Goal: Task Accomplishment & Management: Manage account settings

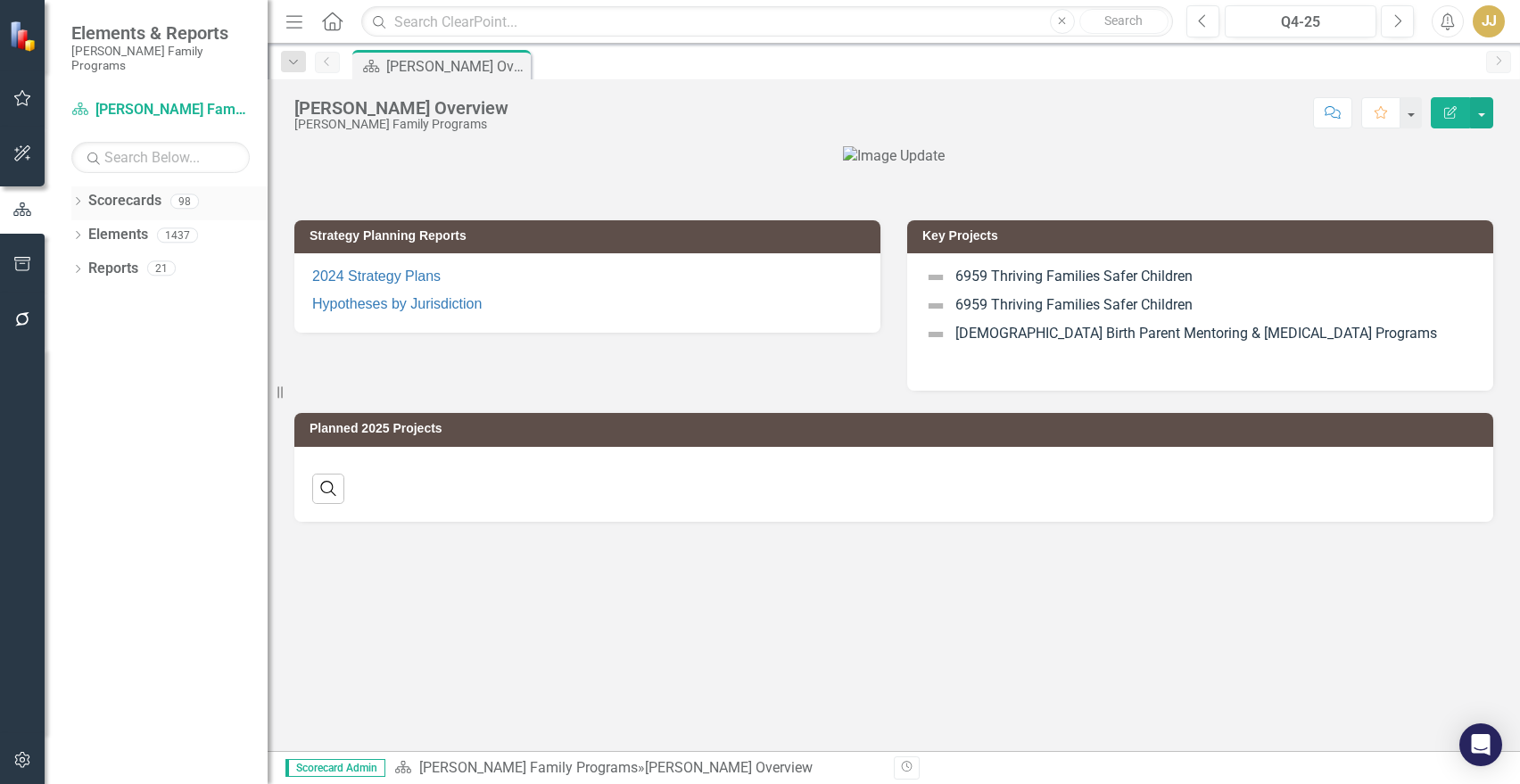
click at [76, 198] on icon "Dropdown" at bounding box center [78, 202] width 13 height 10
click at [86, 229] on icon "Dropdown" at bounding box center [87, 235] width 14 height 11
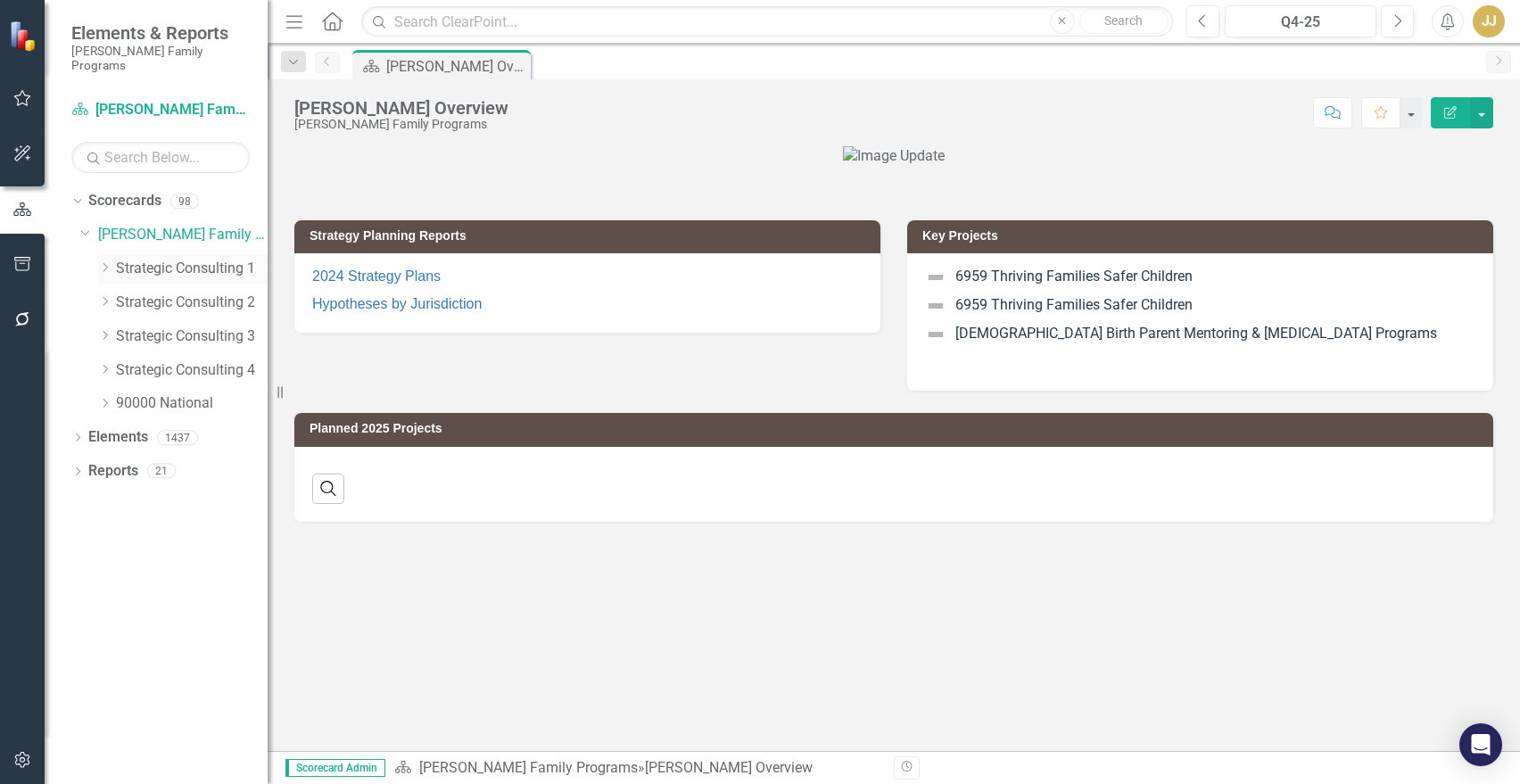
click at [102, 263] on icon "Dropdown" at bounding box center [105, 268] width 14 height 11
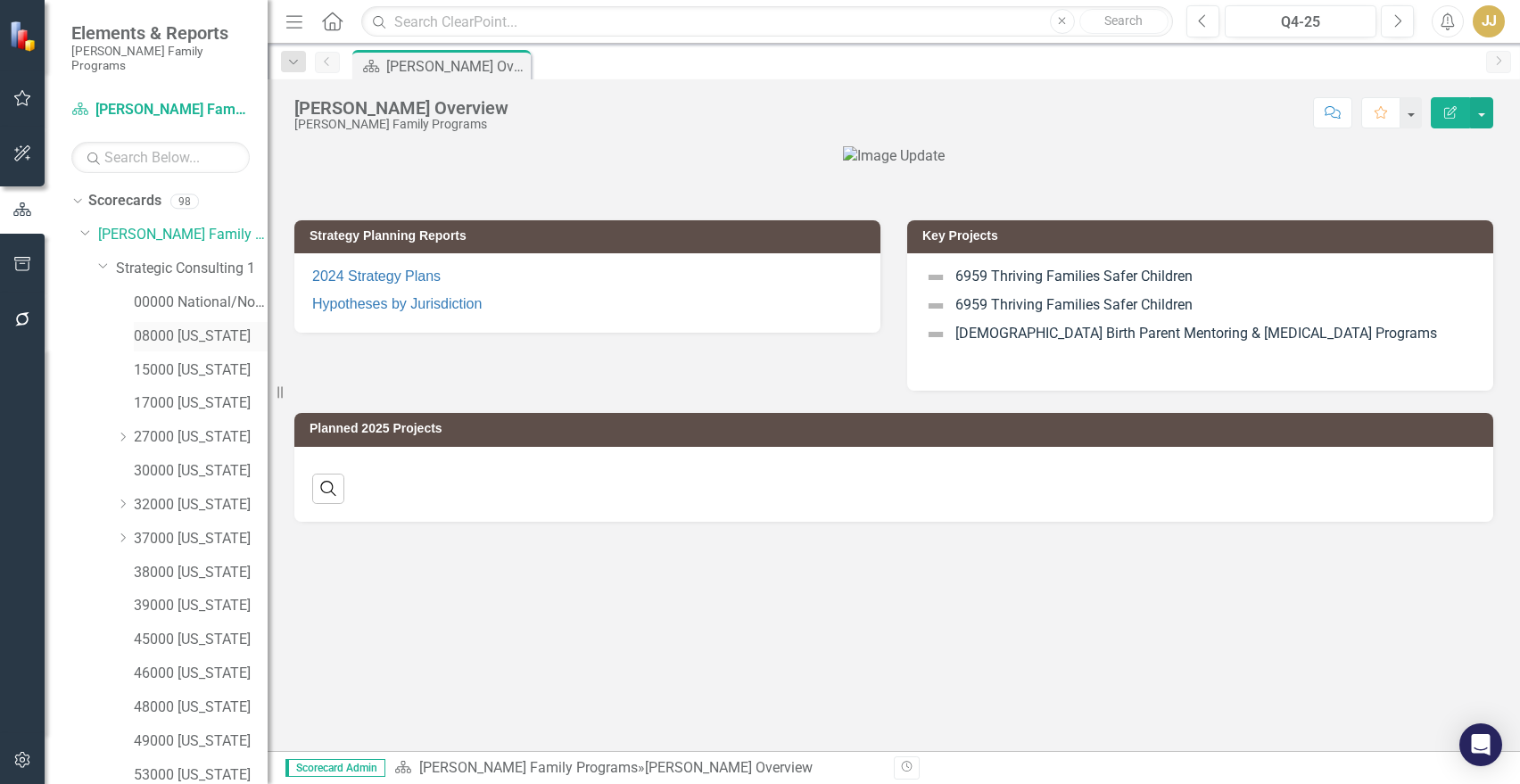
click at [191, 328] on link "08000 [US_STATE]" at bounding box center [200, 337] width 134 height 21
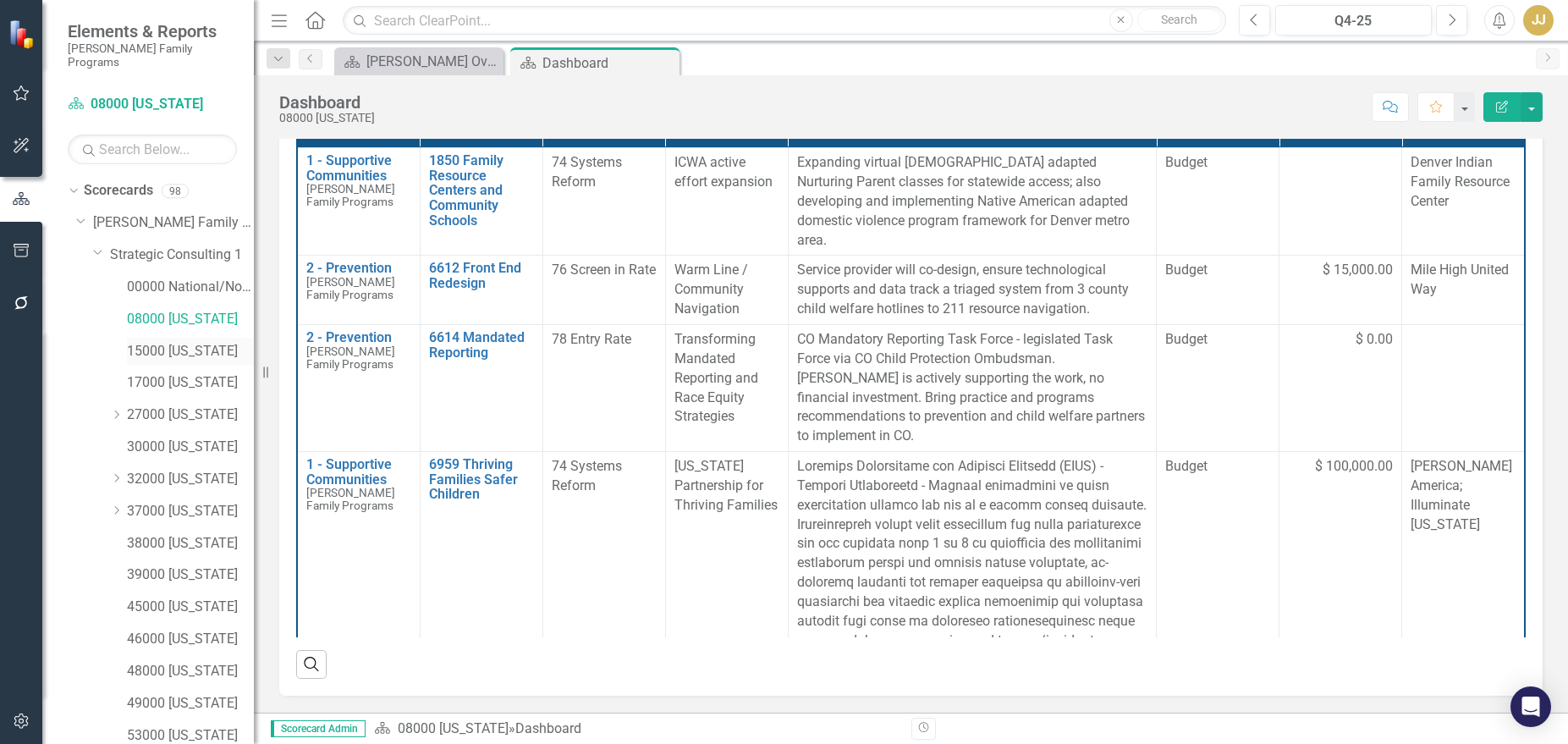
click at [186, 342] on link "15000 [US_STATE]" at bounding box center [190, 351] width 127 height 20
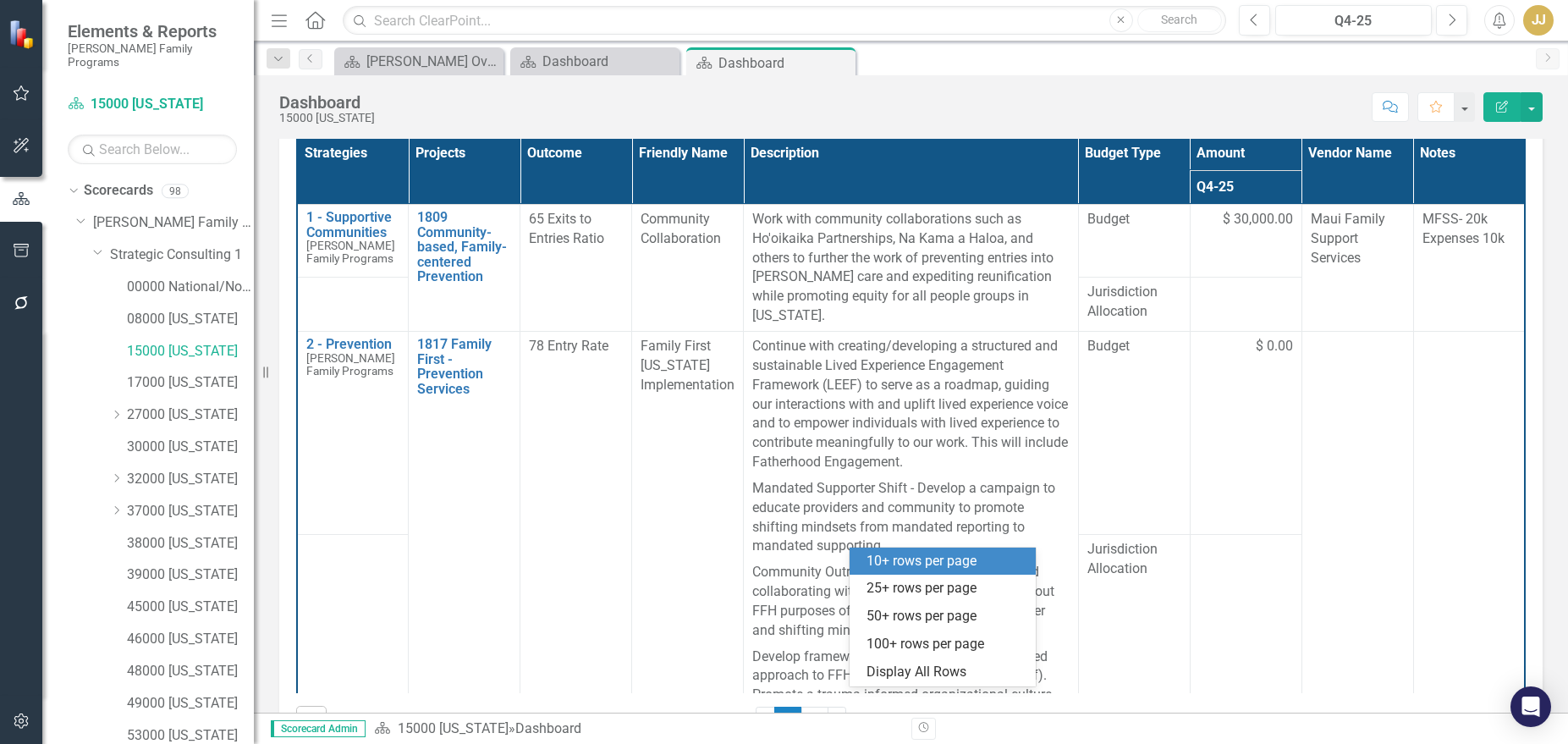
click at [932, 709] on div at bounding box center [935, 720] width 144 height 23
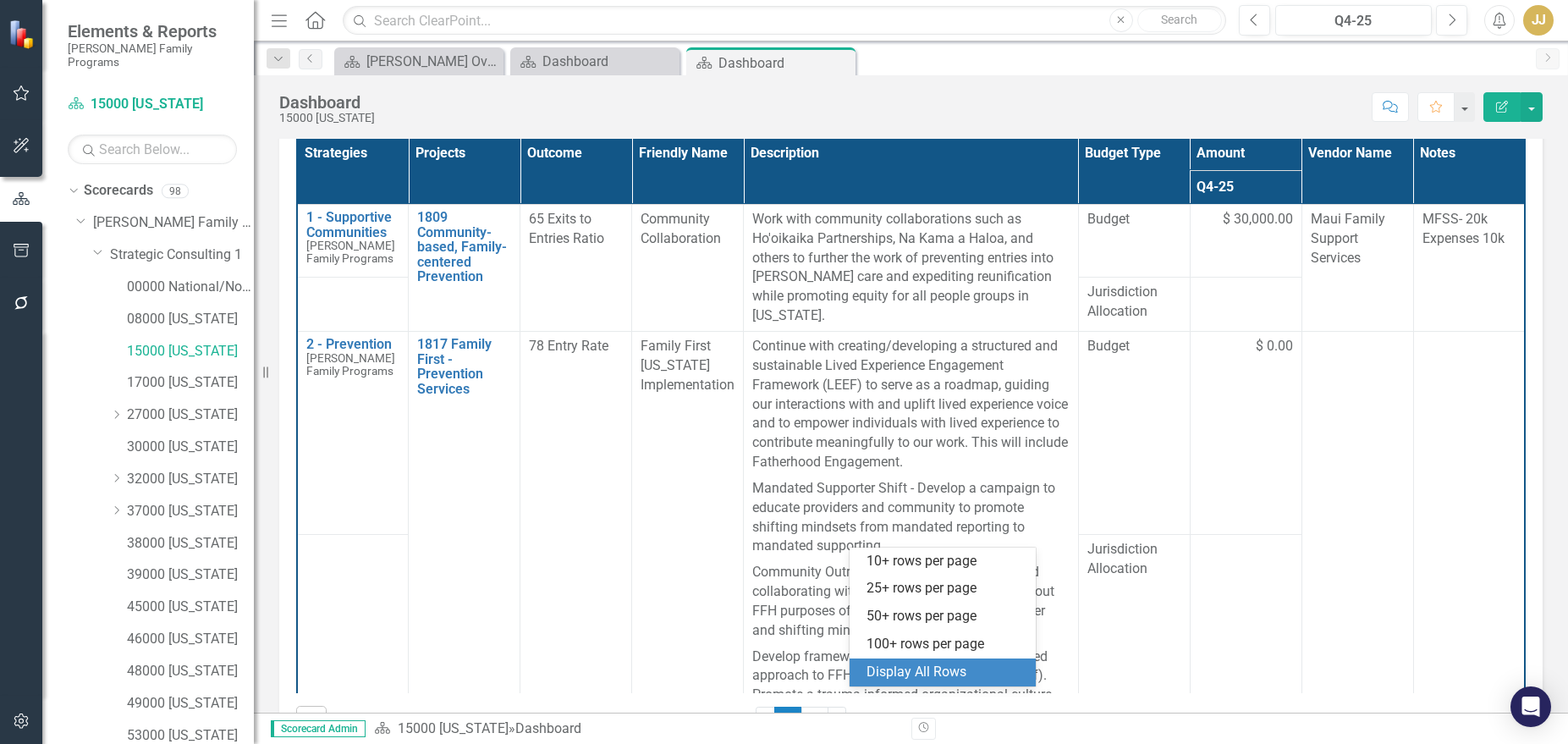
click at [941, 664] on div "Display All Rows" at bounding box center [946, 672] width 159 height 20
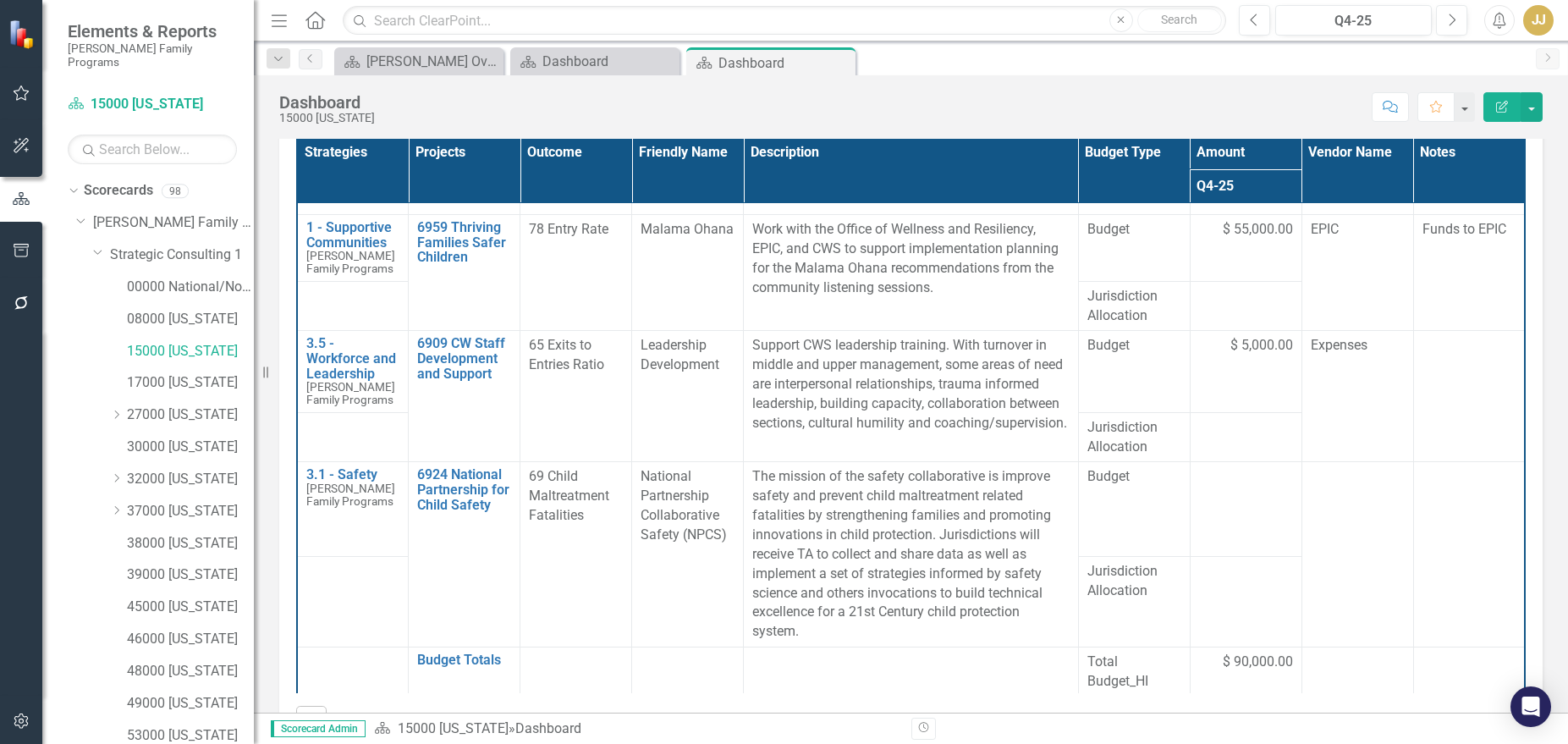
scroll to position [985, 0]
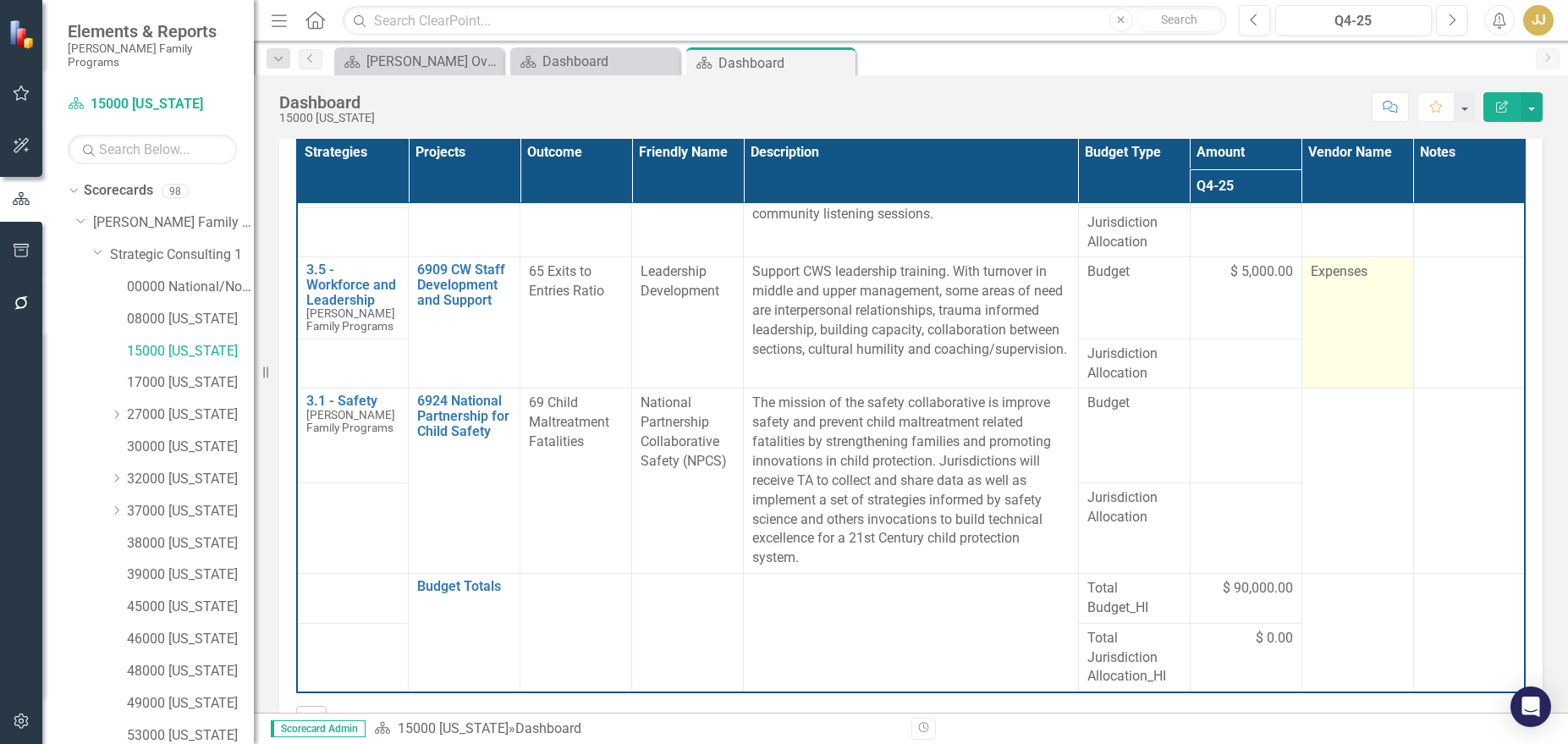
click at [1331, 263] on span "Expenses" at bounding box center [1339, 271] width 56 height 16
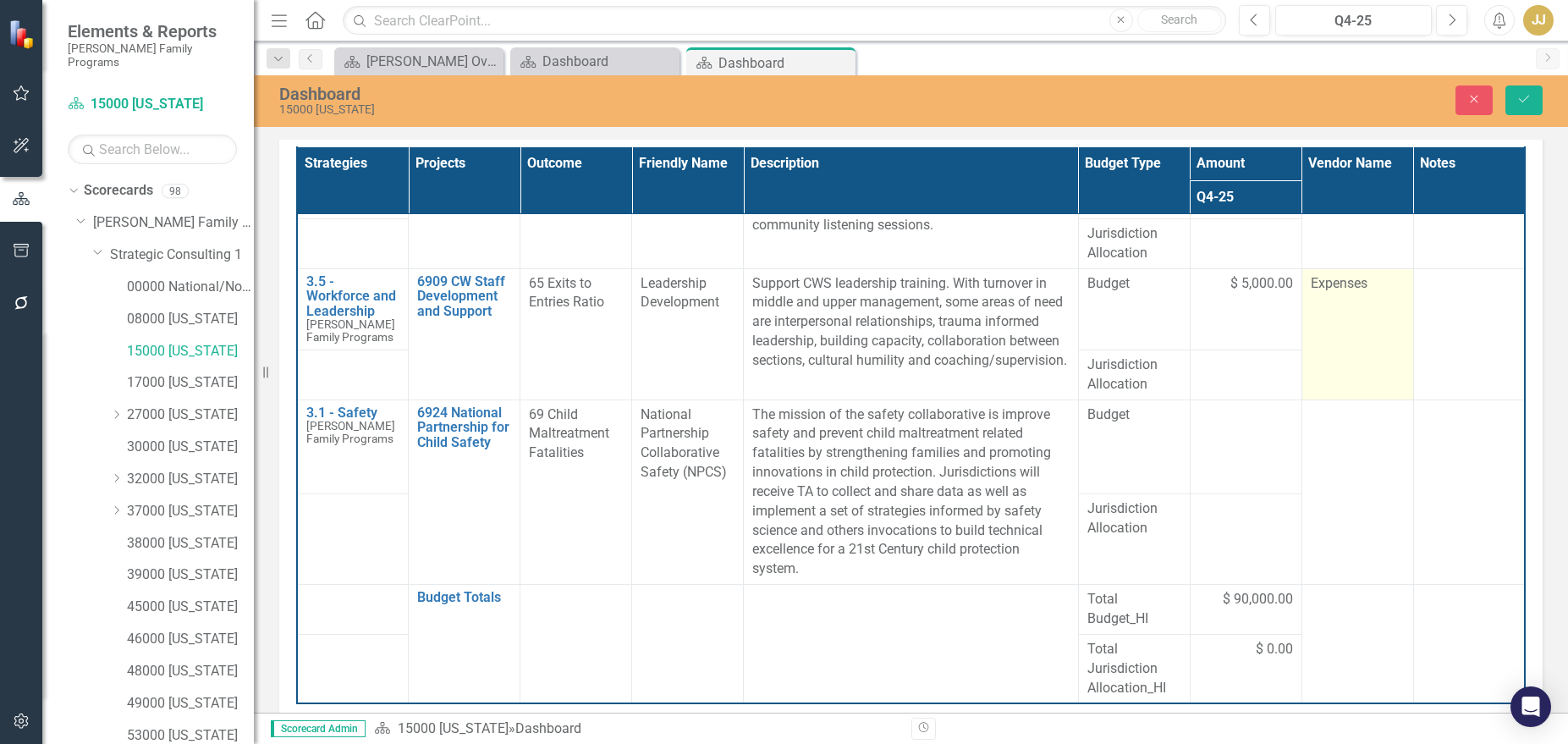
scroll to position [348, 0]
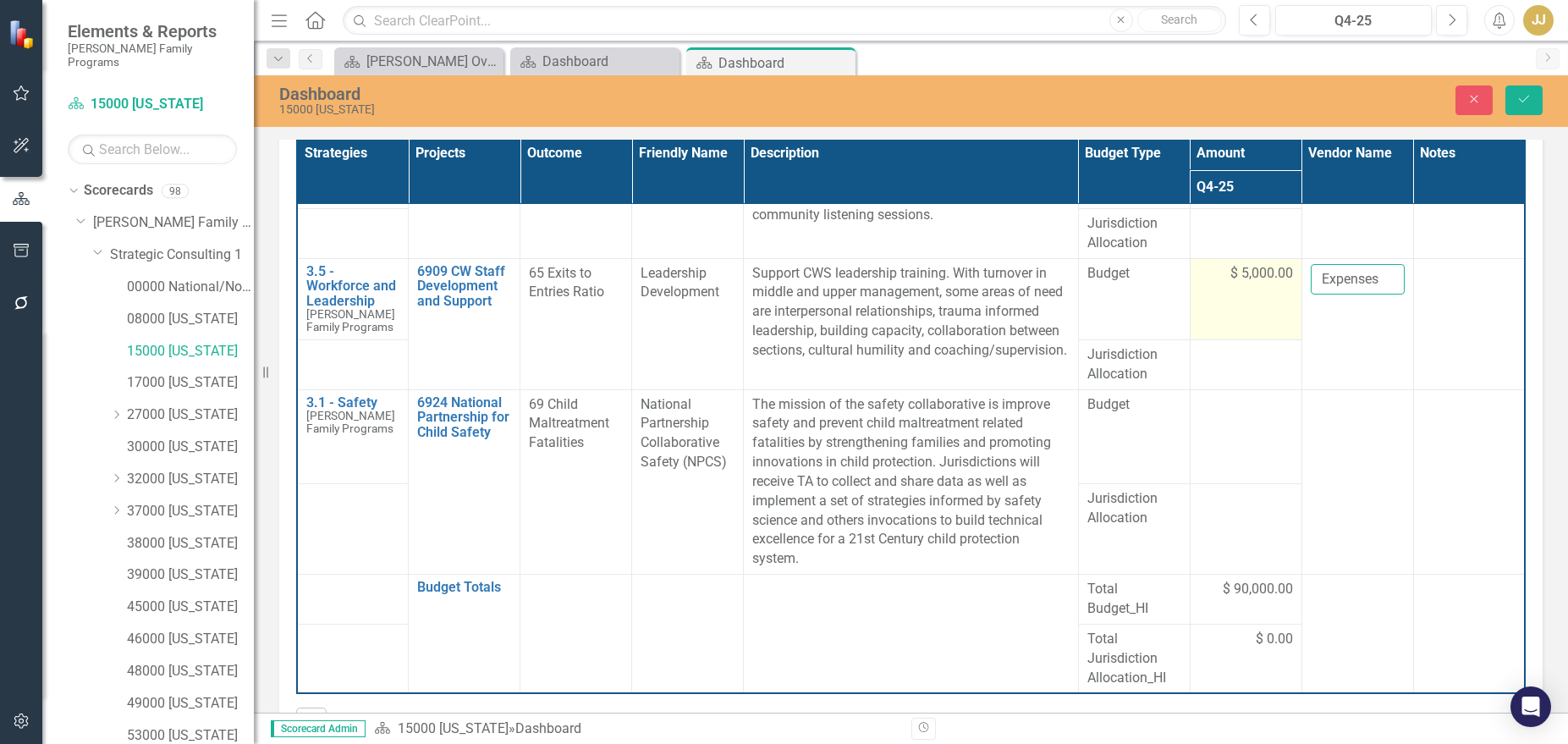
drag, startPoint x: 1362, startPoint y: 245, endPoint x: 1285, endPoint y: 250, distance: 77.2
click at [1285, 258] on tr "3.5 - Workforce and Leadership [PERSON_NAME] Family Programs Edit Edit Strategy…" at bounding box center [911, 298] width 1227 height 81
click at [1440, 104] on icon "Save" at bounding box center [1523, 99] width 15 height 12
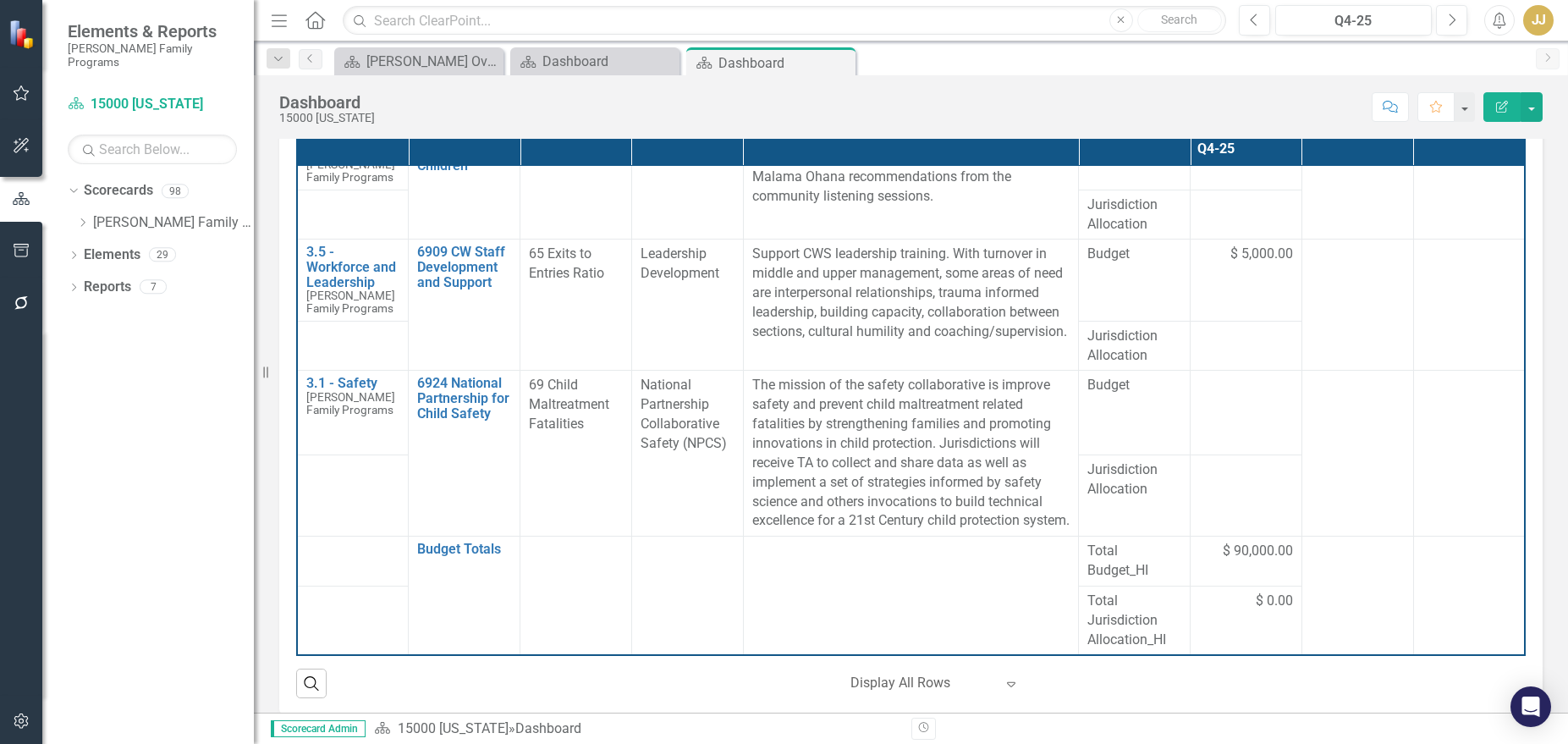
scroll to position [972, 0]
click at [86, 217] on icon "Dropdown" at bounding box center [82, 223] width 13 height 10
click at [102, 249] on icon "Dropdown" at bounding box center [99, 254] width 13 height 10
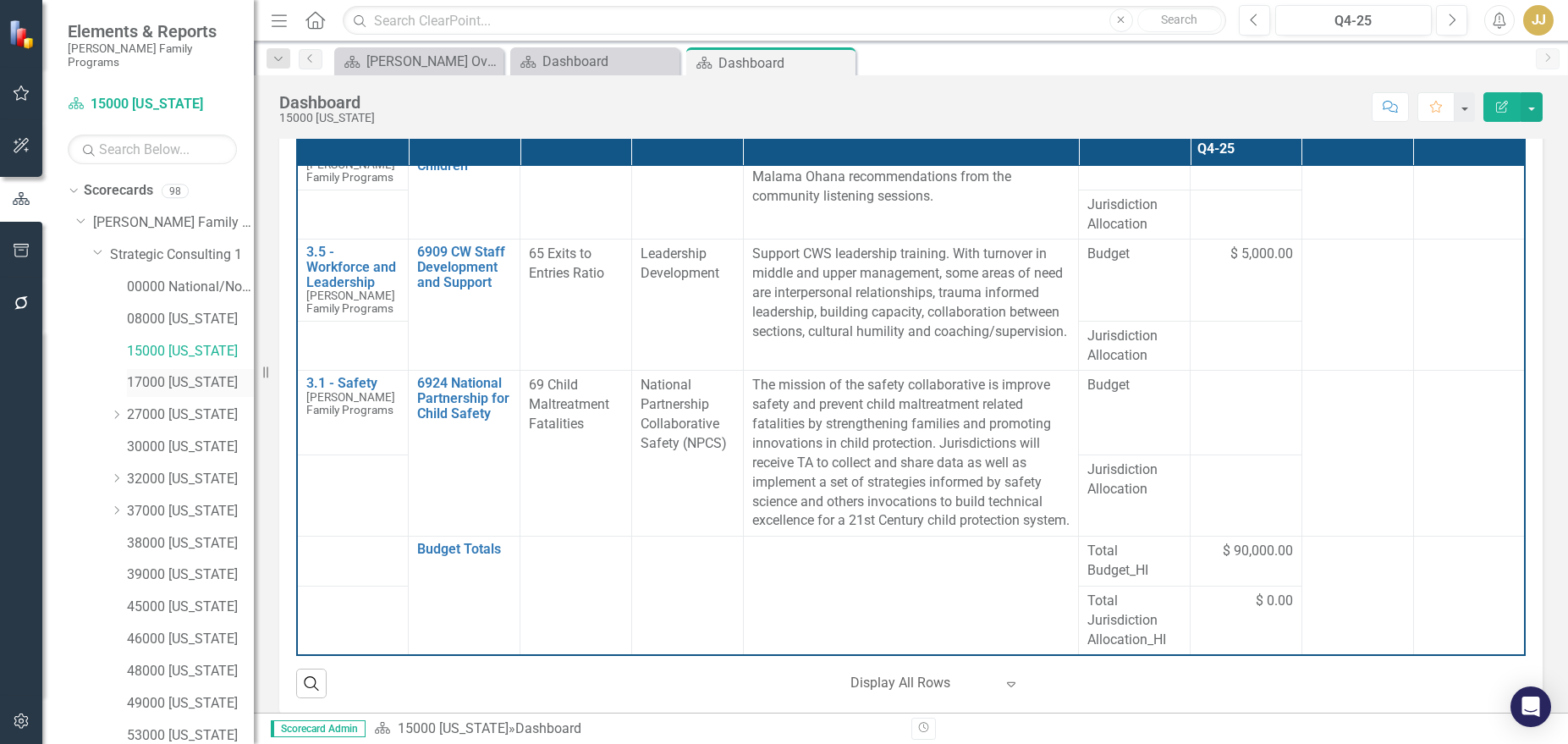
click at [153, 378] on link "17000 [US_STATE]" at bounding box center [190, 383] width 127 height 20
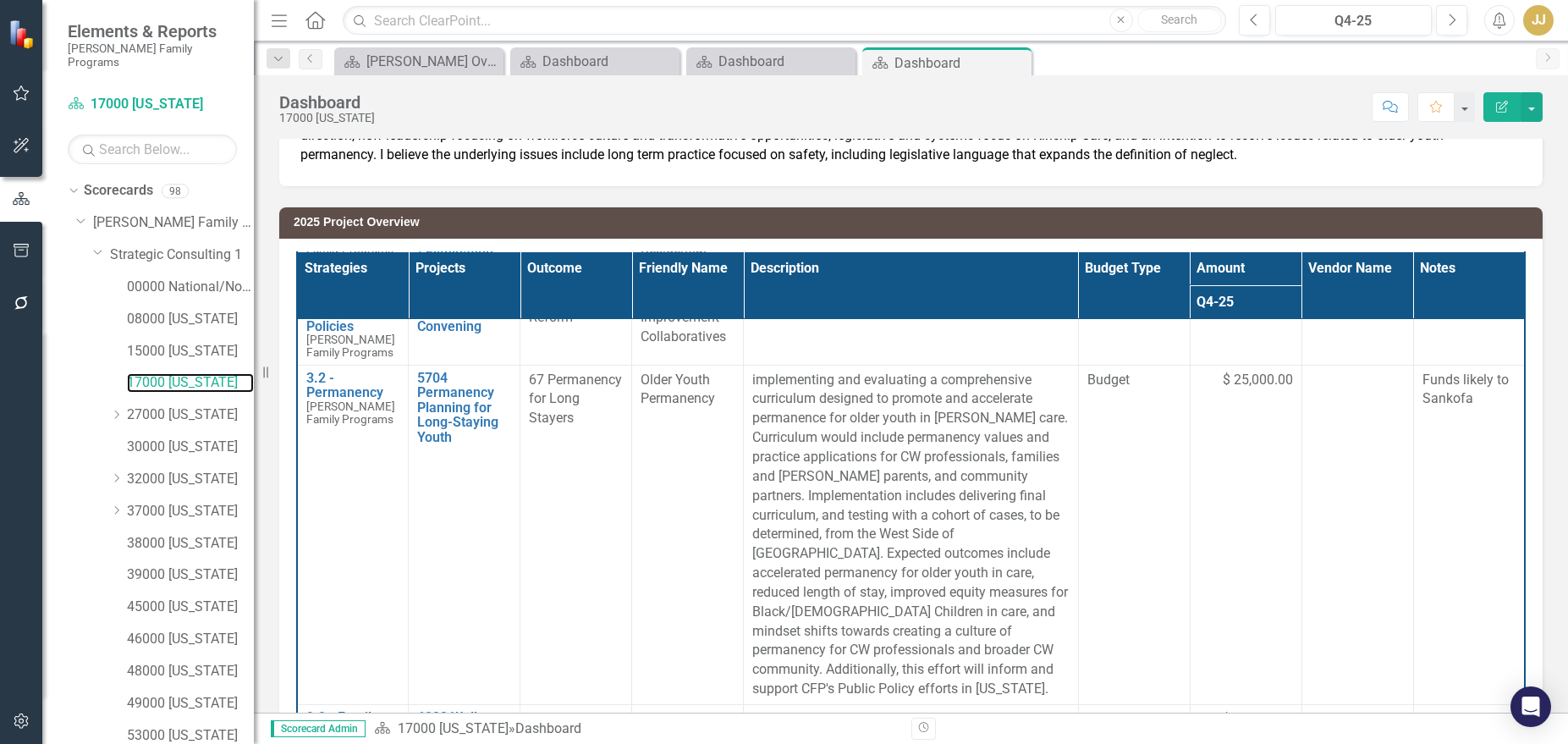
scroll to position [423, 0]
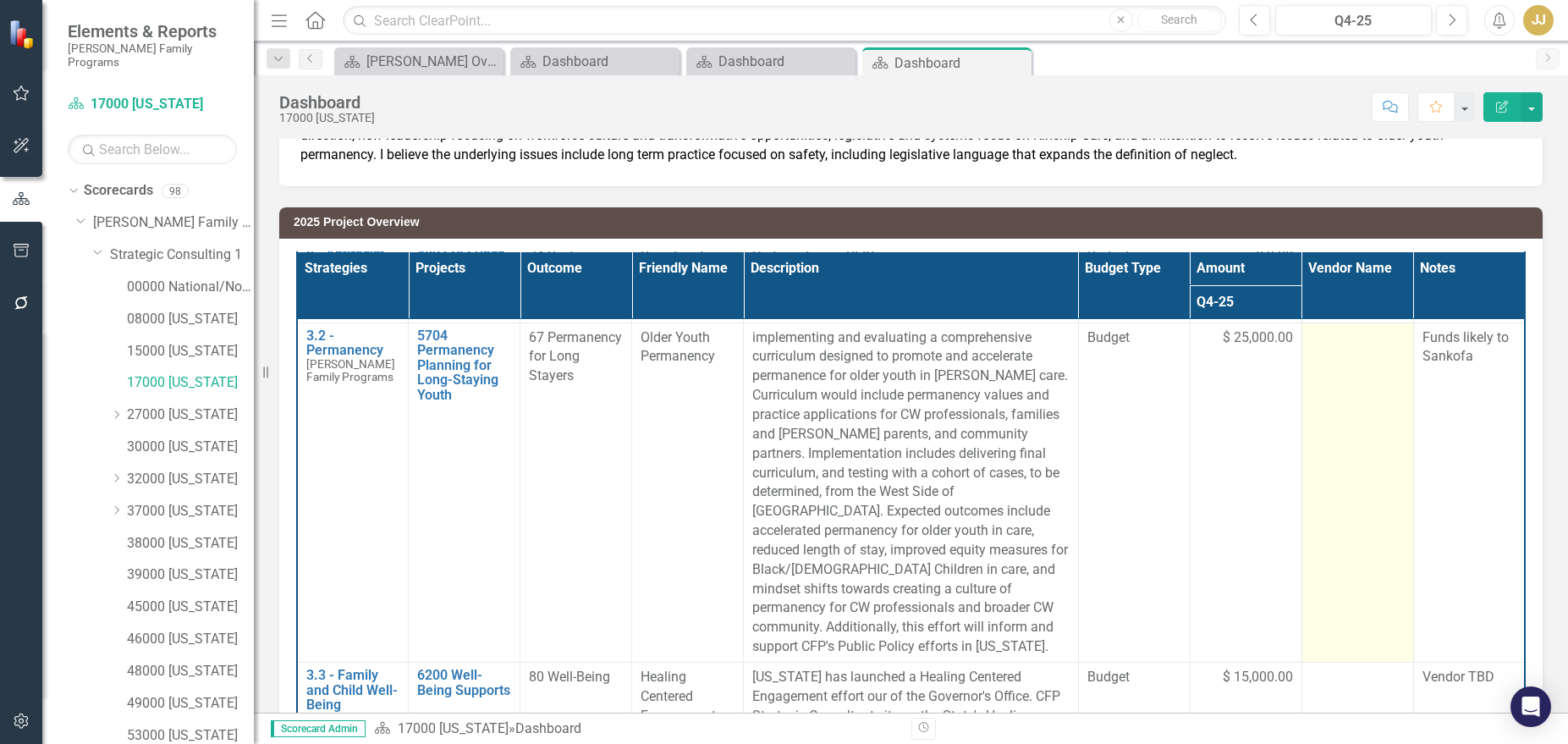
click at [1339, 410] on td at bounding box center [1357, 492] width 111 height 339
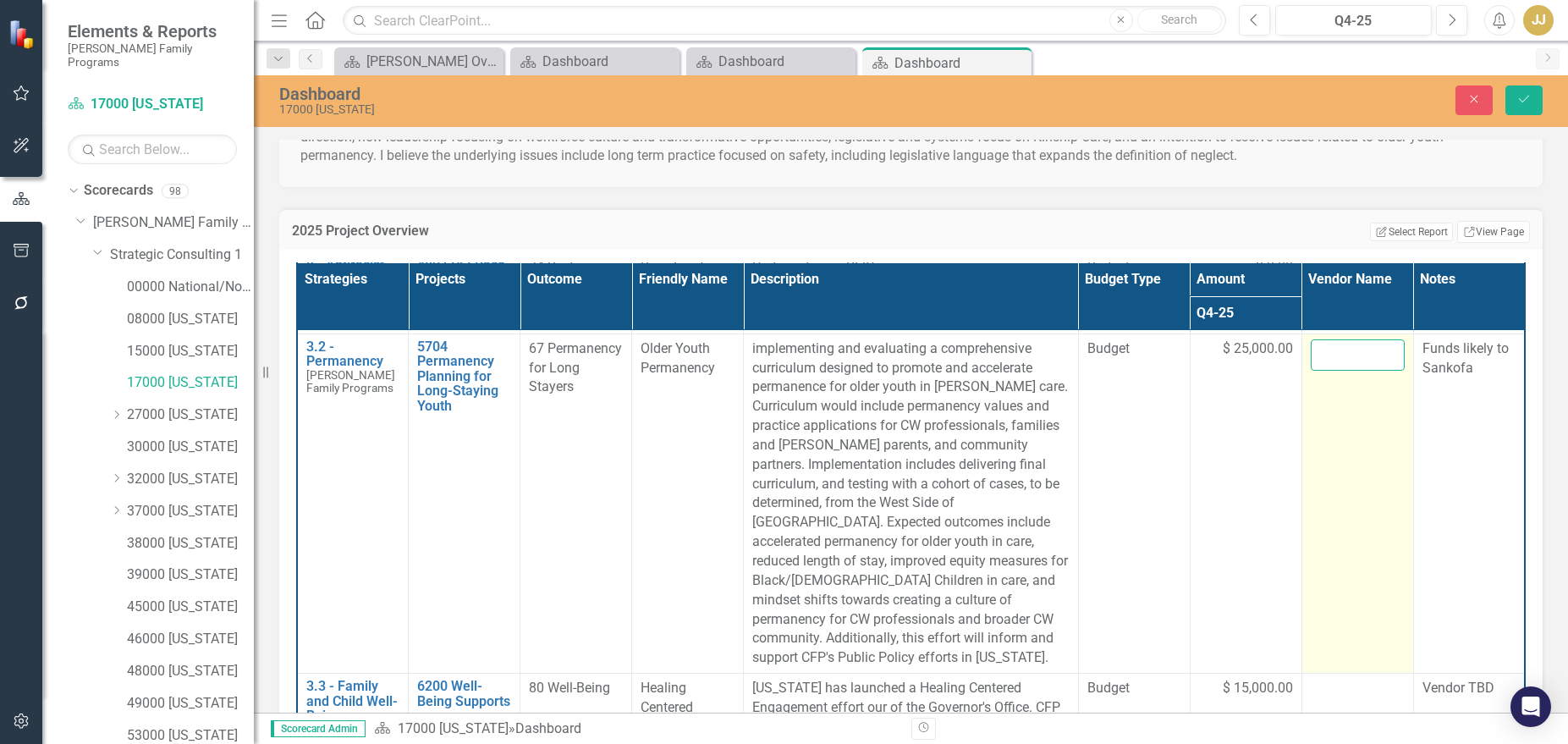
click at [1342, 365] on input "text" at bounding box center [1357, 354] width 94 height 32
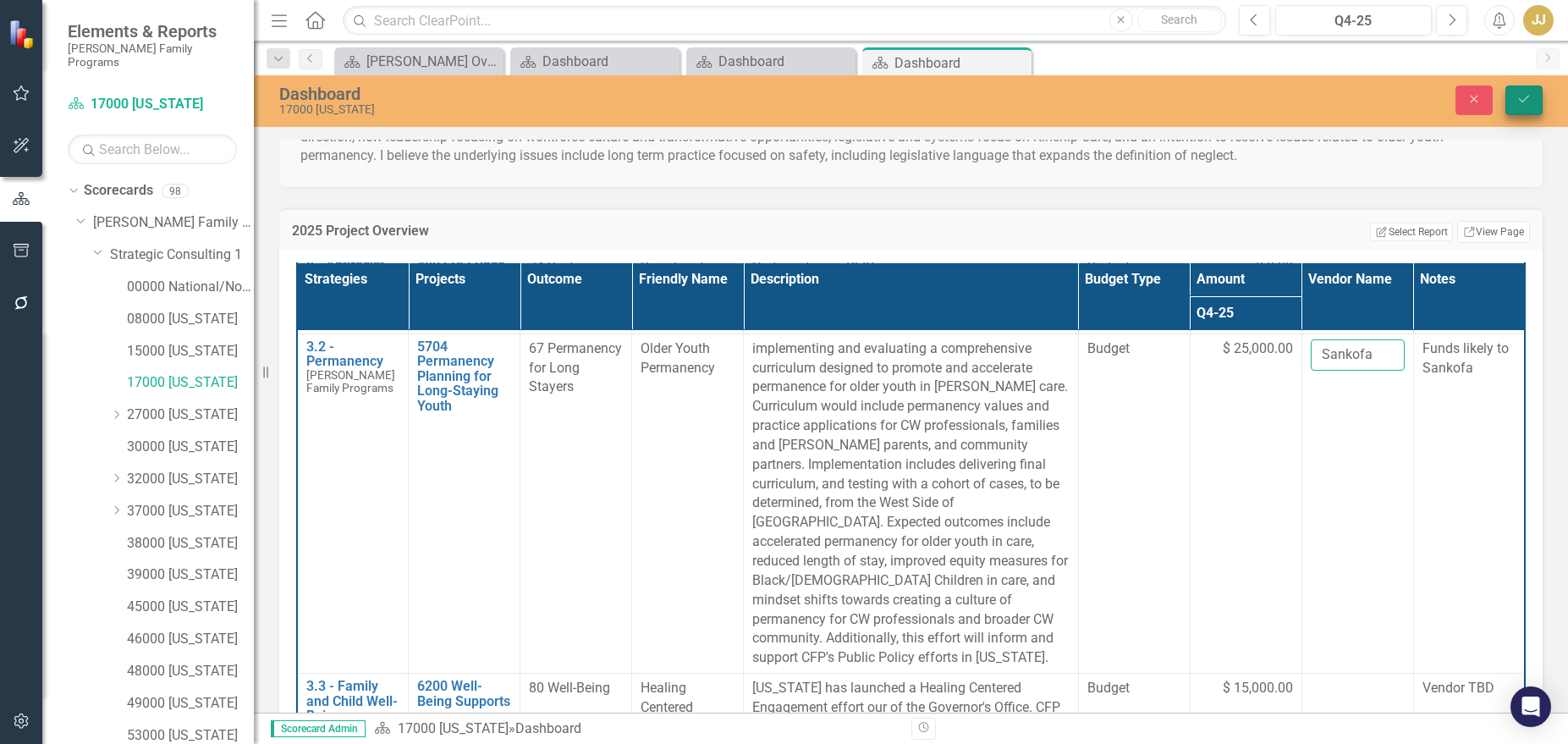
type input "Sankofa"
click at [1440, 93] on button "Save" at bounding box center [1523, 100] width 37 height 30
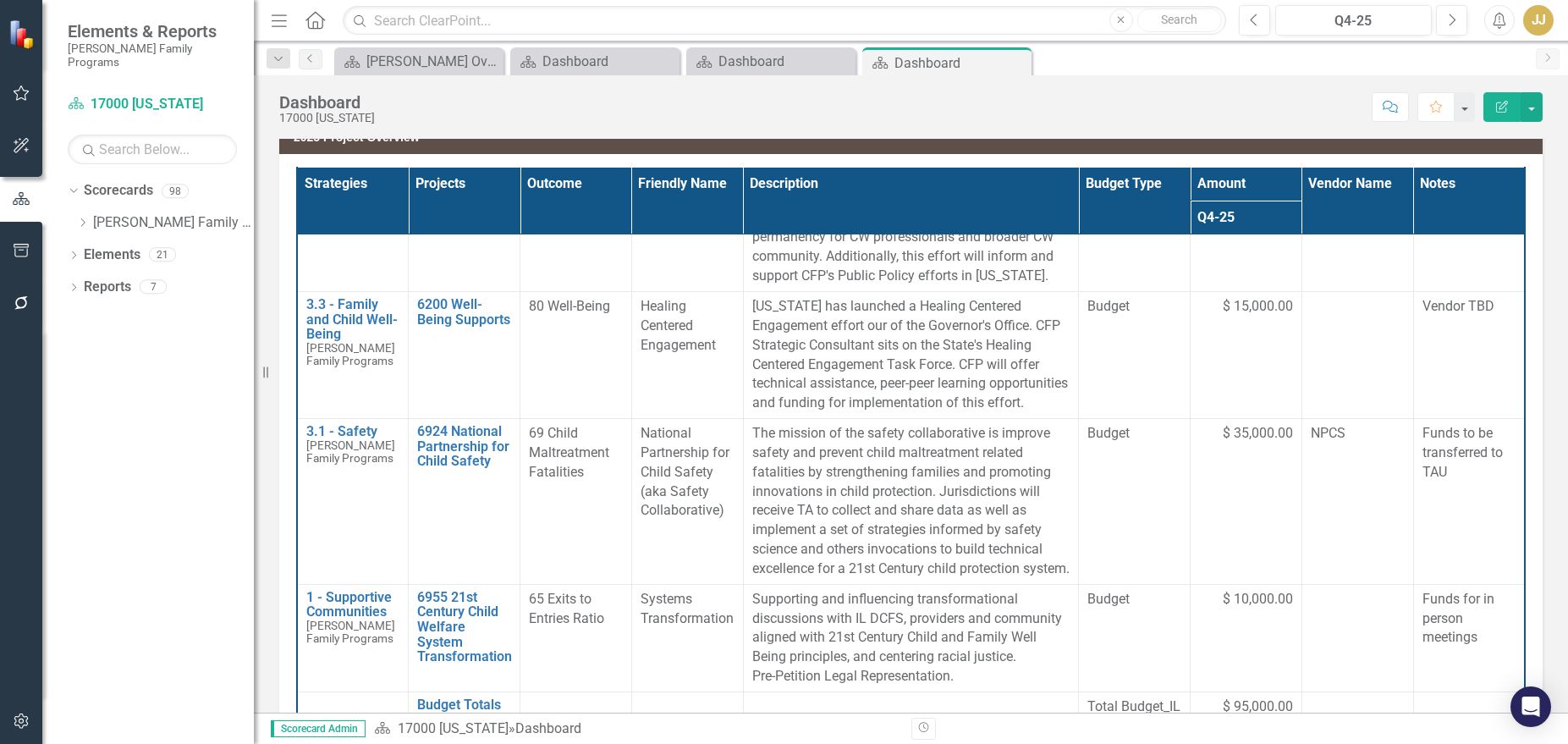
scroll to position [765, 0]
click at [83, 217] on icon "Dropdown" at bounding box center [82, 223] width 13 height 10
click at [104, 249] on icon "Dropdown" at bounding box center [99, 254] width 13 height 10
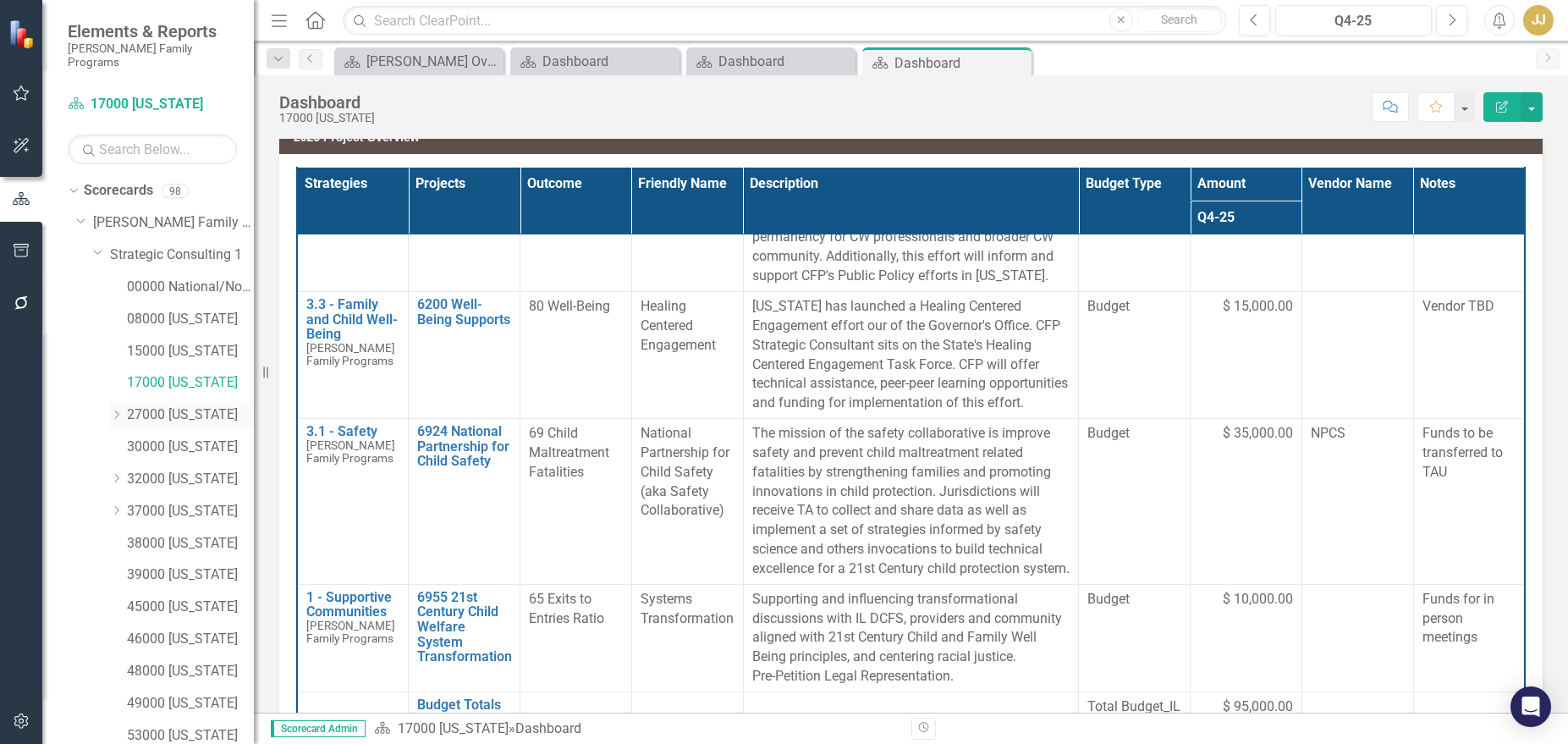
click at [114, 409] on icon "Dropdown" at bounding box center [116, 414] width 13 height 10
click at [176, 405] on link "27000 [US_STATE]" at bounding box center [190, 414] width 127 height 20
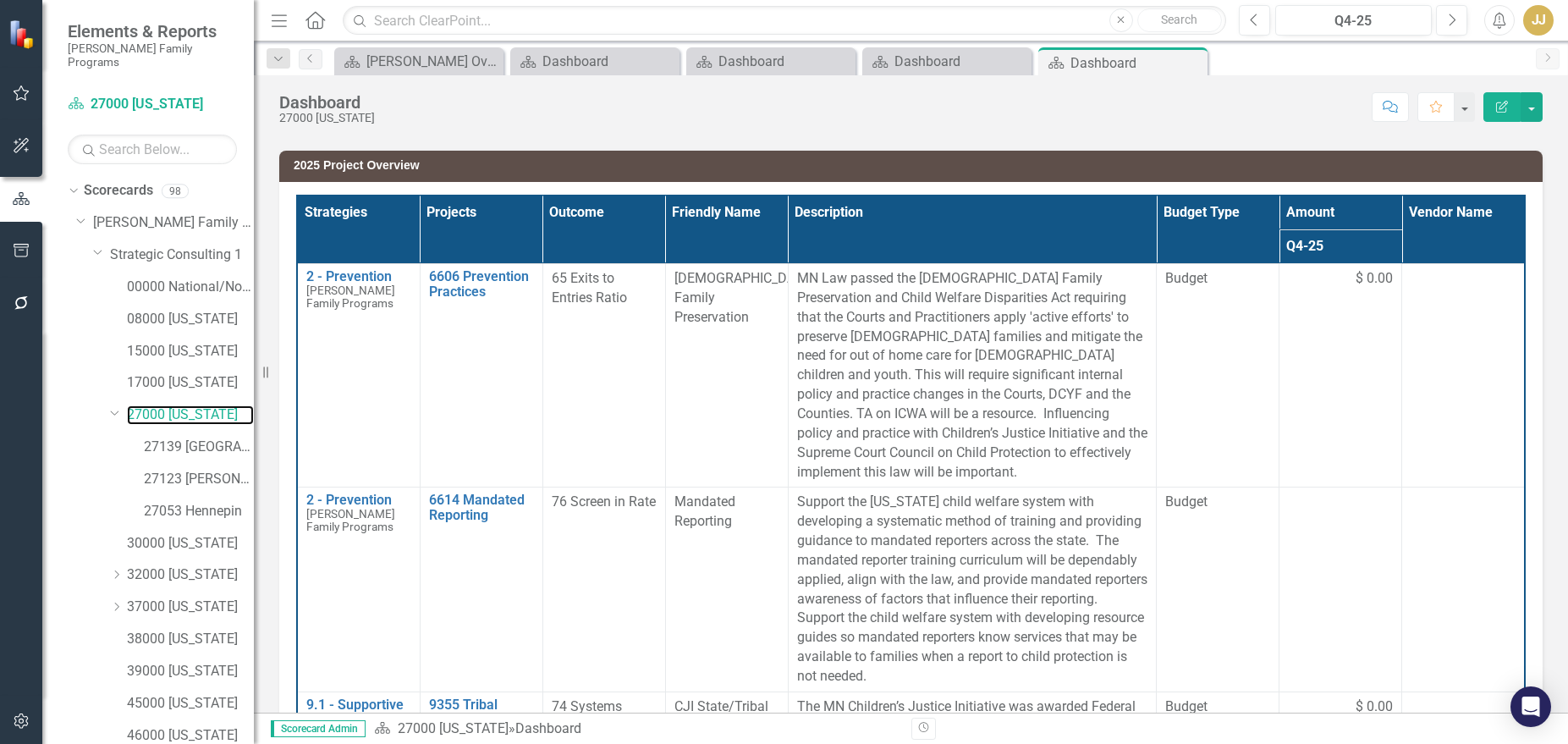
scroll to position [206, 0]
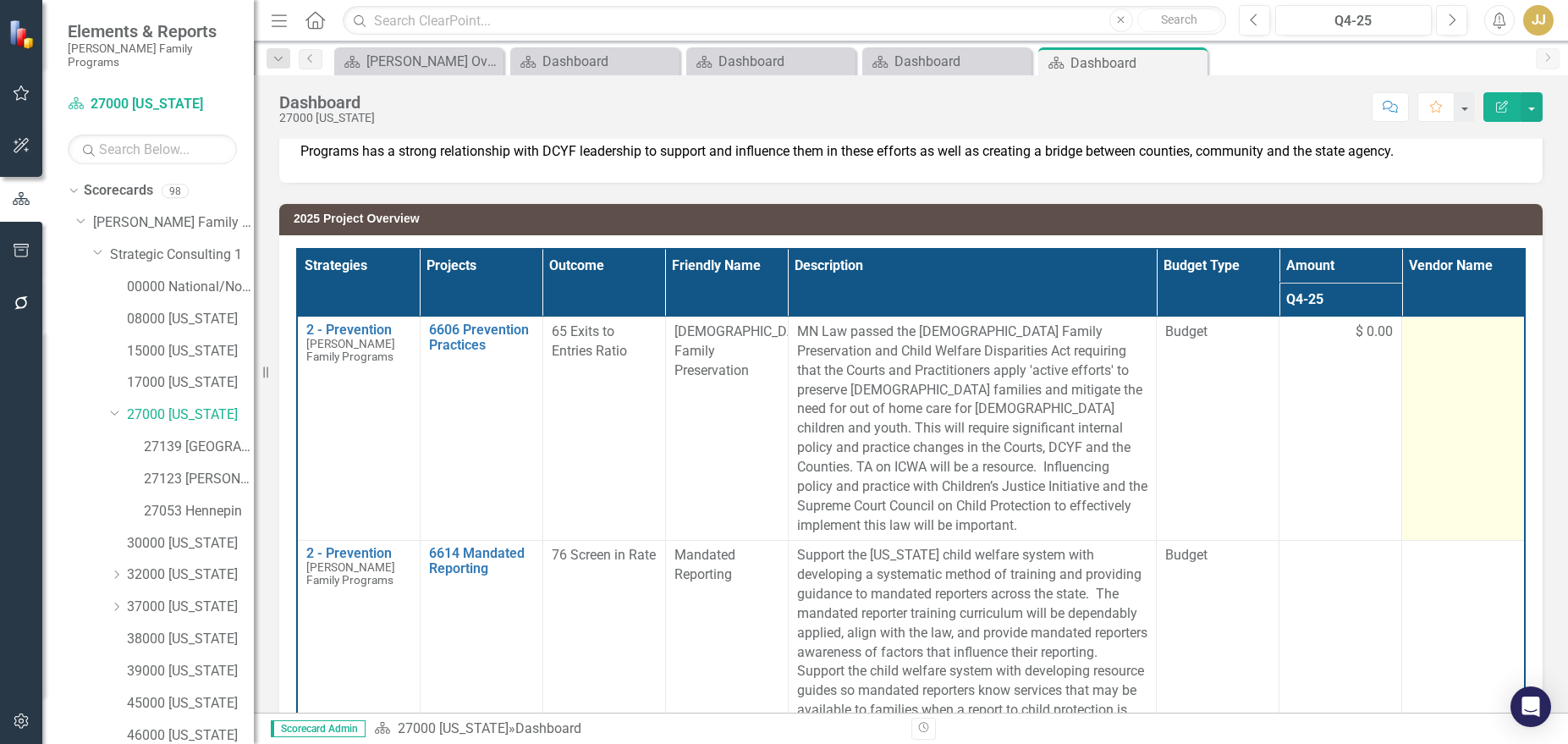
click at [1440, 384] on td at bounding box center [1463, 429] width 122 height 223
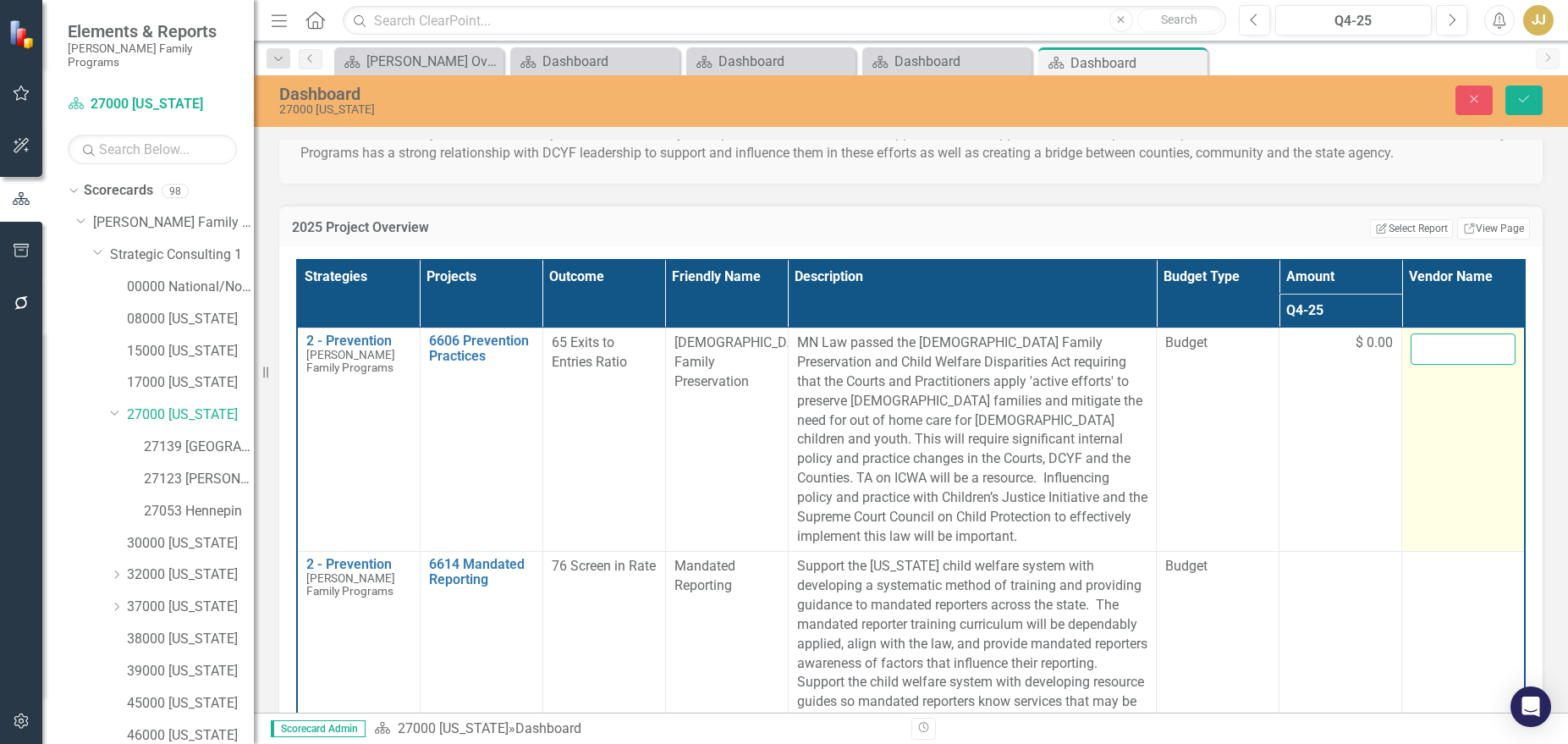
click at [1433, 353] on input "text" at bounding box center [1463, 348] width 105 height 32
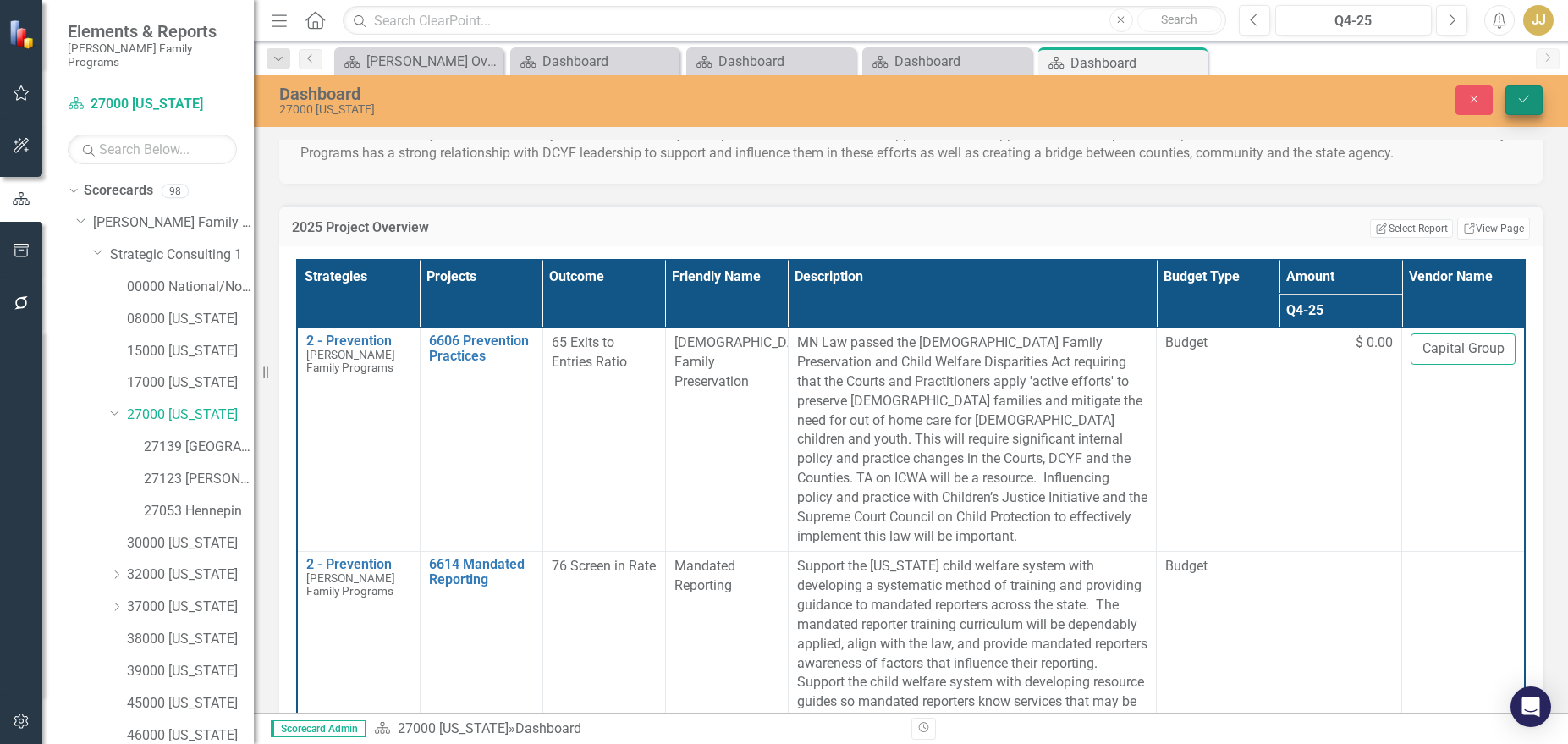
type input "GLI Capital Group"
click at [1440, 110] on button "Save" at bounding box center [1523, 100] width 37 height 30
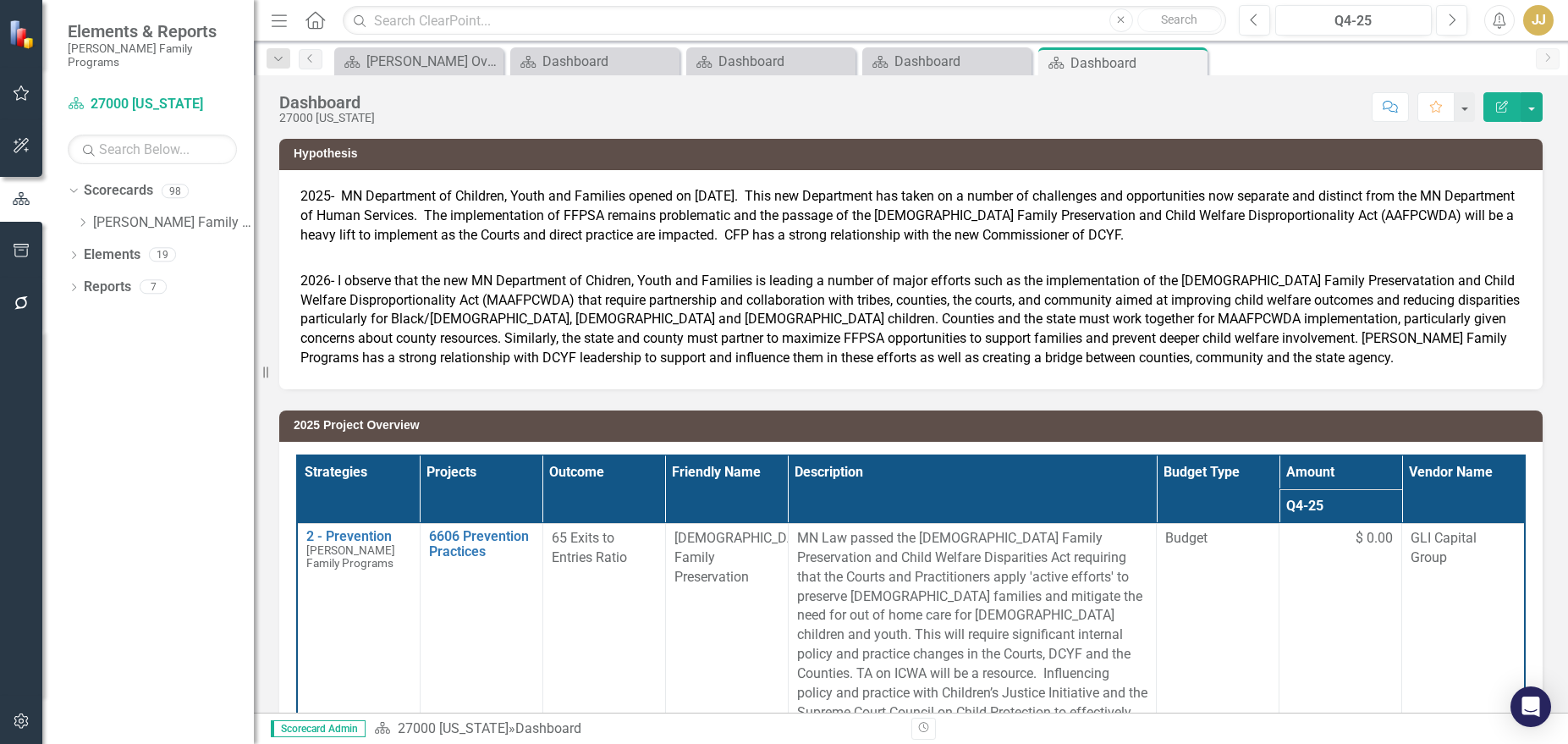
scroll to position [85, 0]
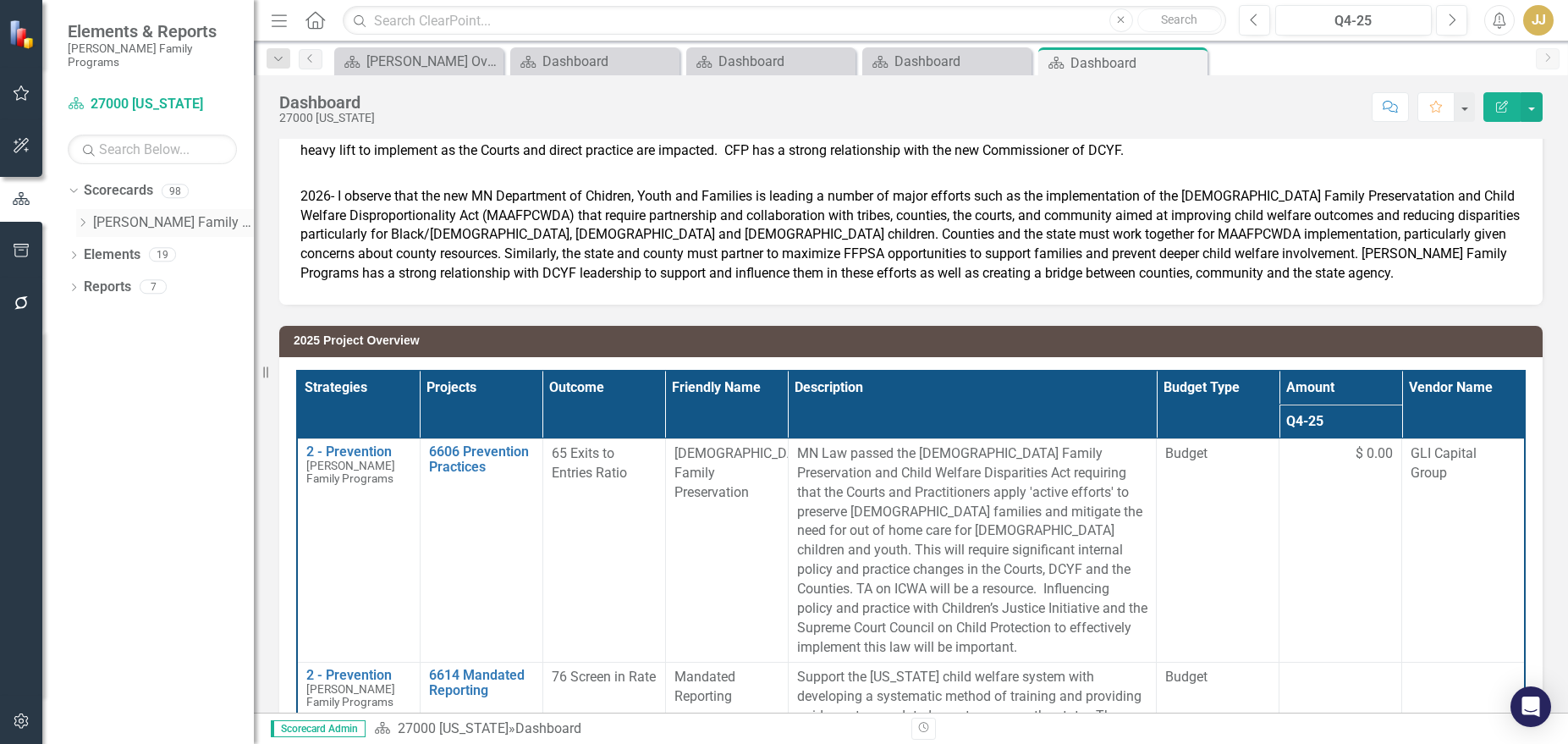
click at [83, 216] on div "Dropdown" at bounding box center [82, 223] width 13 height 15
click at [99, 249] on icon "Dropdown" at bounding box center [99, 254] width 13 height 10
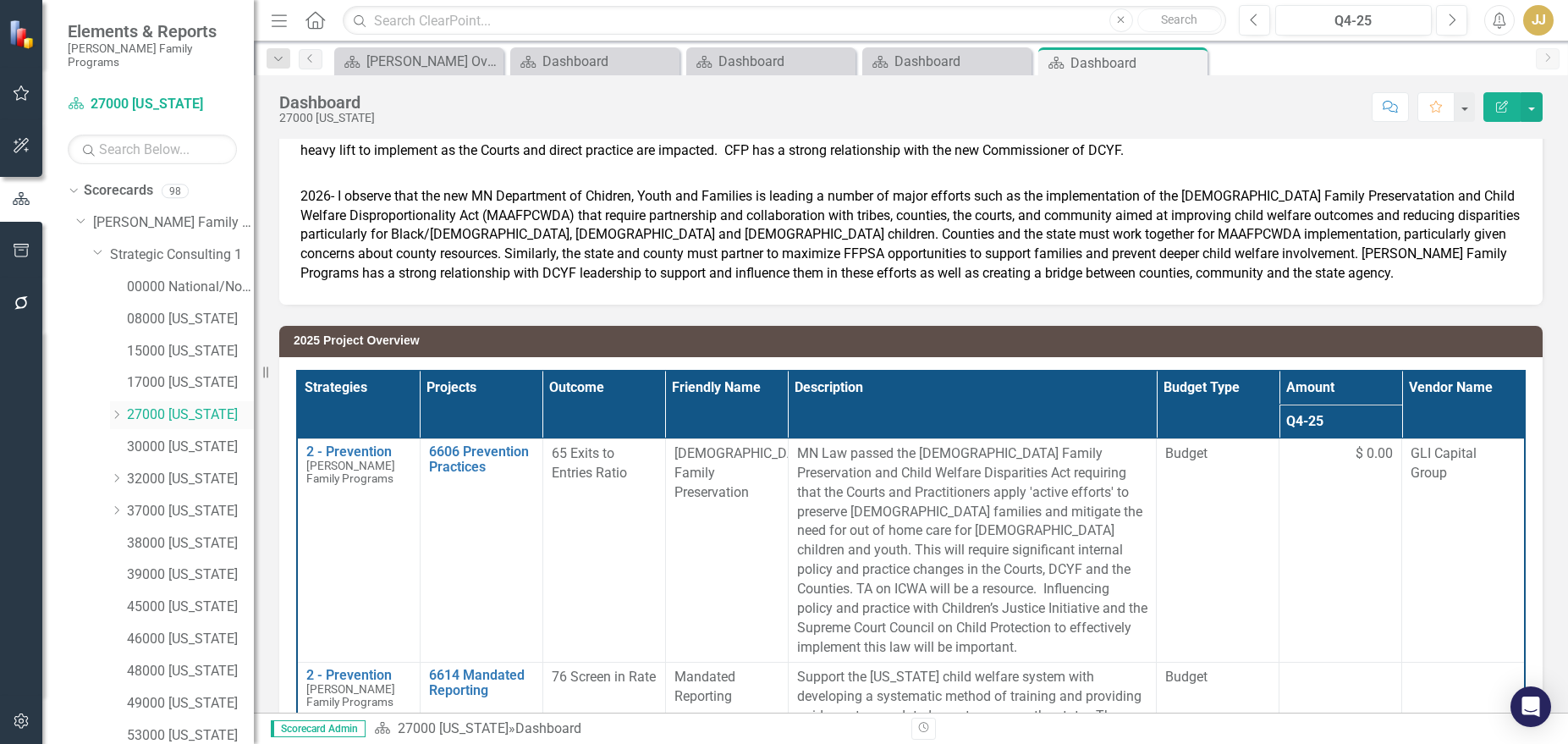
click at [115, 409] on icon "Dropdown" at bounding box center [116, 414] width 13 height 10
click at [203, 470] on link "27123 [PERSON_NAME]" at bounding box center [199, 479] width 110 height 20
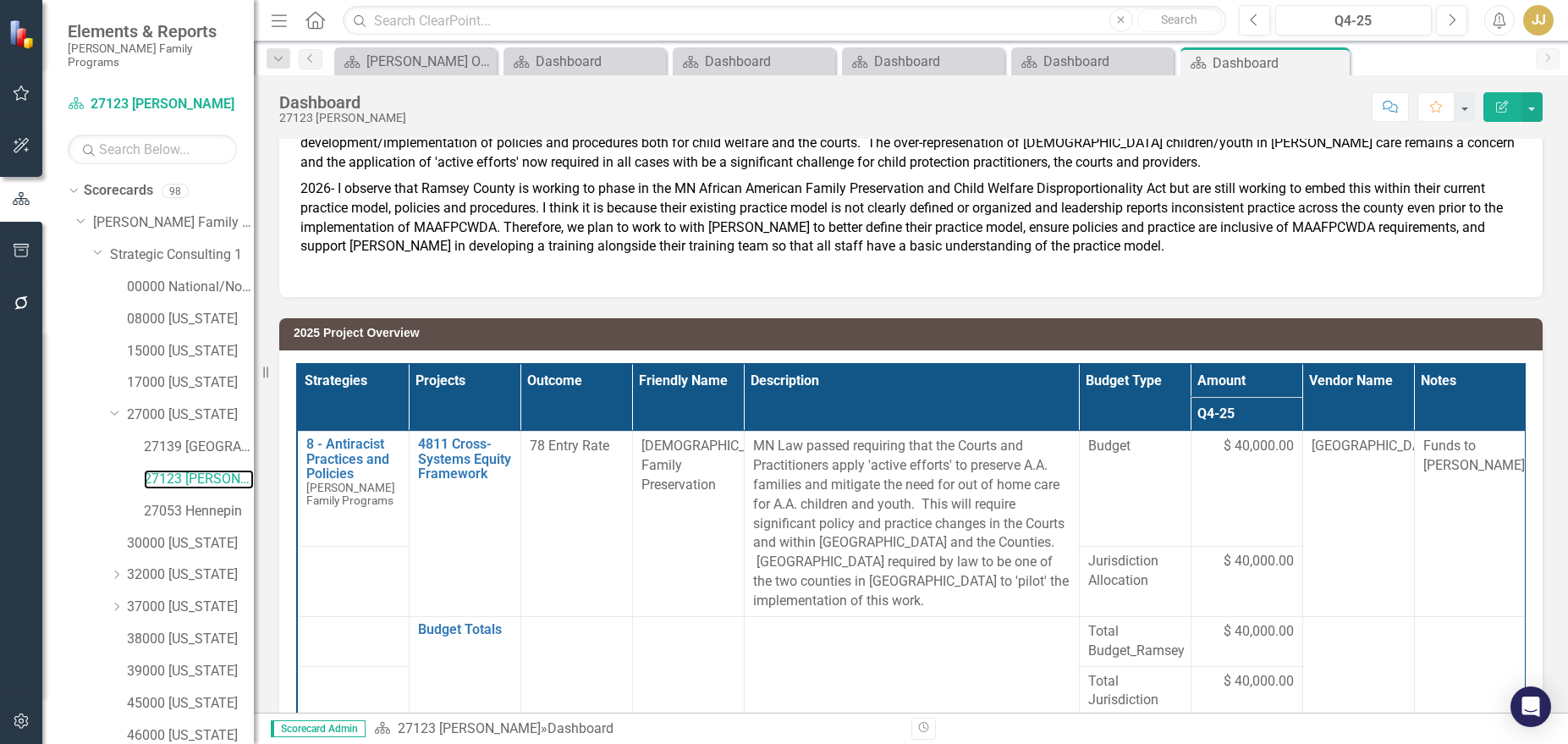
scroll to position [165, 0]
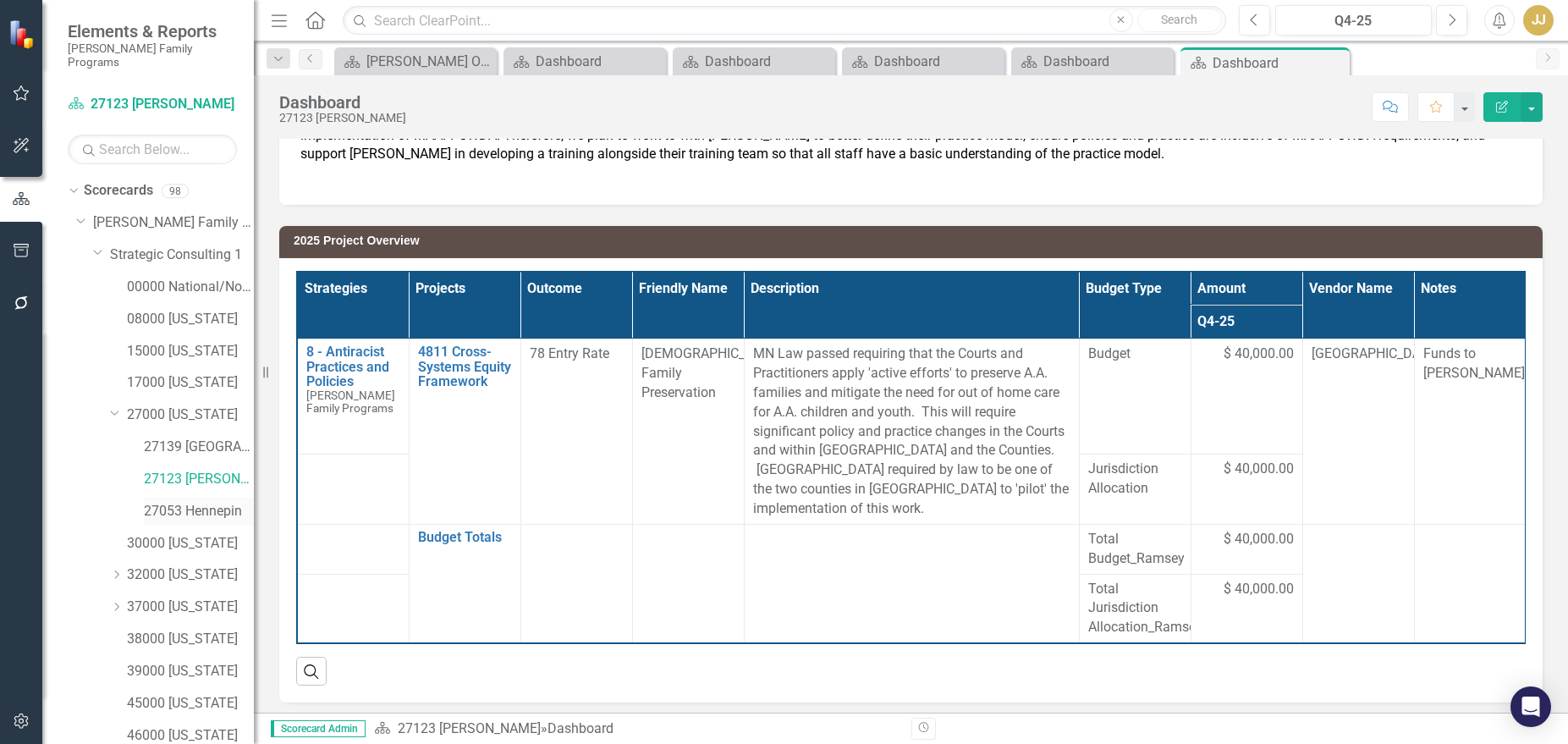
click at [183, 502] on link "27053 Hennepin" at bounding box center [199, 511] width 110 height 20
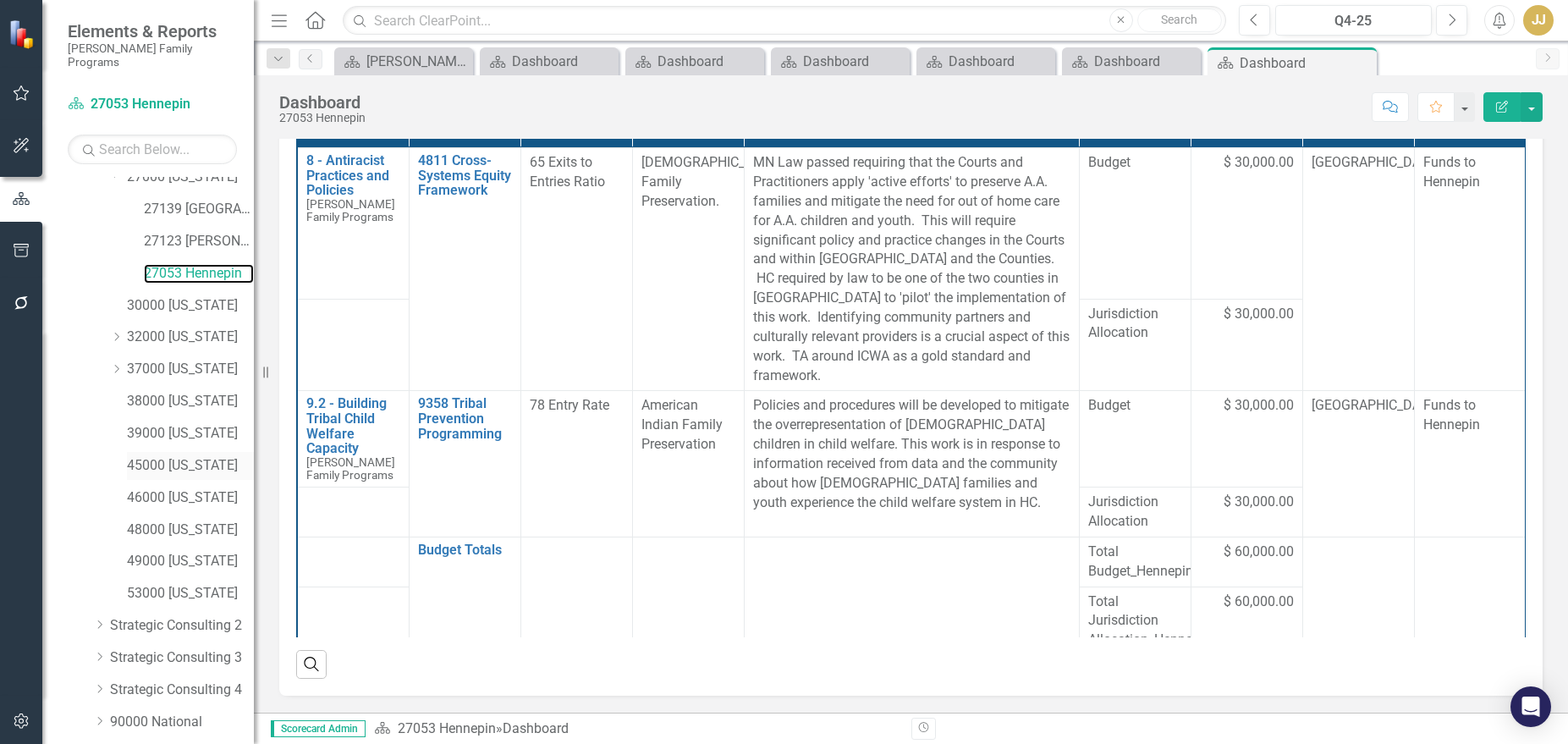
scroll to position [254, 0]
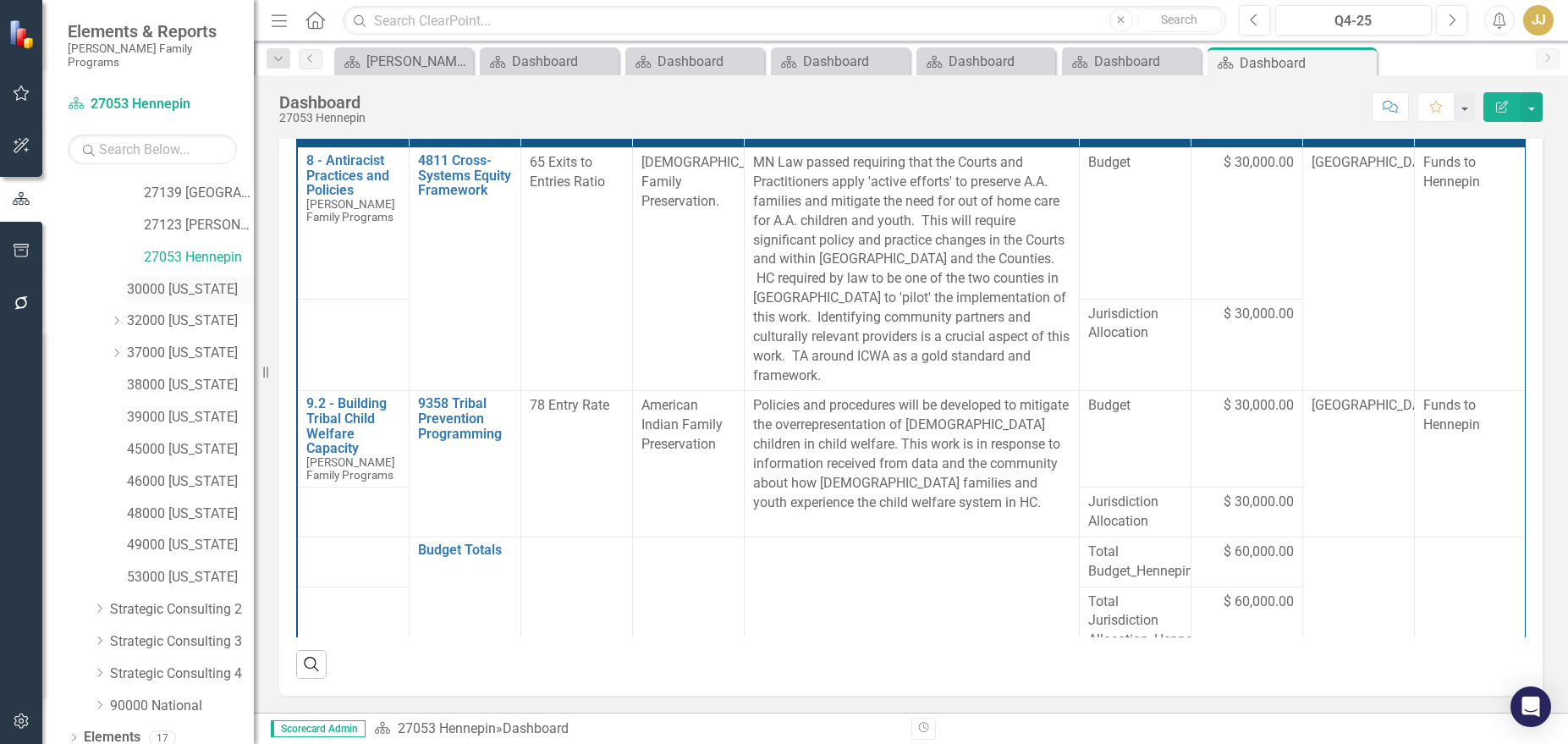
click at [211, 280] on link "30000 [US_STATE]" at bounding box center [190, 289] width 127 height 20
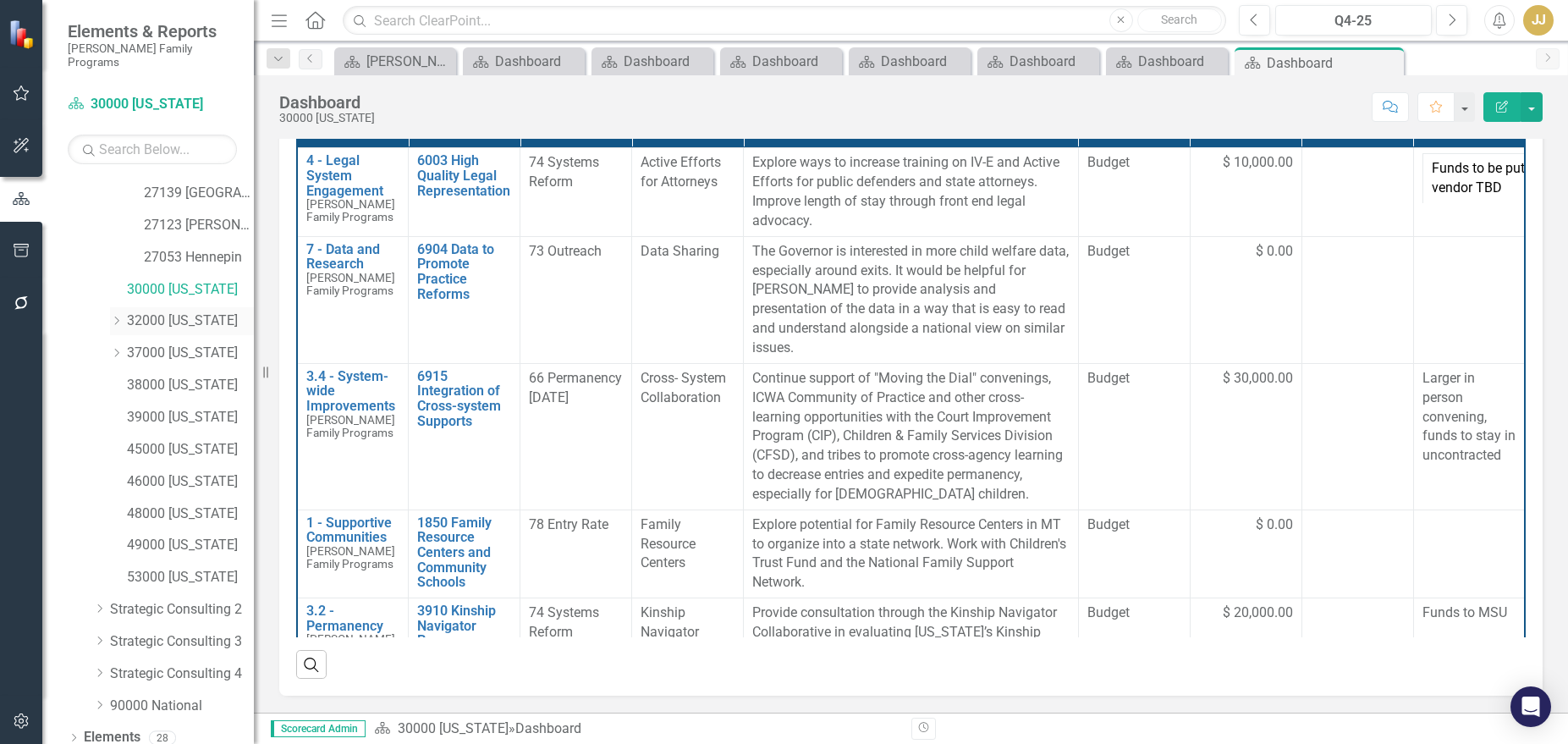
click at [118, 316] on icon "Dropdown" at bounding box center [116, 321] width 13 height 10
click at [197, 312] on link "32000 [US_STATE]" at bounding box center [190, 321] width 127 height 20
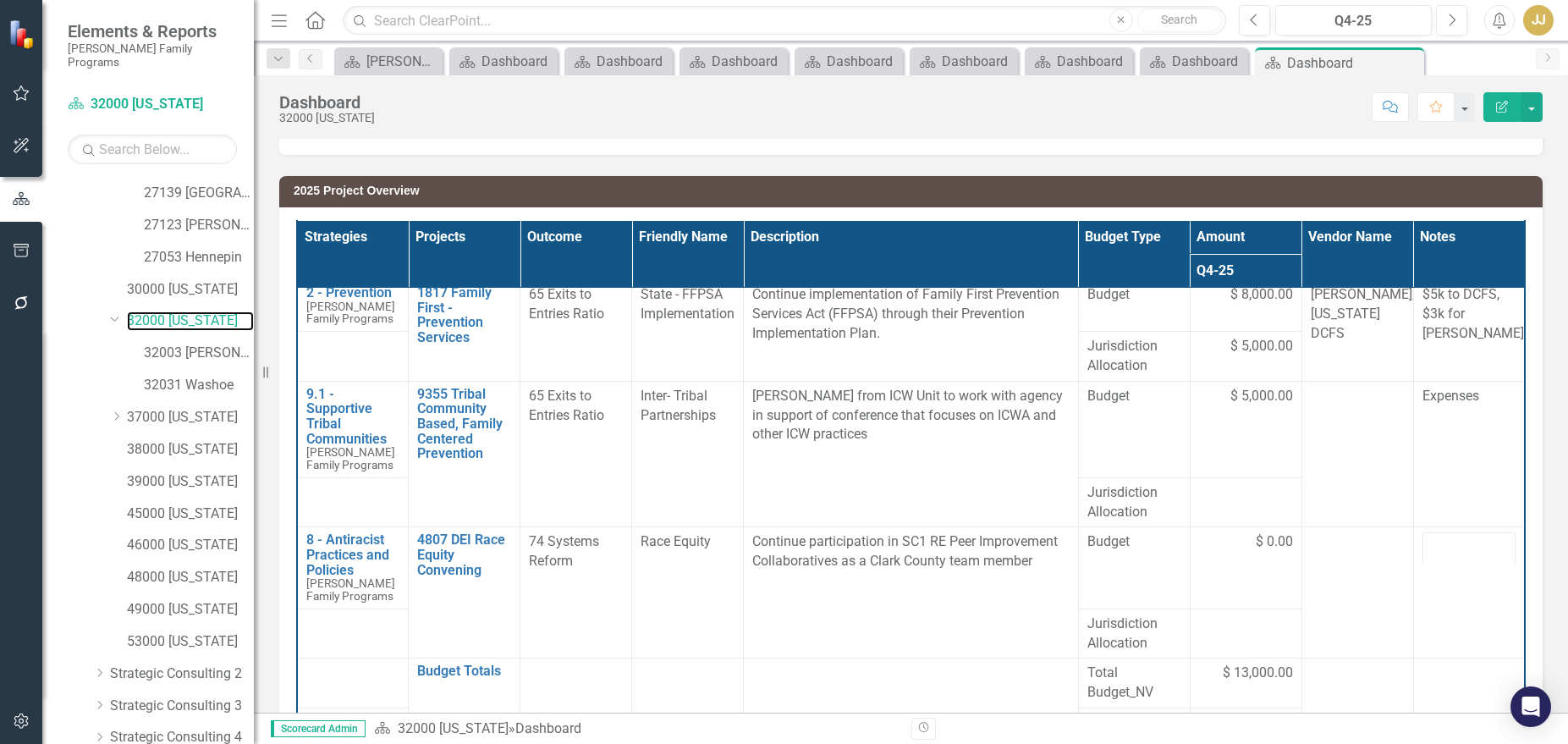
scroll to position [22, 0]
click at [211, 343] on link "32003 [PERSON_NAME]" at bounding box center [199, 353] width 110 height 20
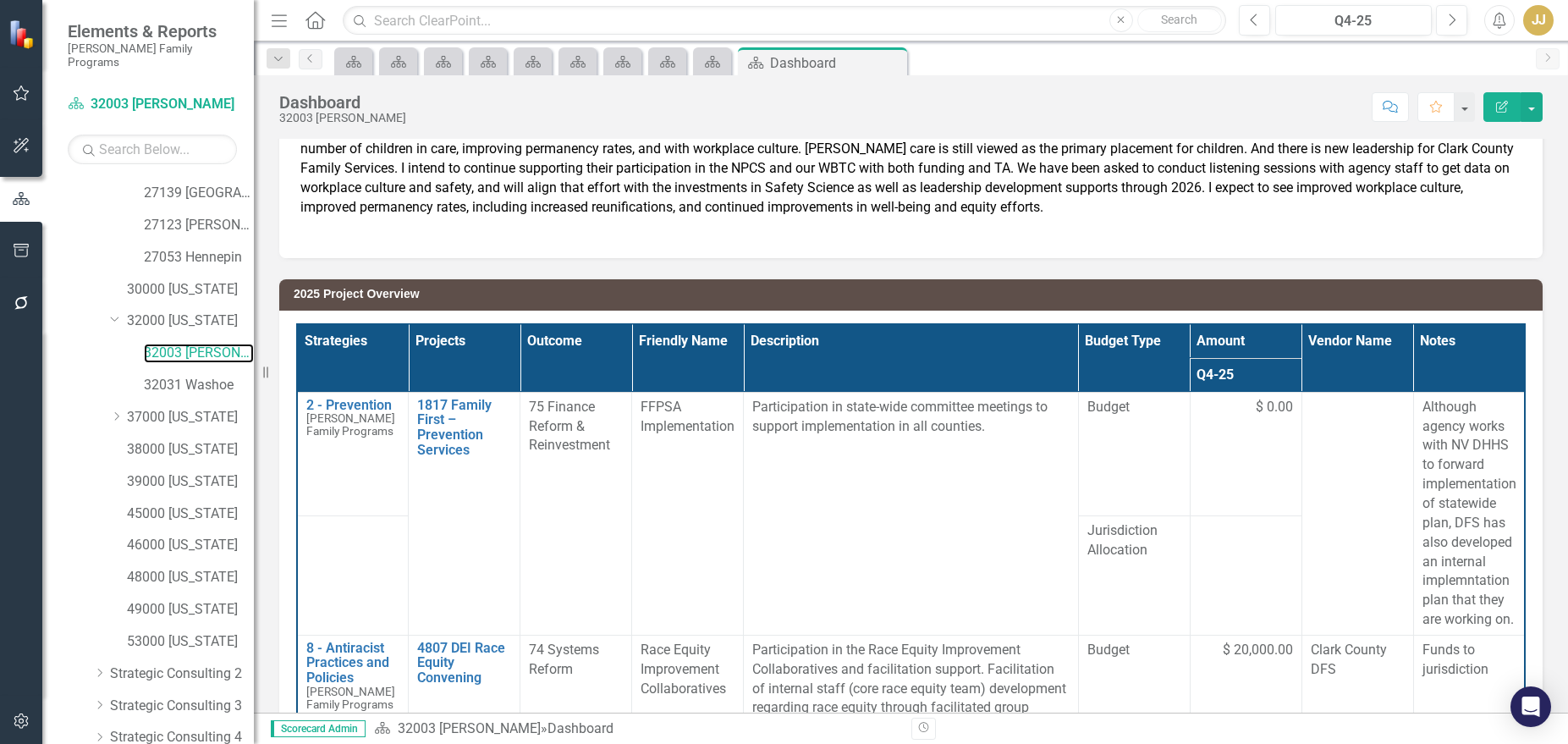
scroll to position [170, 0]
click at [185, 377] on link "32031 Washoe" at bounding box center [199, 385] width 110 height 20
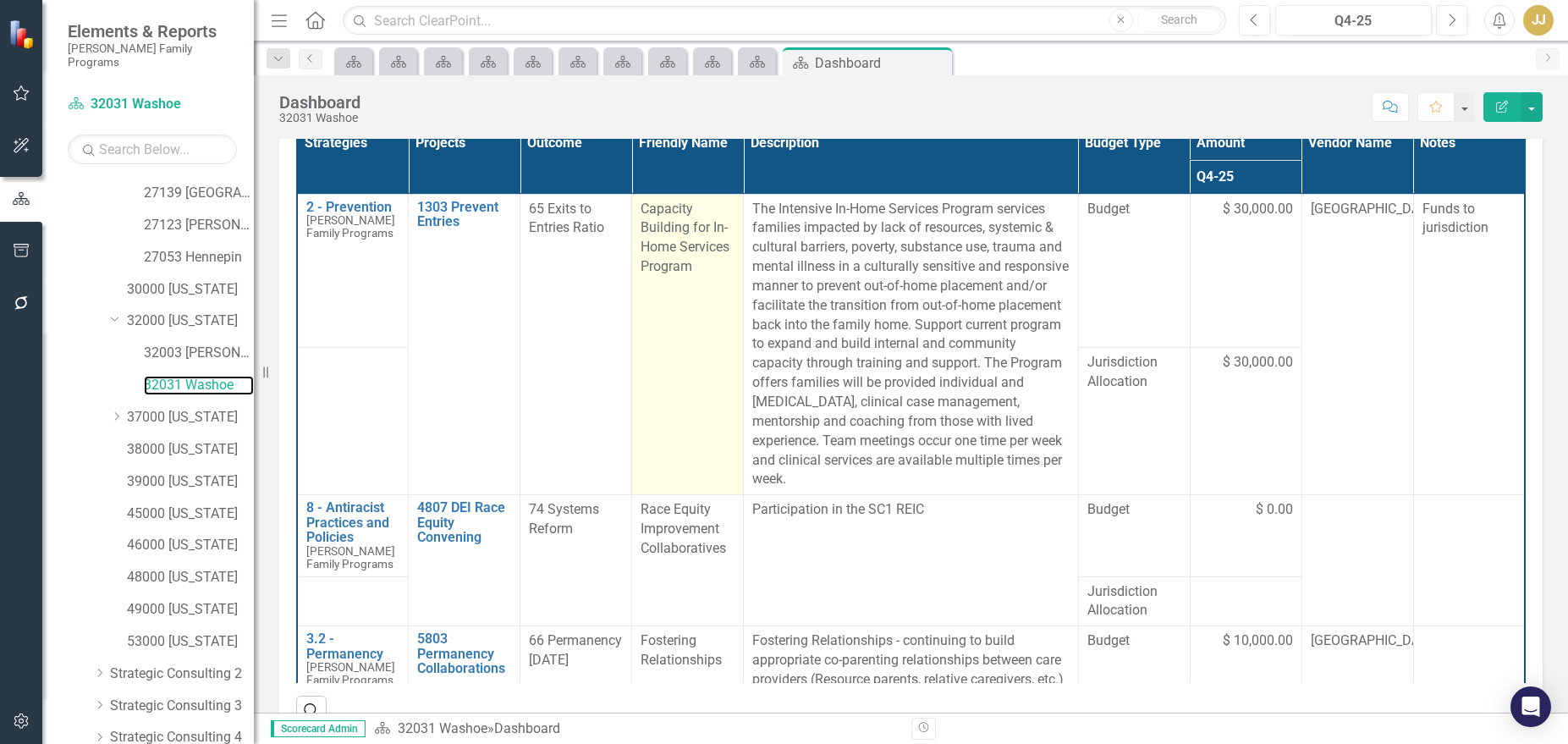
scroll to position [311, 0]
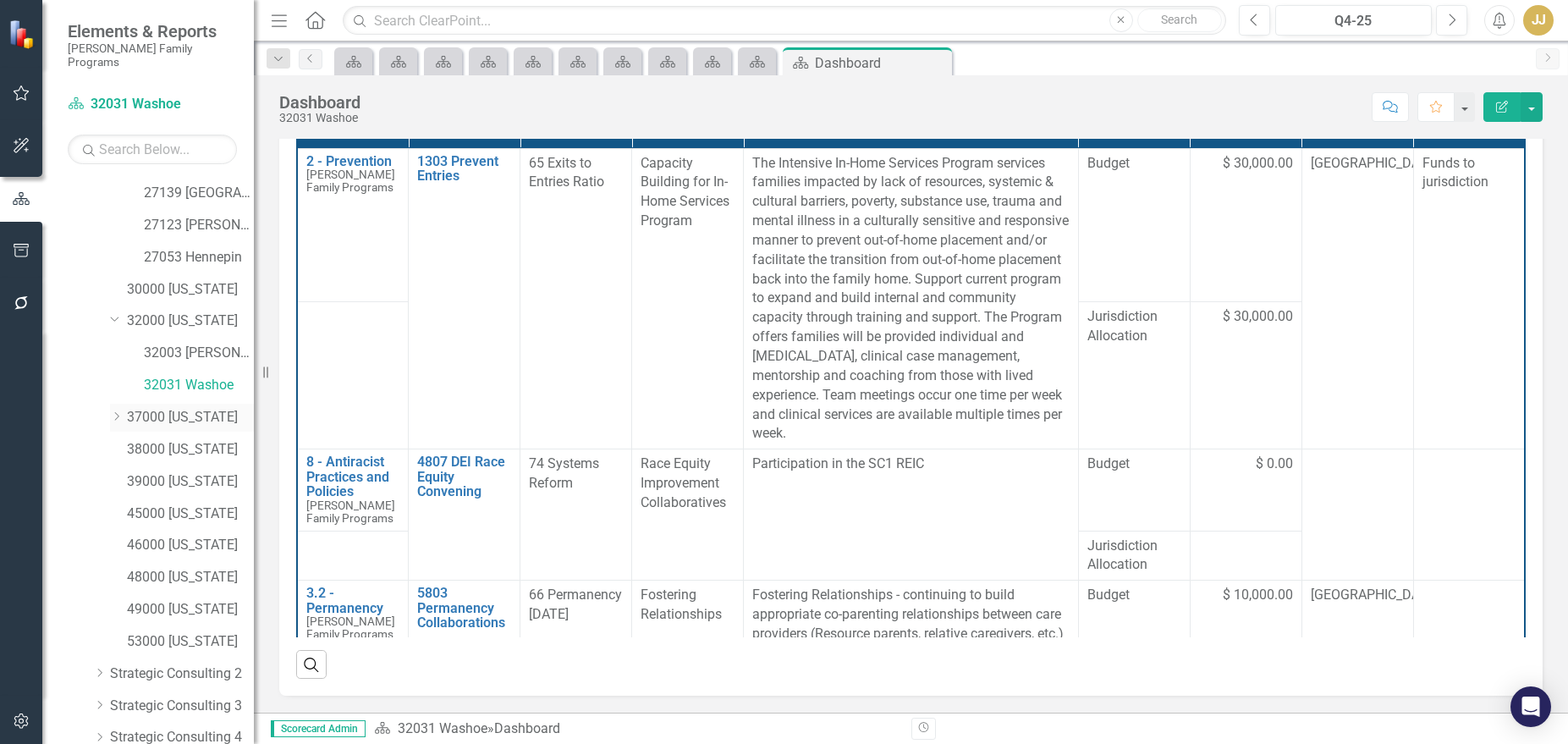
click at [115, 411] on icon "Dropdown" at bounding box center [116, 416] width 13 height 10
click at [230, 408] on link "37000 [US_STATE]" at bounding box center [190, 417] width 127 height 20
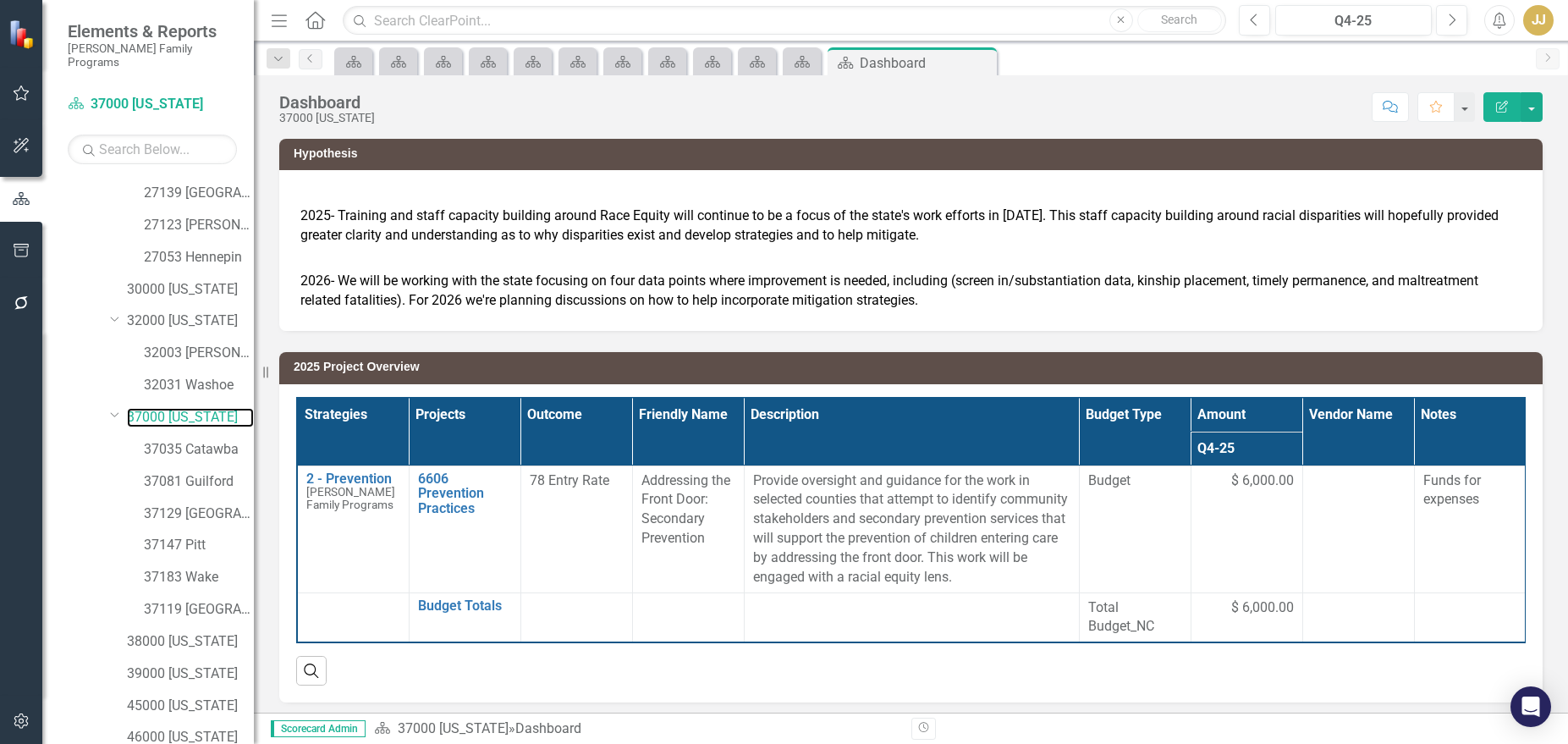
scroll to position [20, 0]
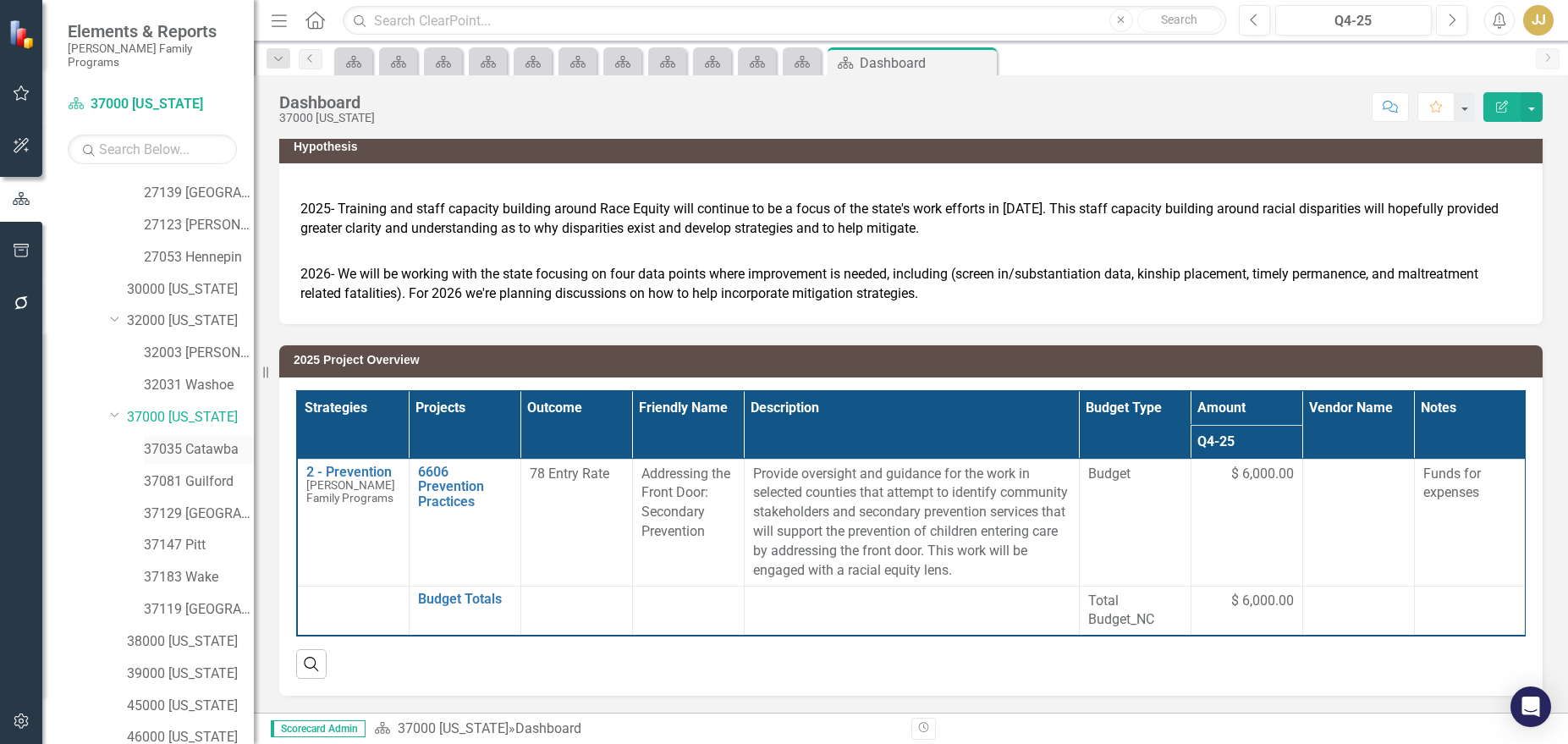
click at [199, 441] on link "37035 Catawba" at bounding box center [199, 449] width 110 height 20
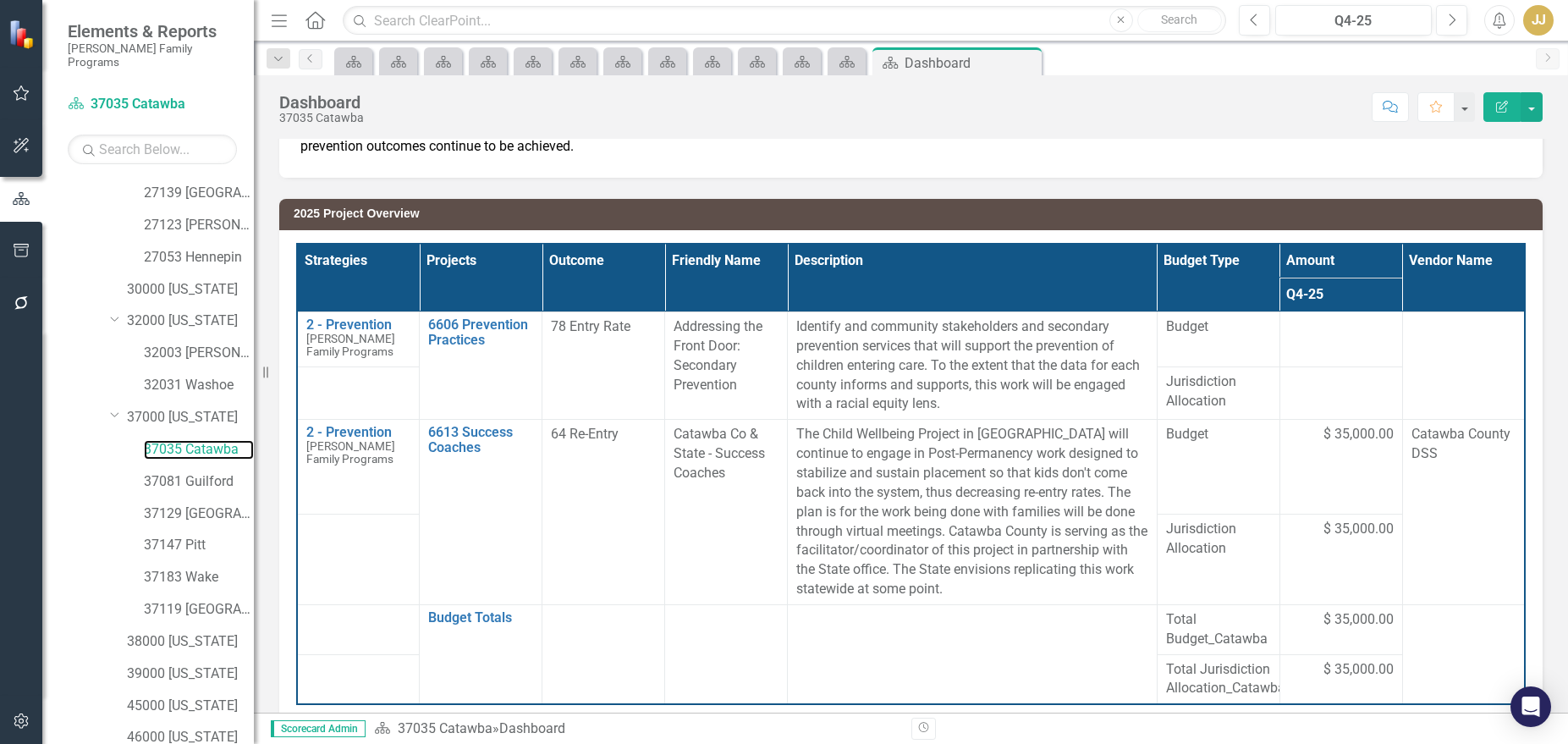
scroll to position [254, 0]
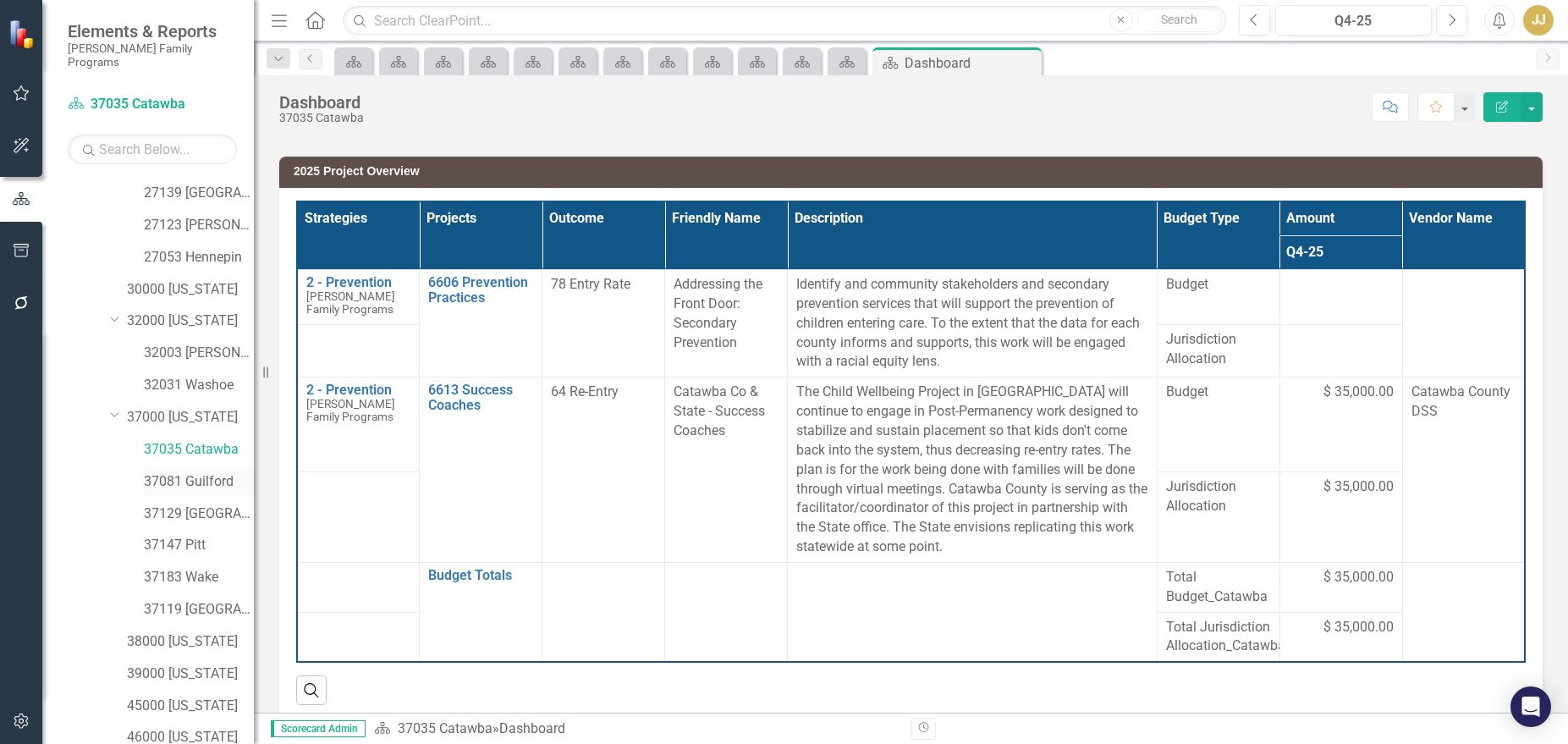
click at [208, 473] on link "37081 Guilford" at bounding box center [199, 482] width 110 height 20
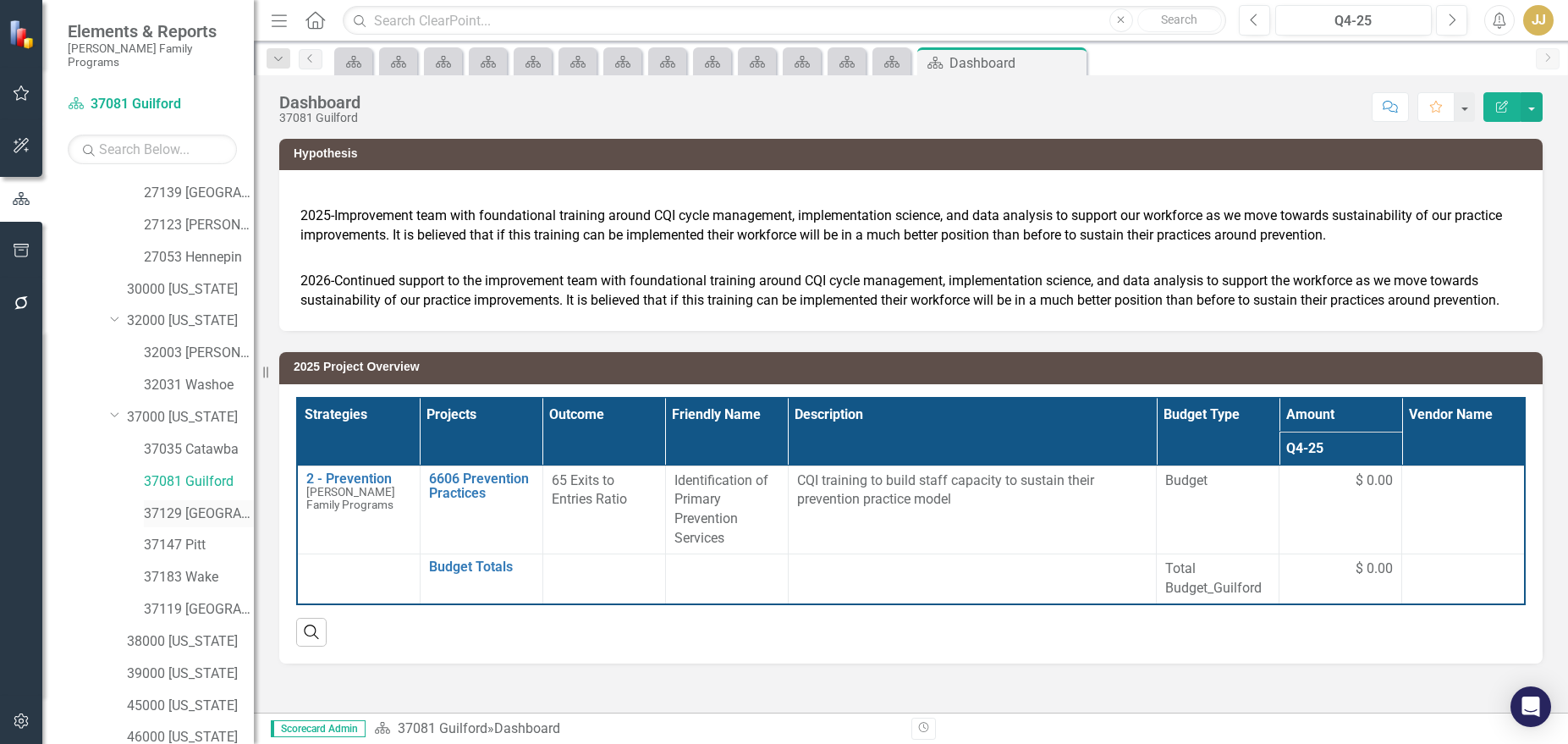
click at [217, 504] on link "37129 [GEOGRAPHIC_DATA]" at bounding box center [199, 514] width 110 height 20
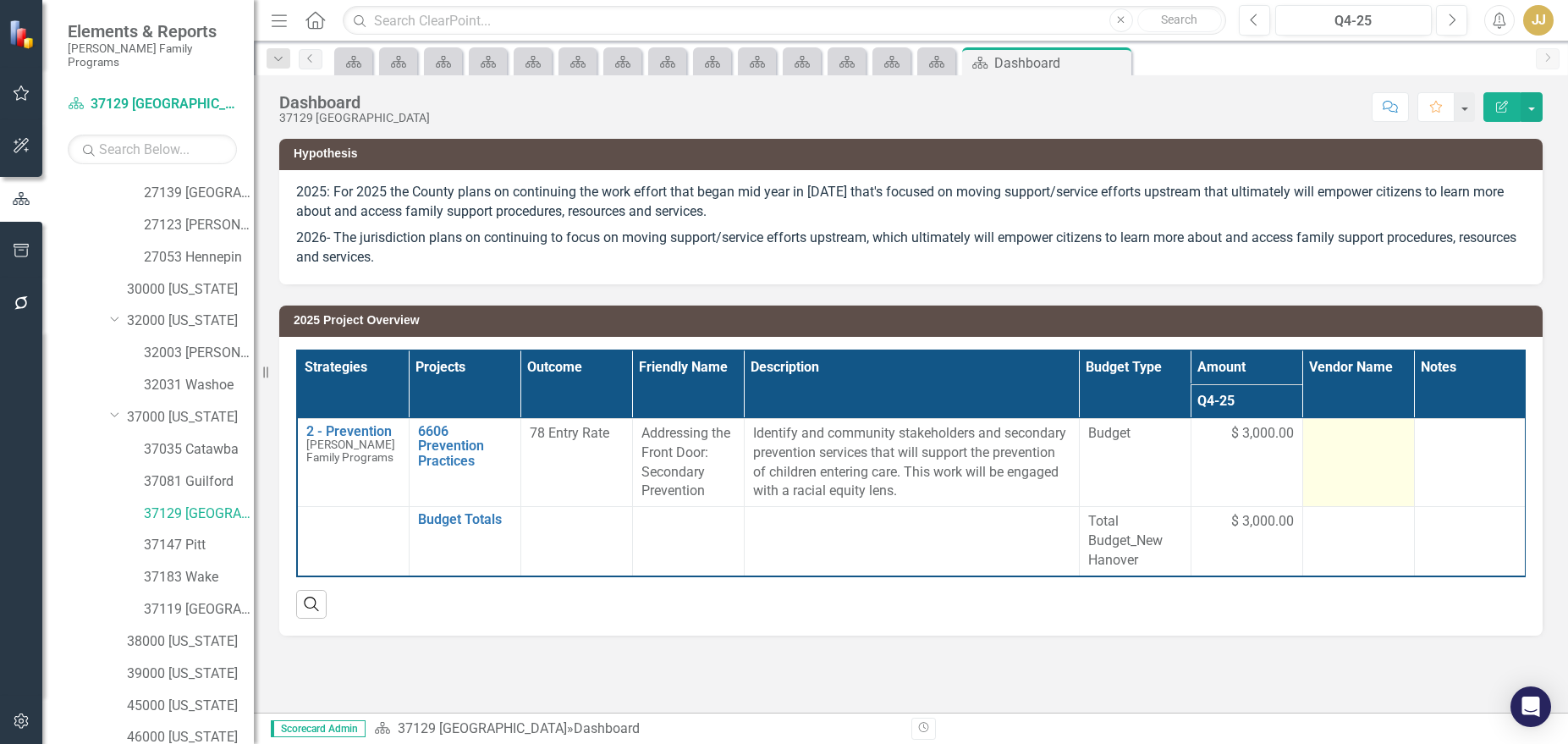
click at [1372, 451] on td at bounding box center [1357, 461] width 111 height 88
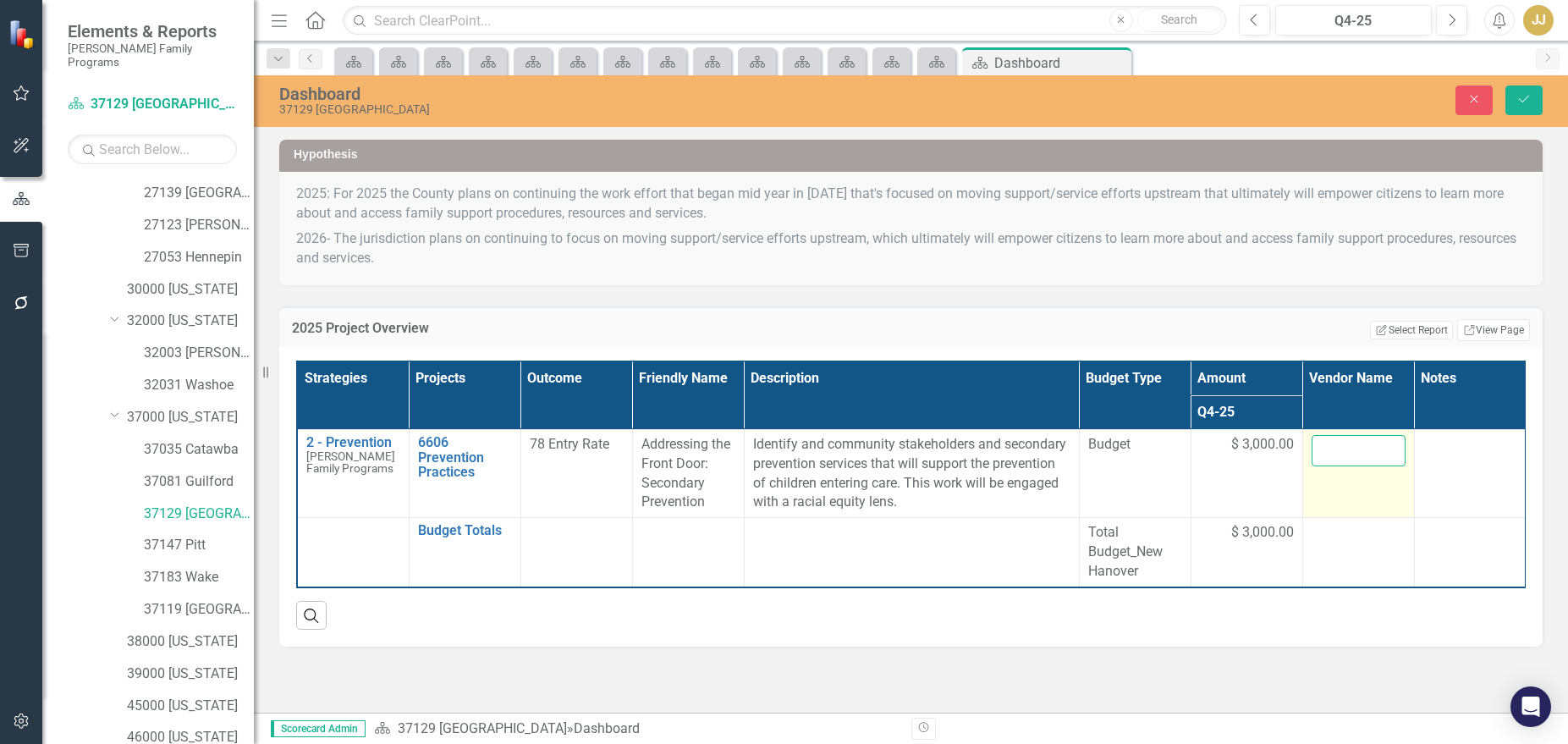
click at [1355, 453] on input "text" at bounding box center [1358, 450] width 94 height 32
type input "[GEOGRAPHIC_DATA]"
click at [1440, 86] on button "Save" at bounding box center [1523, 100] width 37 height 30
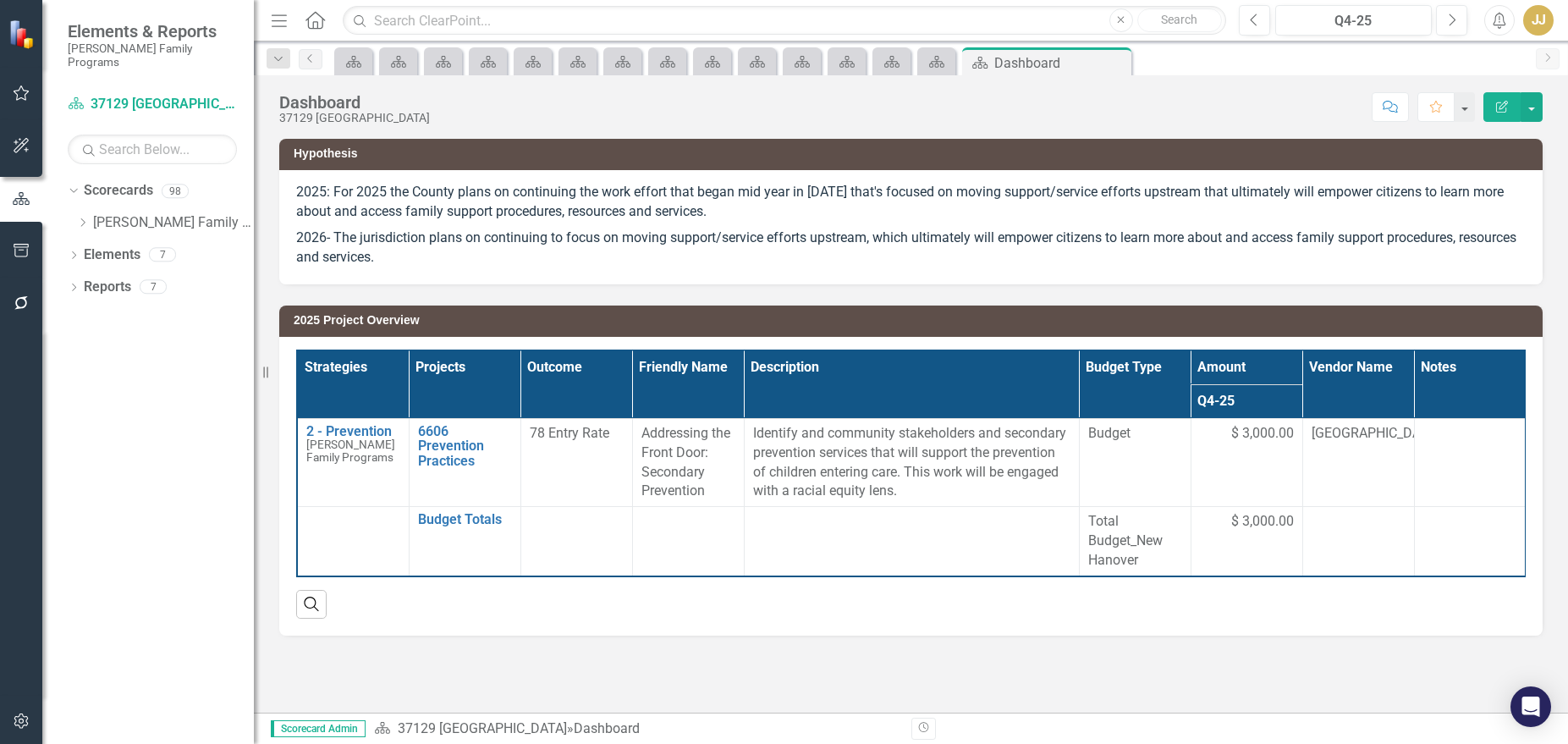
scroll to position [0, 0]
click at [87, 217] on icon "Dropdown" at bounding box center [82, 223] width 13 height 10
click at [100, 249] on icon "Dropdown" at bounding box center [99, 254] width 13 height 10
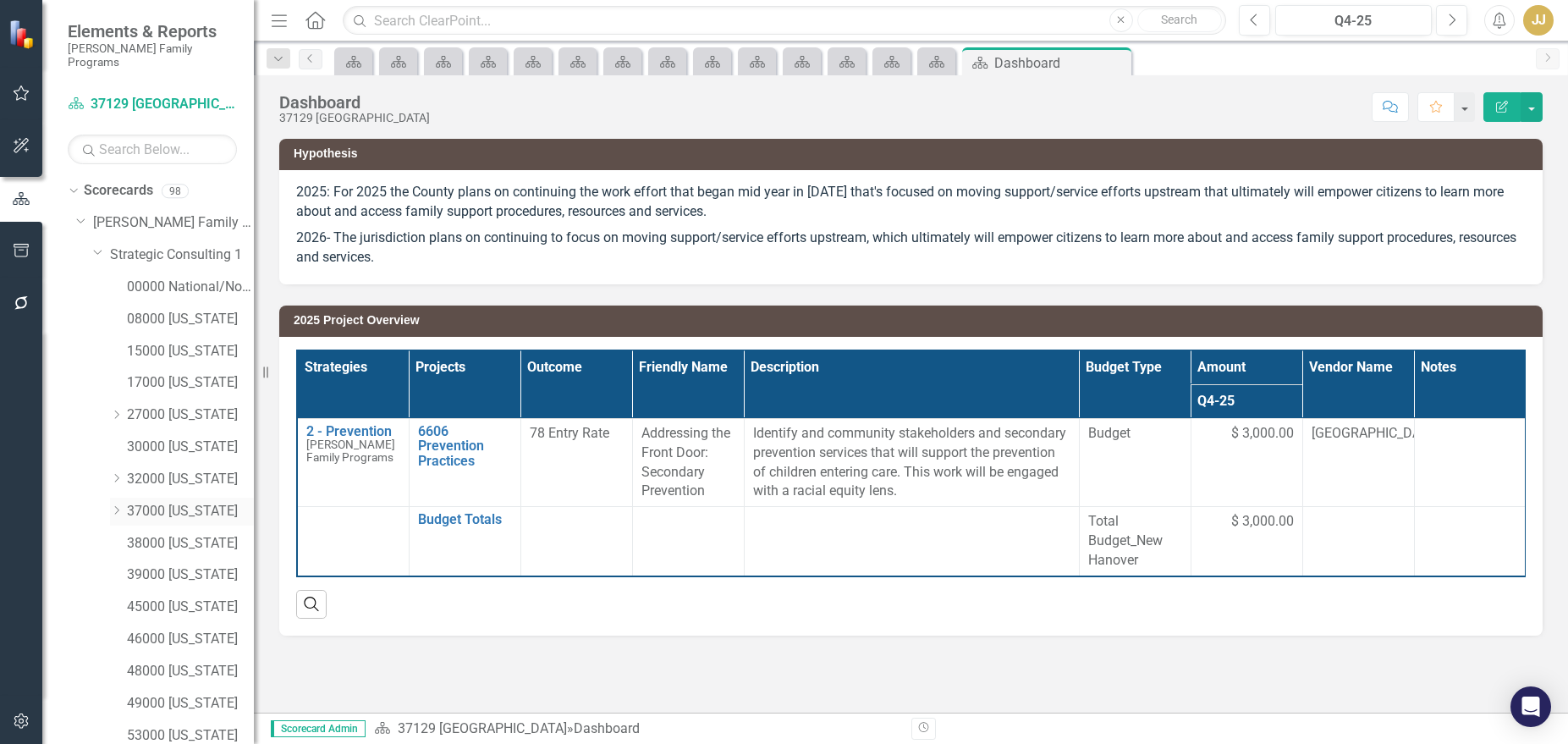
click at [113, 505] on icon "Dropdown" at bounding box center [116, 510] width 13 height 10
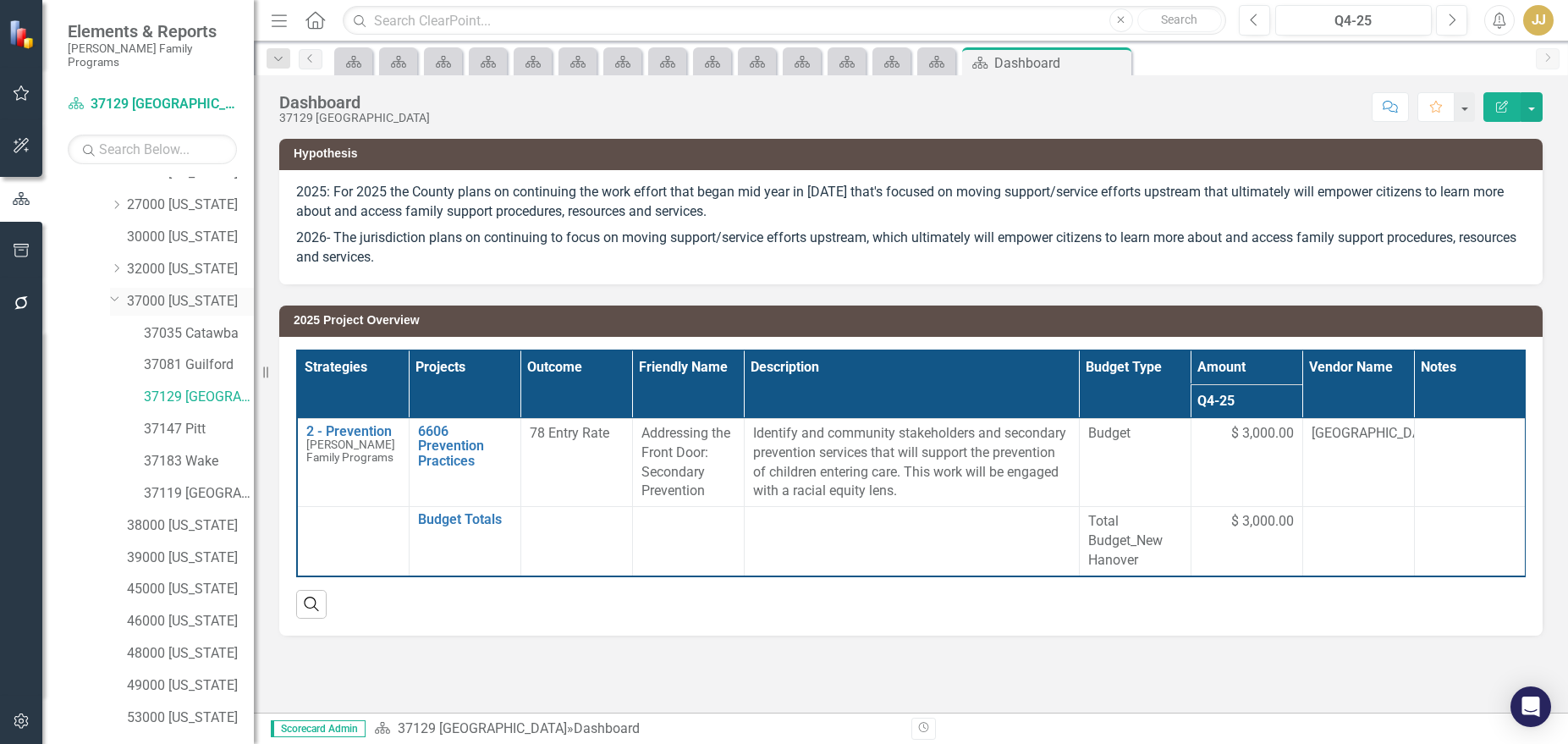
scroll to position [254, 0]
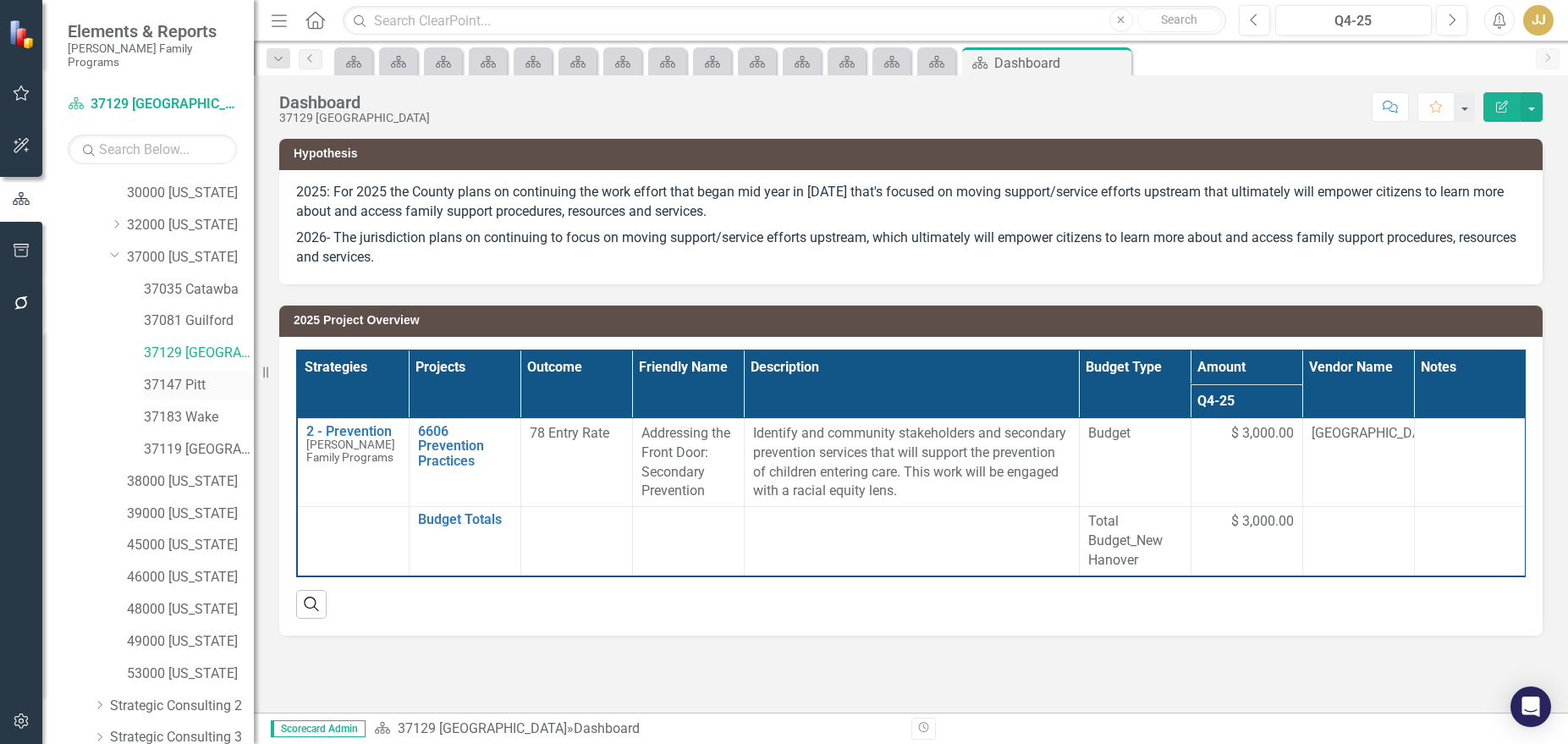
click at [199, 376] on link "37147 Pitt" at bounding box center [199, 385] width 110 height 20
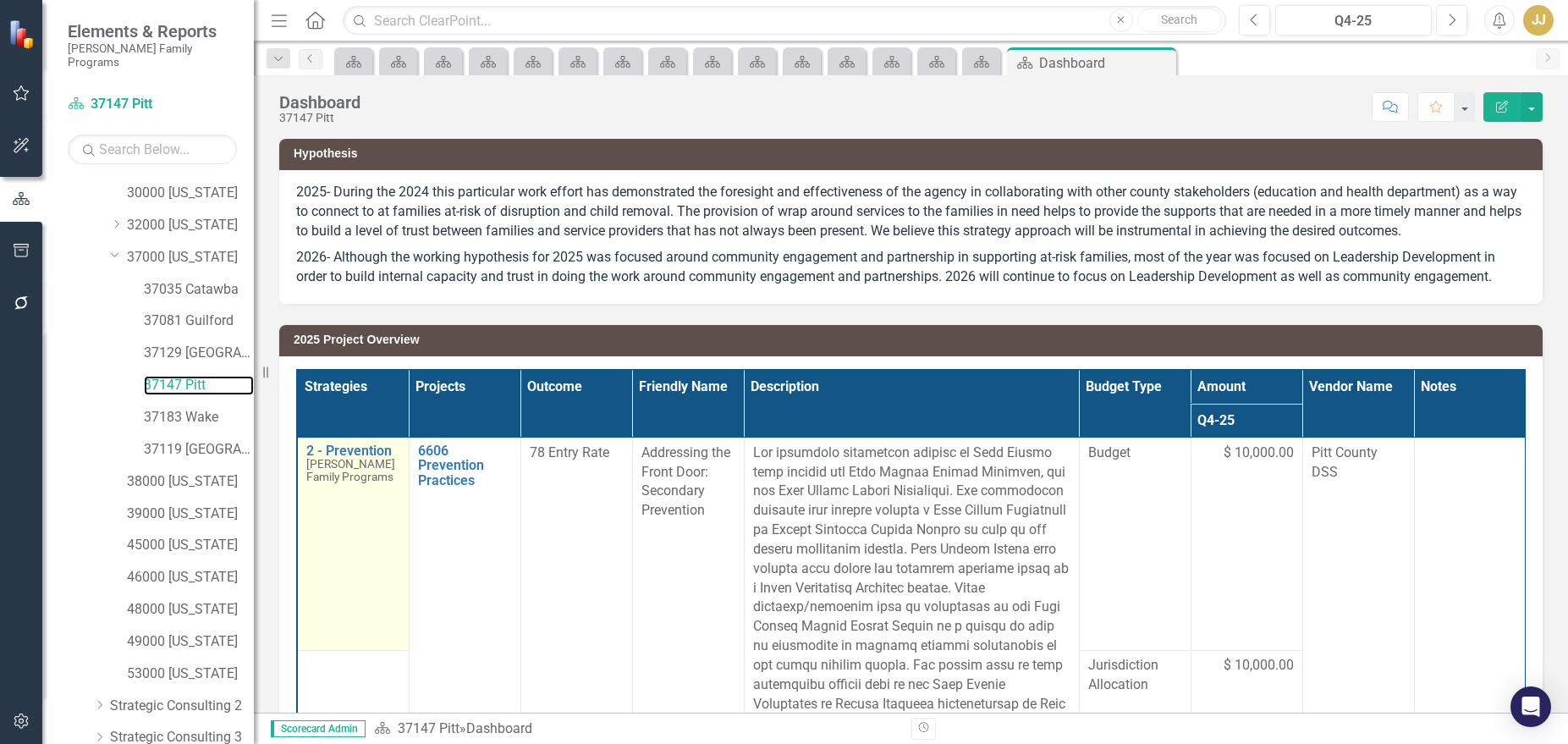
scroll to position [61, 0]
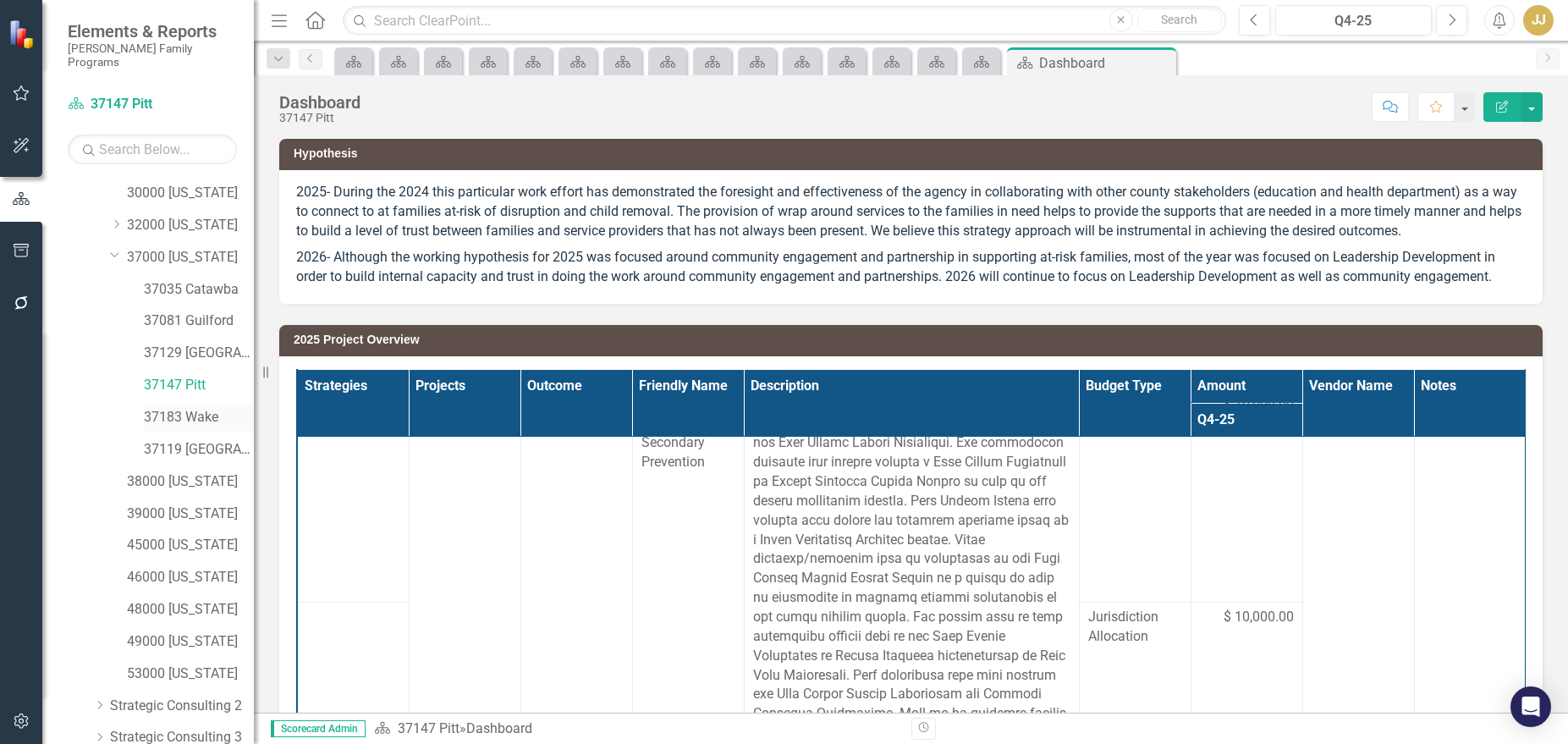
click at [192, 408] on link "37183 Wake" at bounding box center [199, 417] width 110 height 20
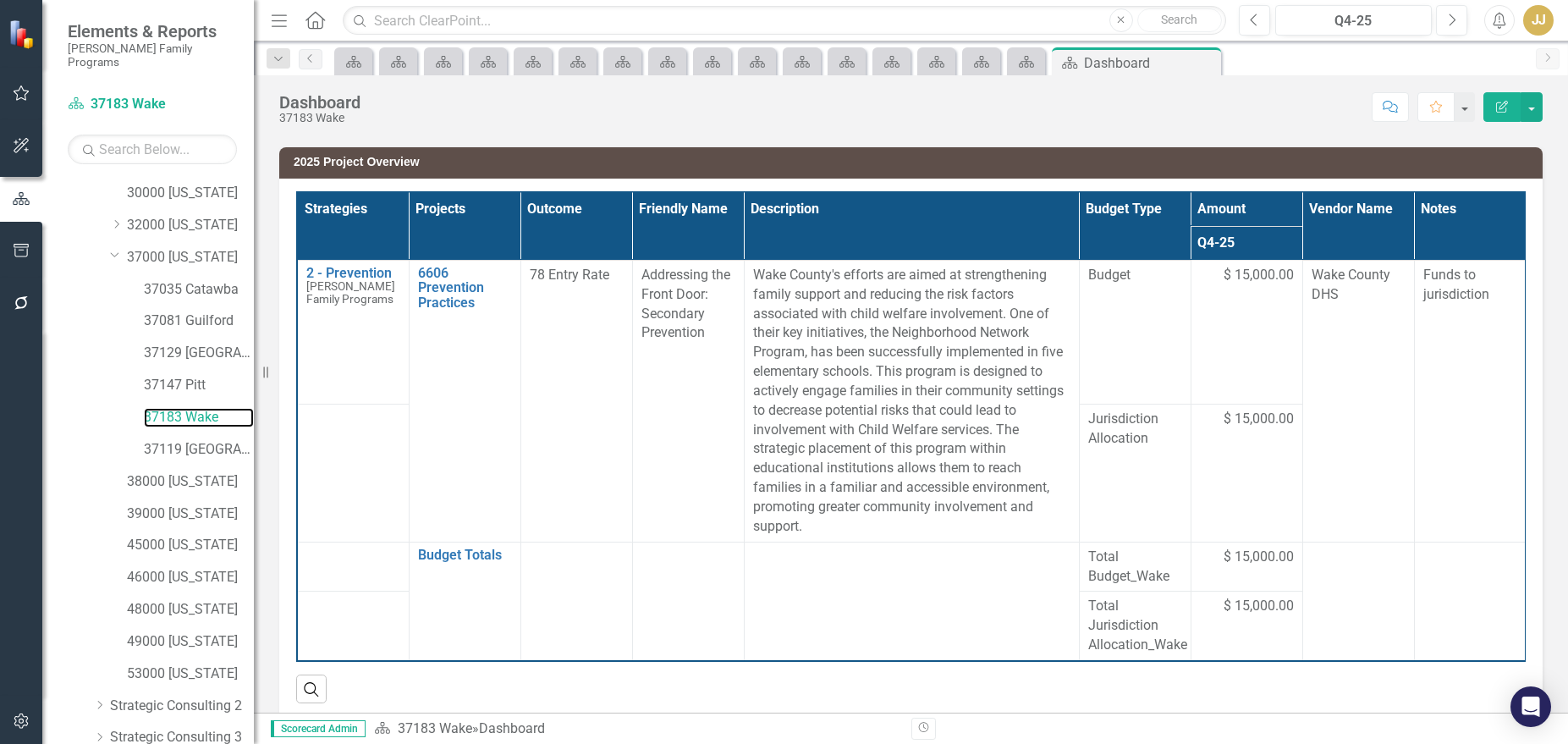
scroll to position [204, 0]
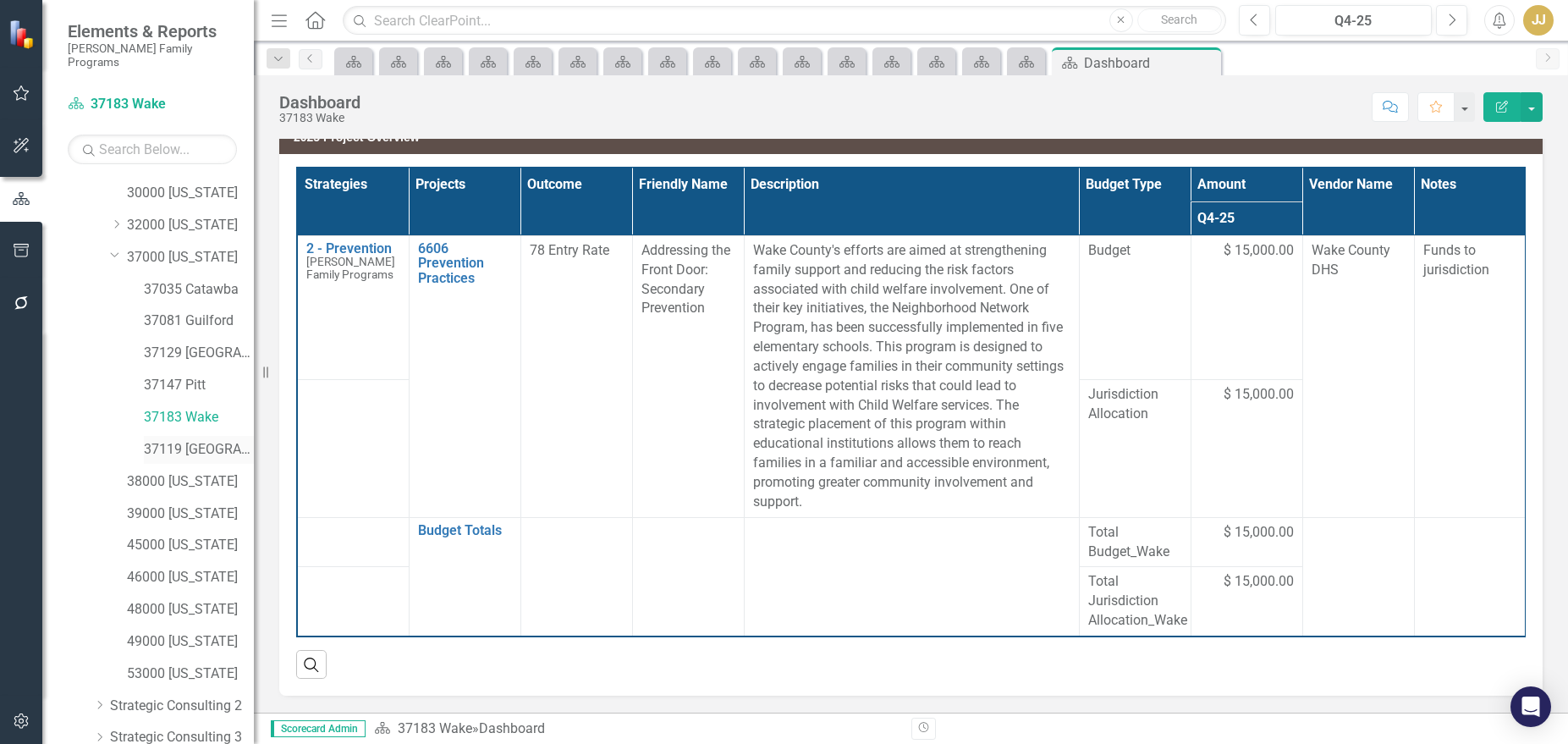
click at [194, 440] on link "37119 [GEOGRAPHIC_DATA]" at bounding box center [199, 449] width 110 height 20
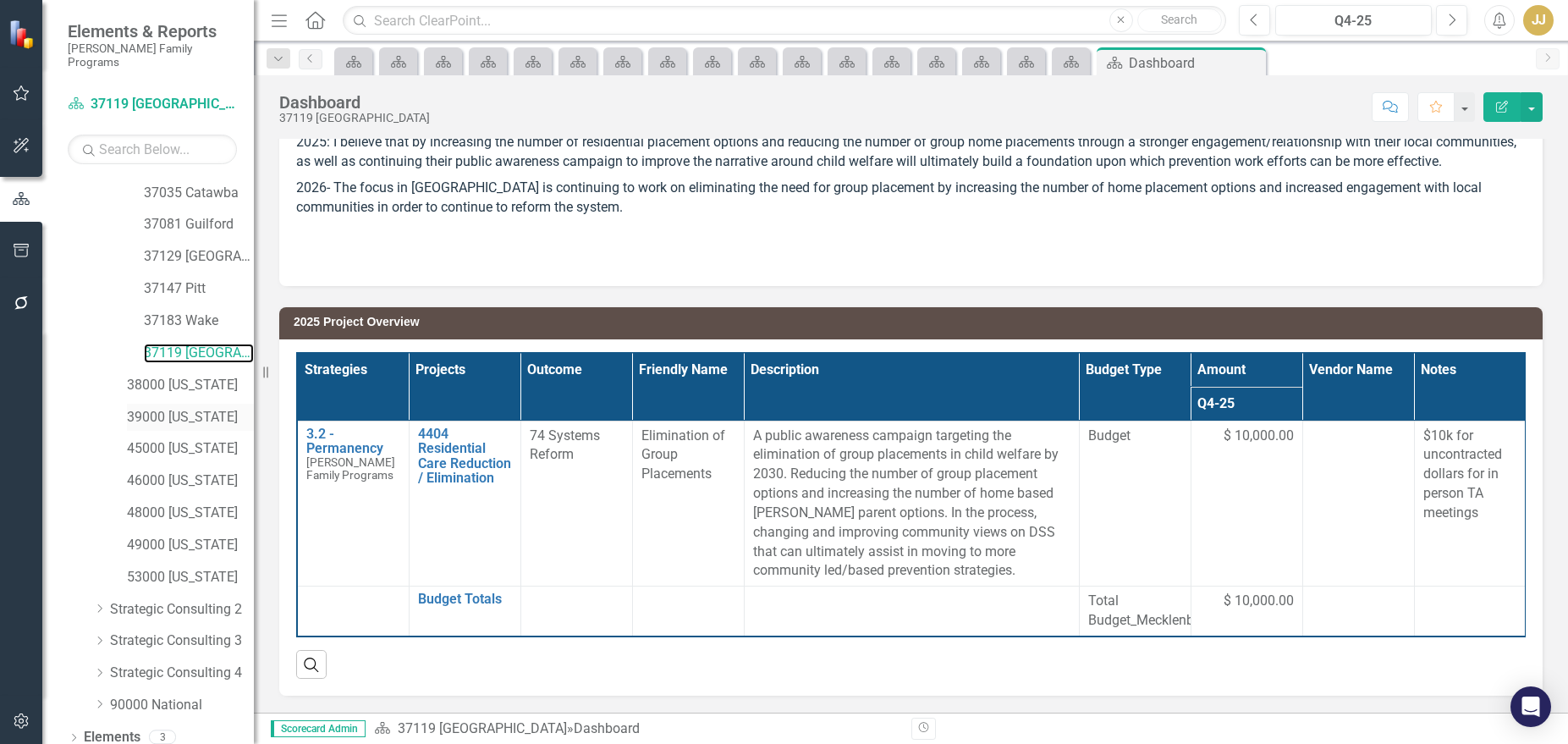
scroll to position [380, 0]
click at [218, 346] on link "38000 [US_STATE]" at bounding box center [190, 355] width 127 height 20
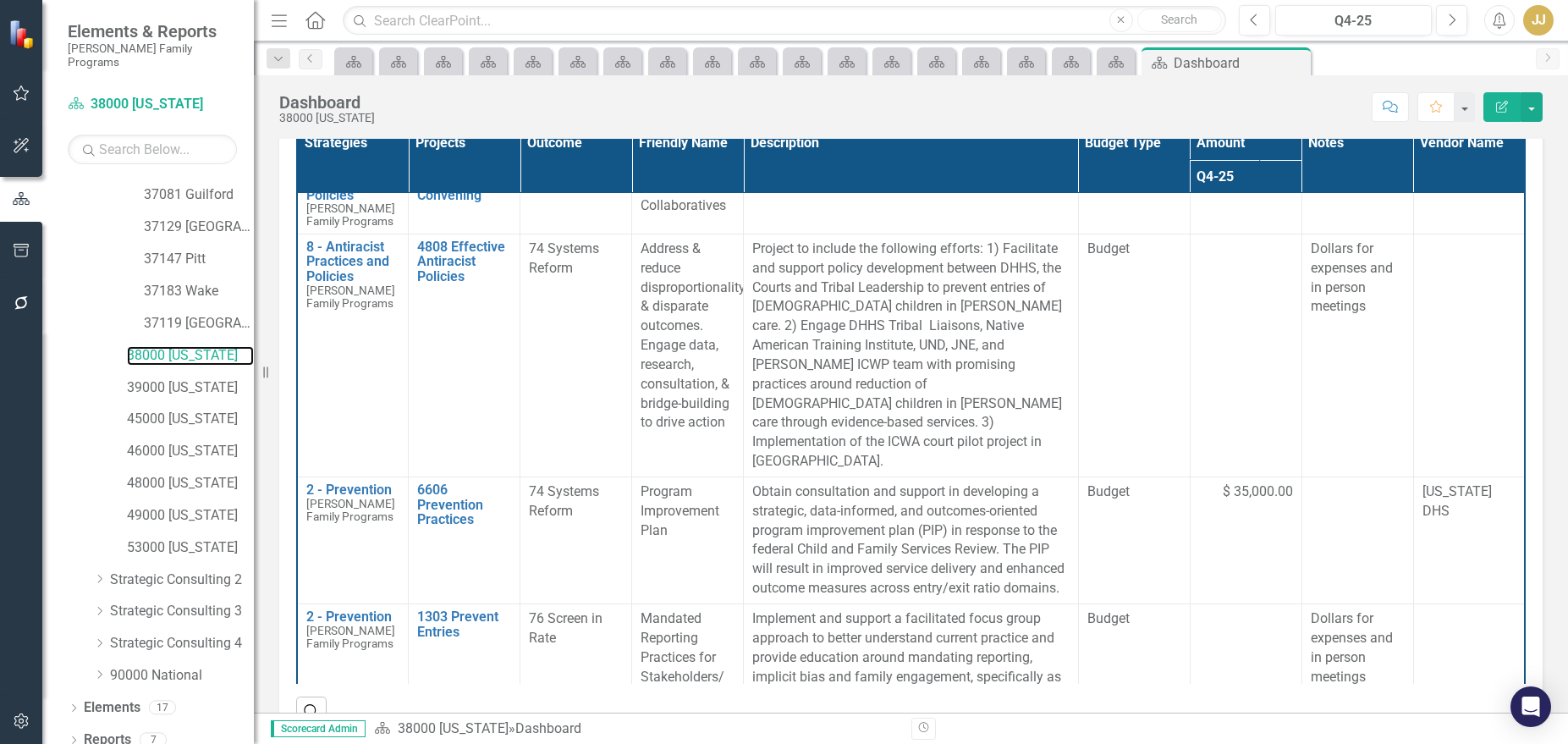
scroll to position [254, 0]
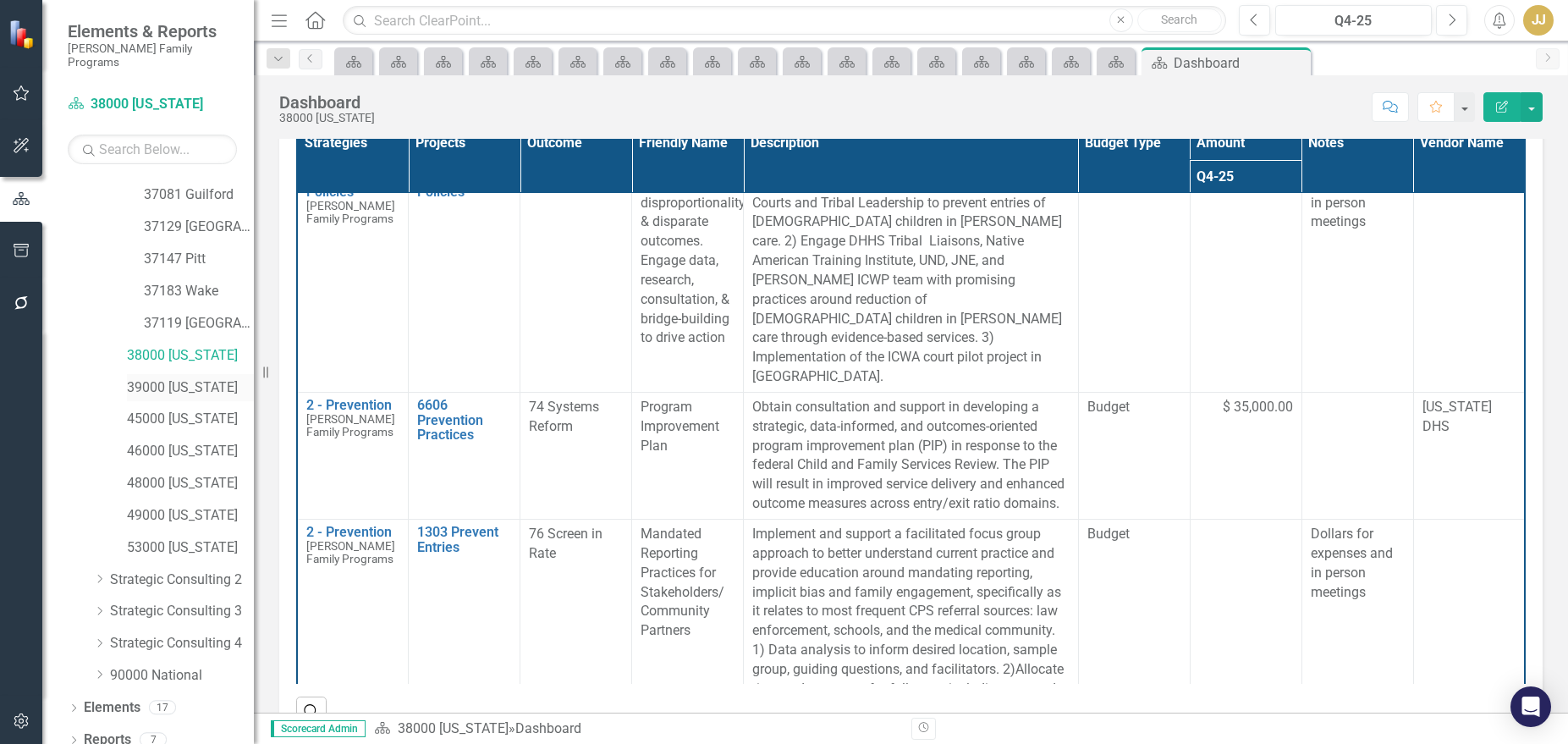
click at [192, 378] on link "39000 [US_STATE]" at bounding box center [190, 388] width 127 height 20
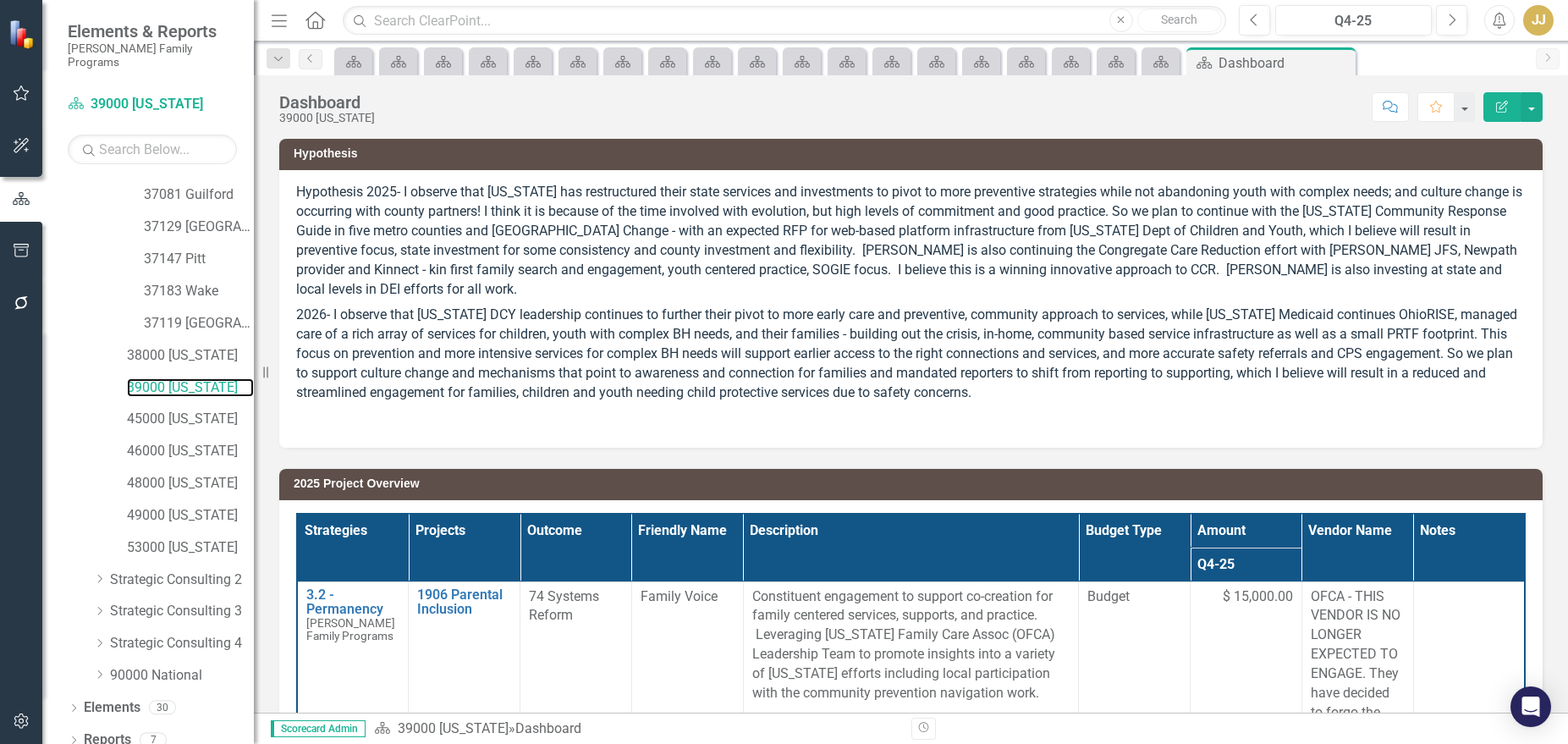
scroll to position [240, 0]
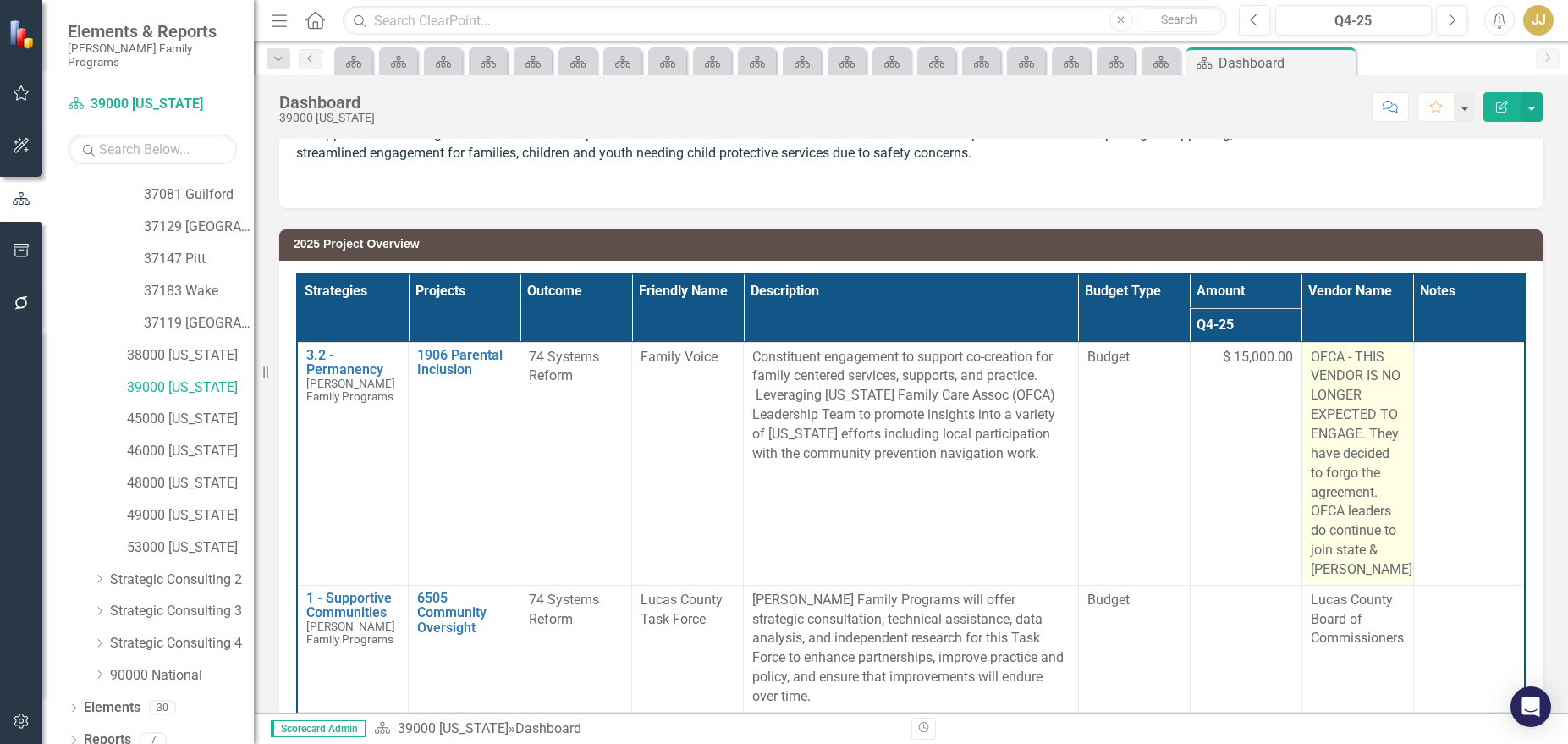
click at [1337, 418] on span "OFCA - THIS VENDOR IS NO LONGER EXPECTED TO ENGAGE. They have decided to forgo …" at bounding box center [1363, 462] width 105 height 229
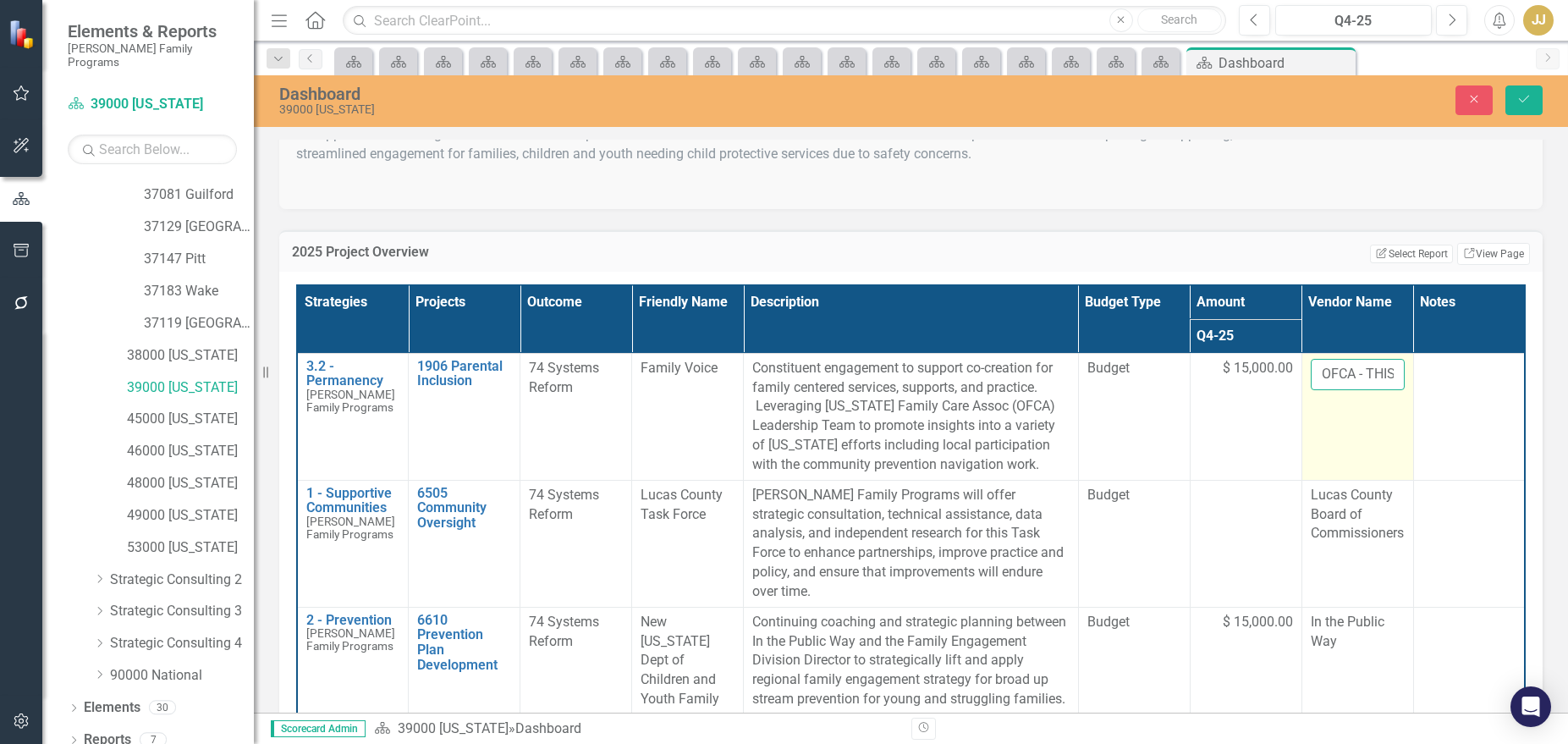
click at [1349, 359] on input "OFCA - THIS VENDOR IS NO LONGER EXPECTED TO ENGAGE. They have decided to forgo …" at bounding box center [1357, 374] width 94 height 32
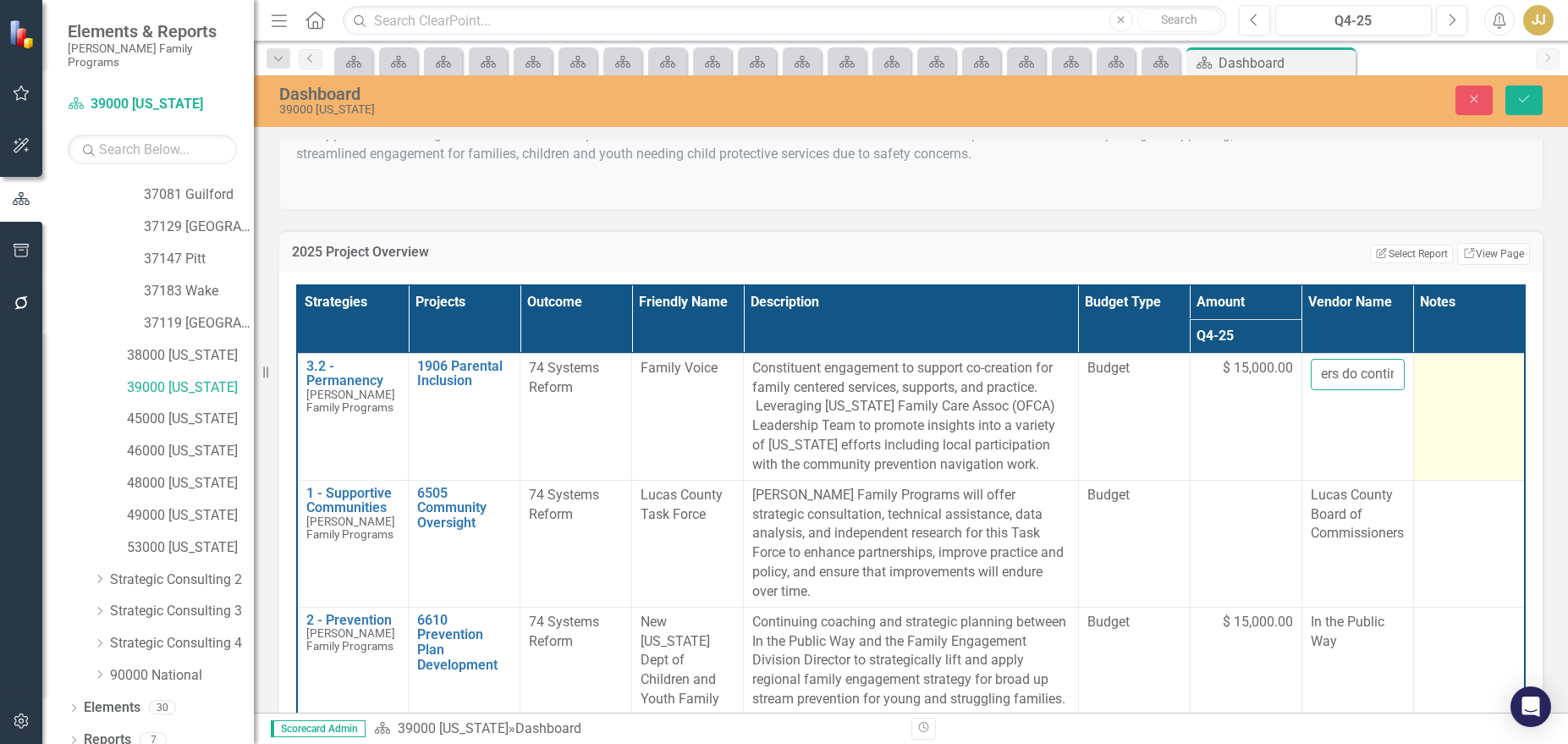
scroll to position [0, 887]
drag, startPoint x: 1304, startPoint y: 354, endPoint x: 1434, endPoint y: 342, distance: 130.6
click at [1434, 353] on tr "3.2 - Permanency [PERSON_NAME] Family Programs Edit Edit Strategy Link Open Ele…" at bounding box center [911, 416] width 1227 height 127
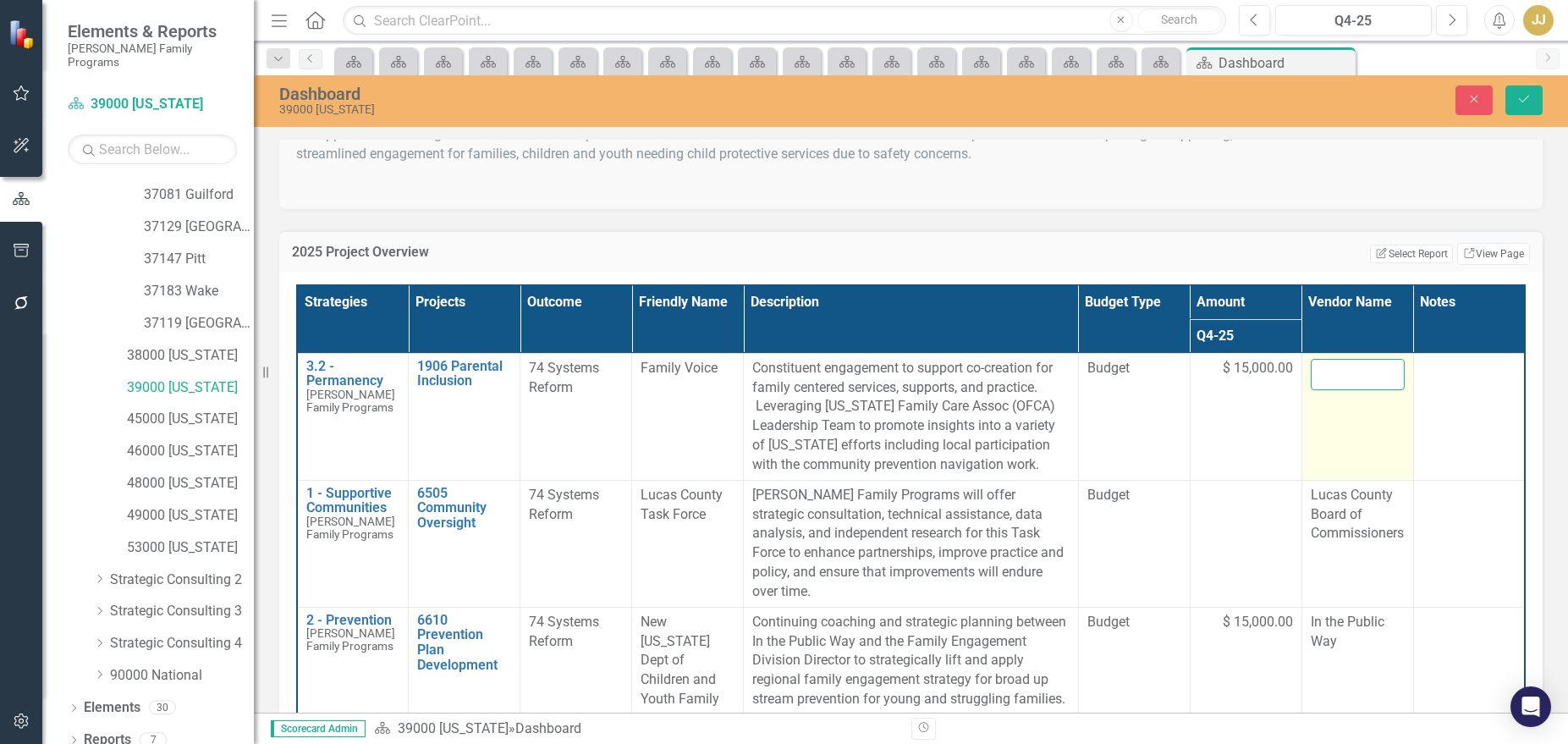
scroll to position [0, 0]
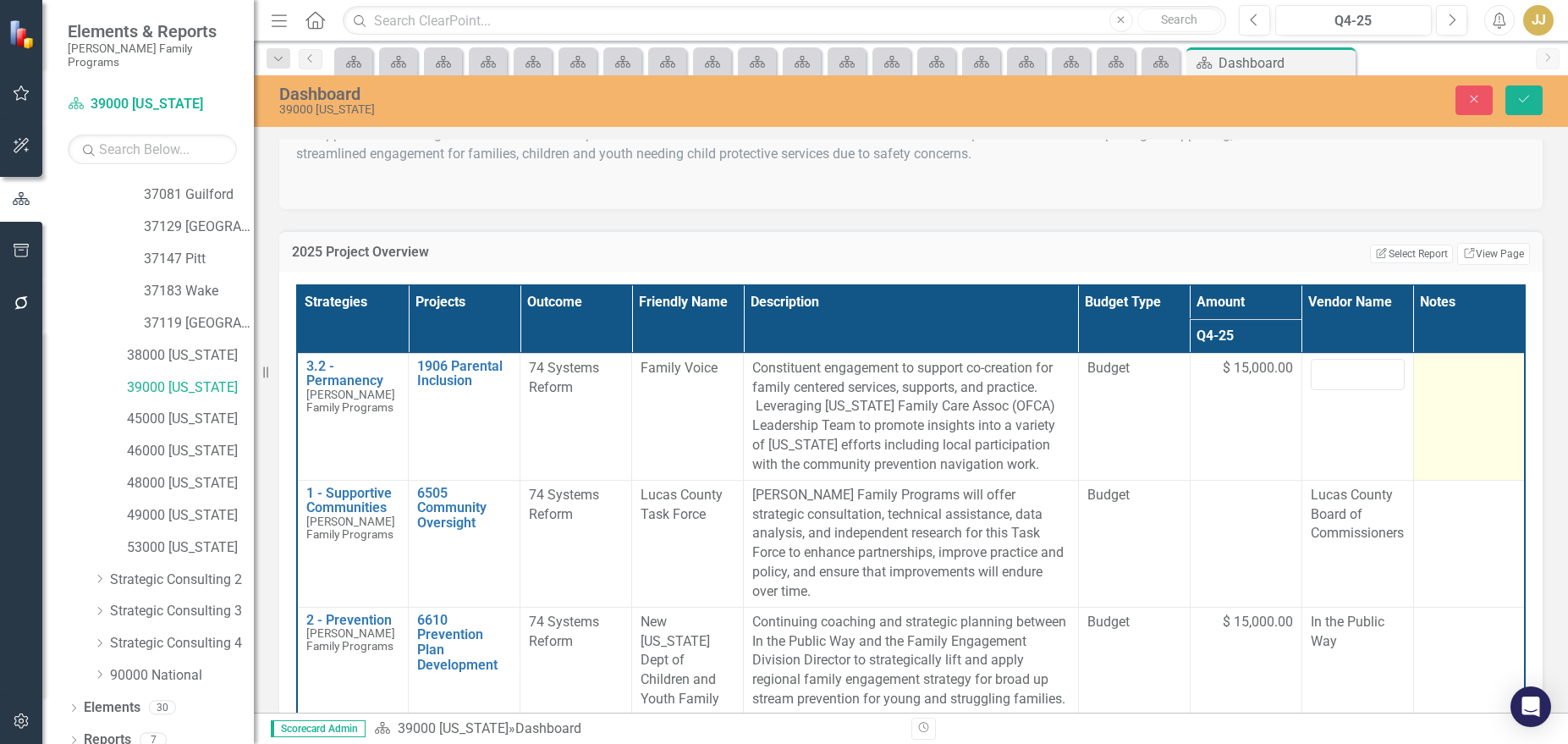
click at [1440, 378] on td at bounding box center [1469, 416] width 111 height 127
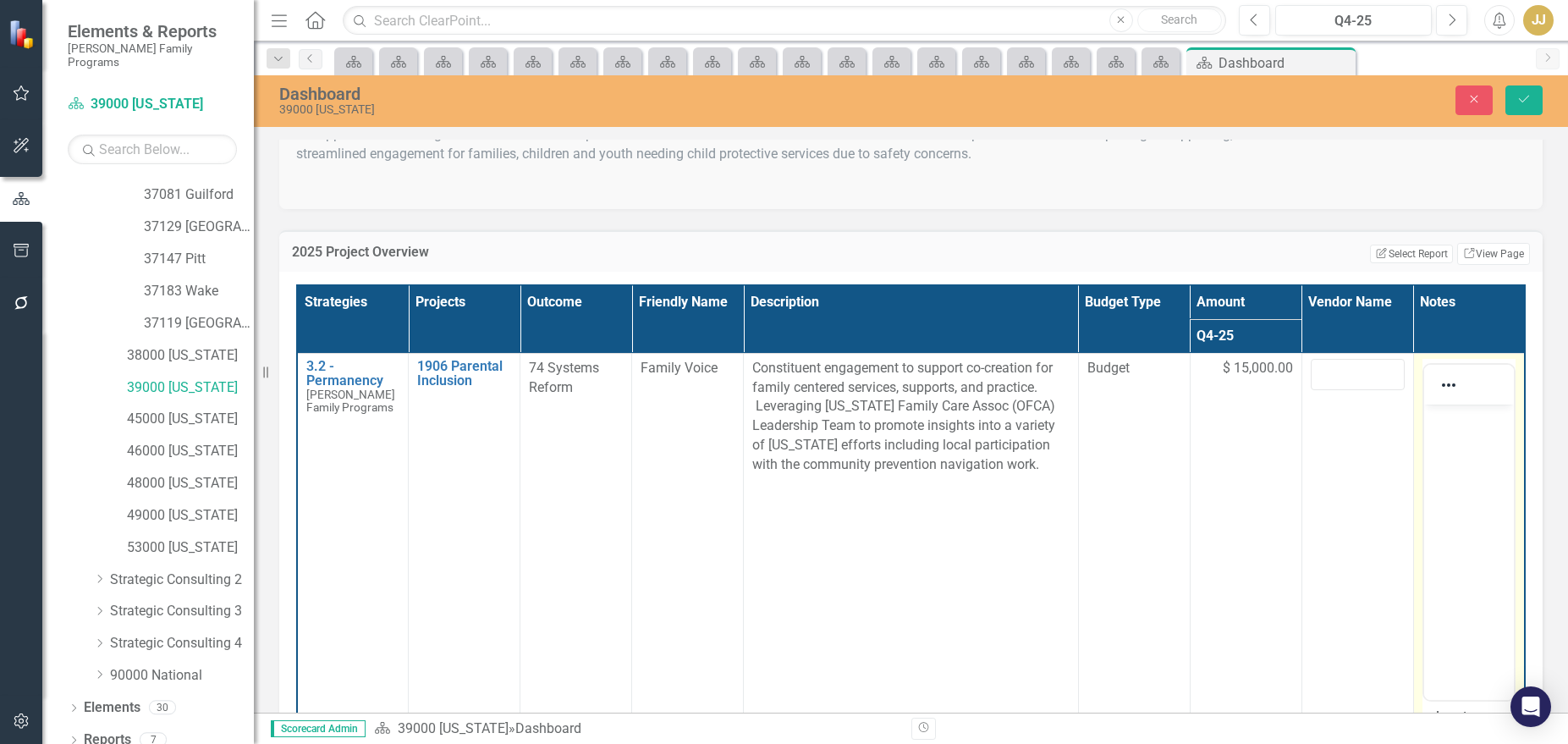
click at [1440, 419] on p "Rich Text Area. Press ALT-0 for help." at bounding box center [1468, 418] width 81 height 21
paste body "Rich Text Area. Press ALT-0 for help."
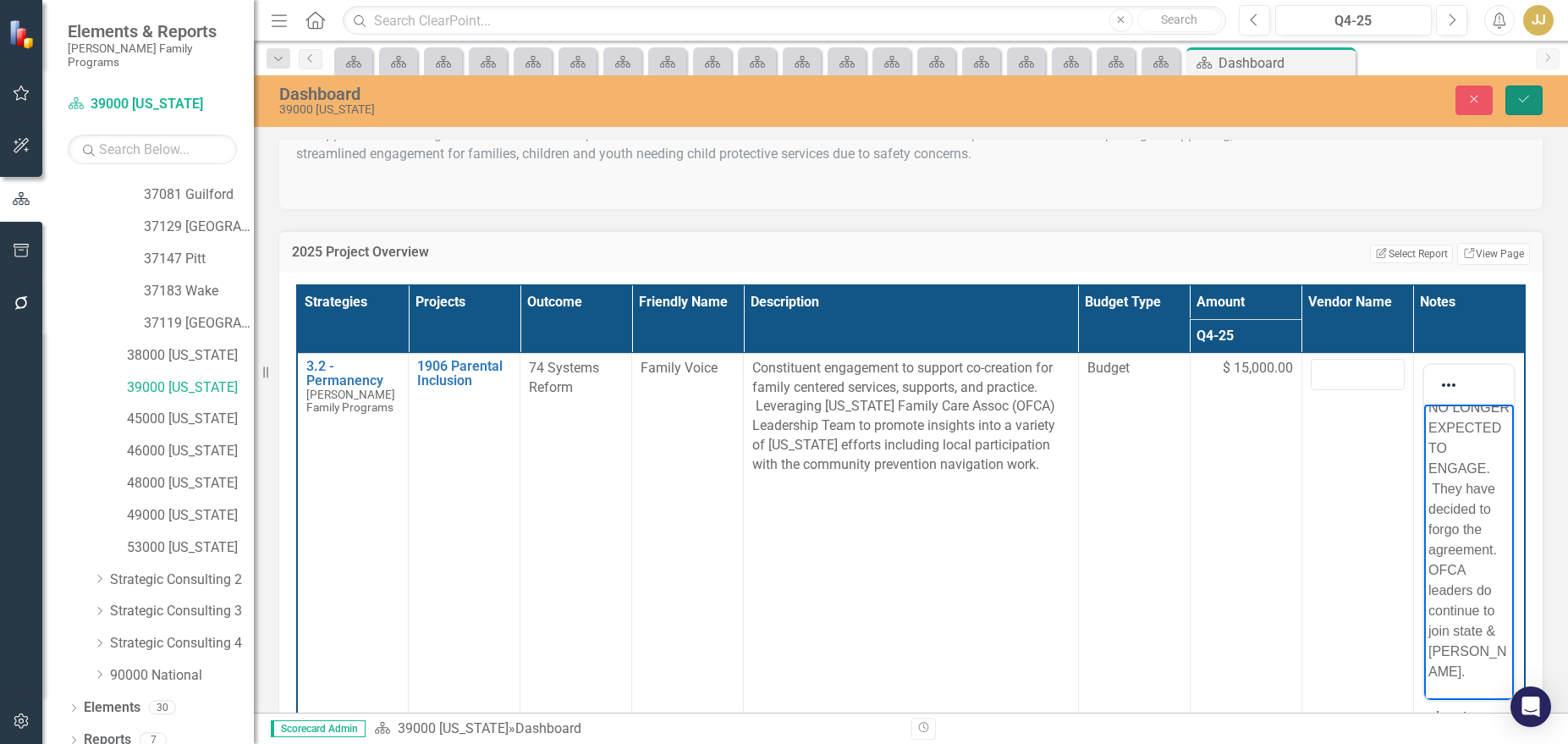
click at [1440, 96] on button "Save" at bounding box center [1523, 100] width 37 height 30
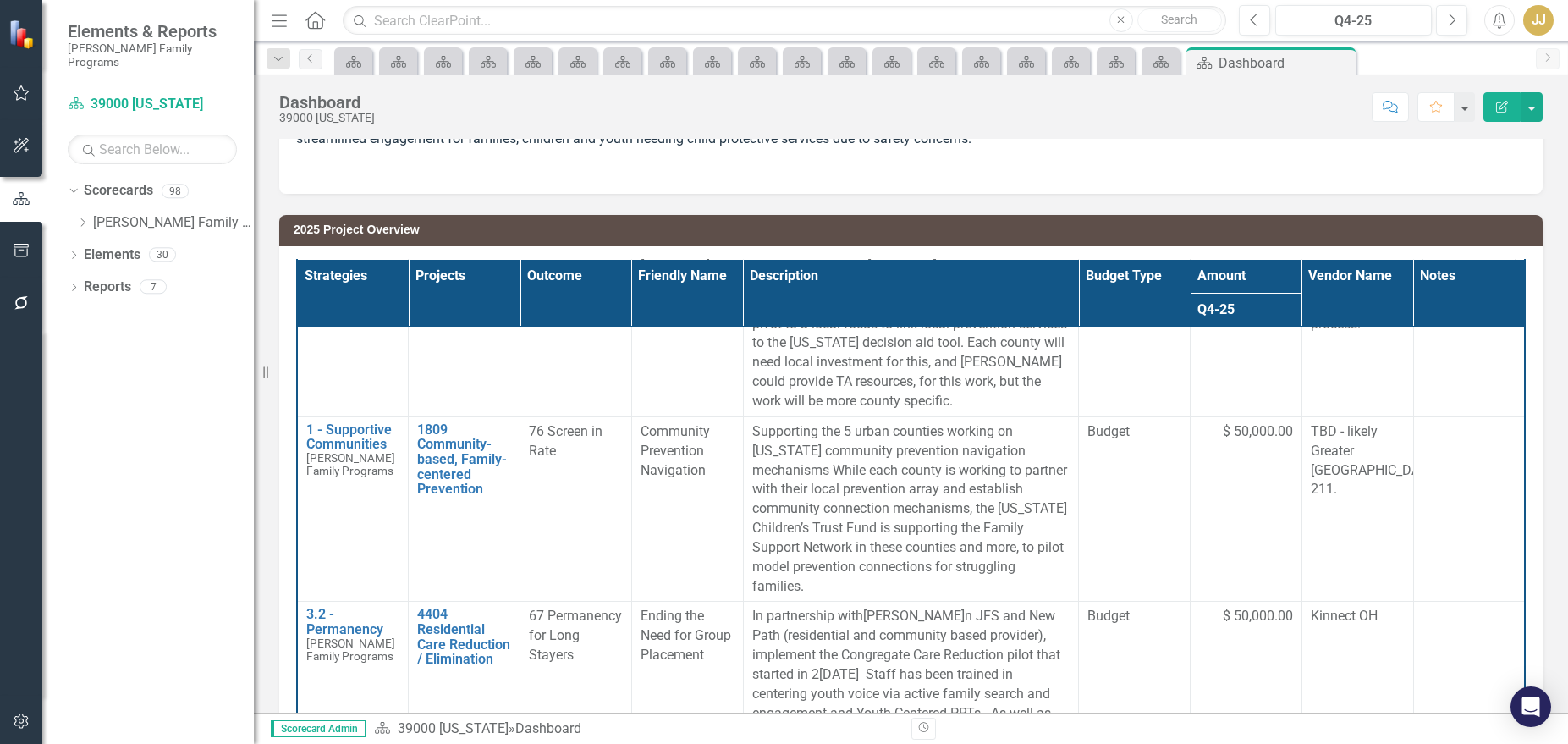
scroll to position [677, 0]
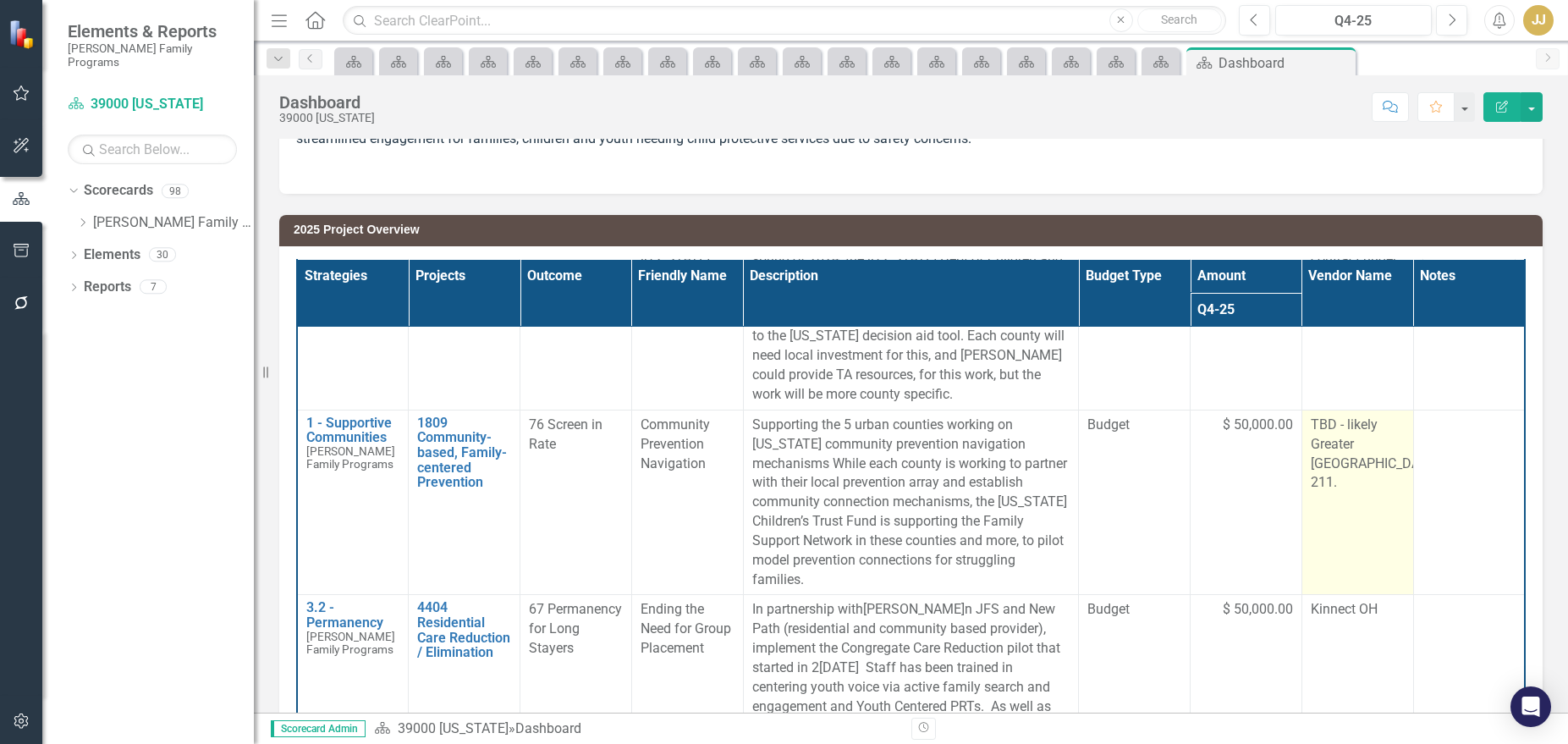
click at [1338, 416] on span "TBD - likely Greater [GEOGRAPHIC_DATA] 211." at bounding box center [1374, 453] width 128 height 74
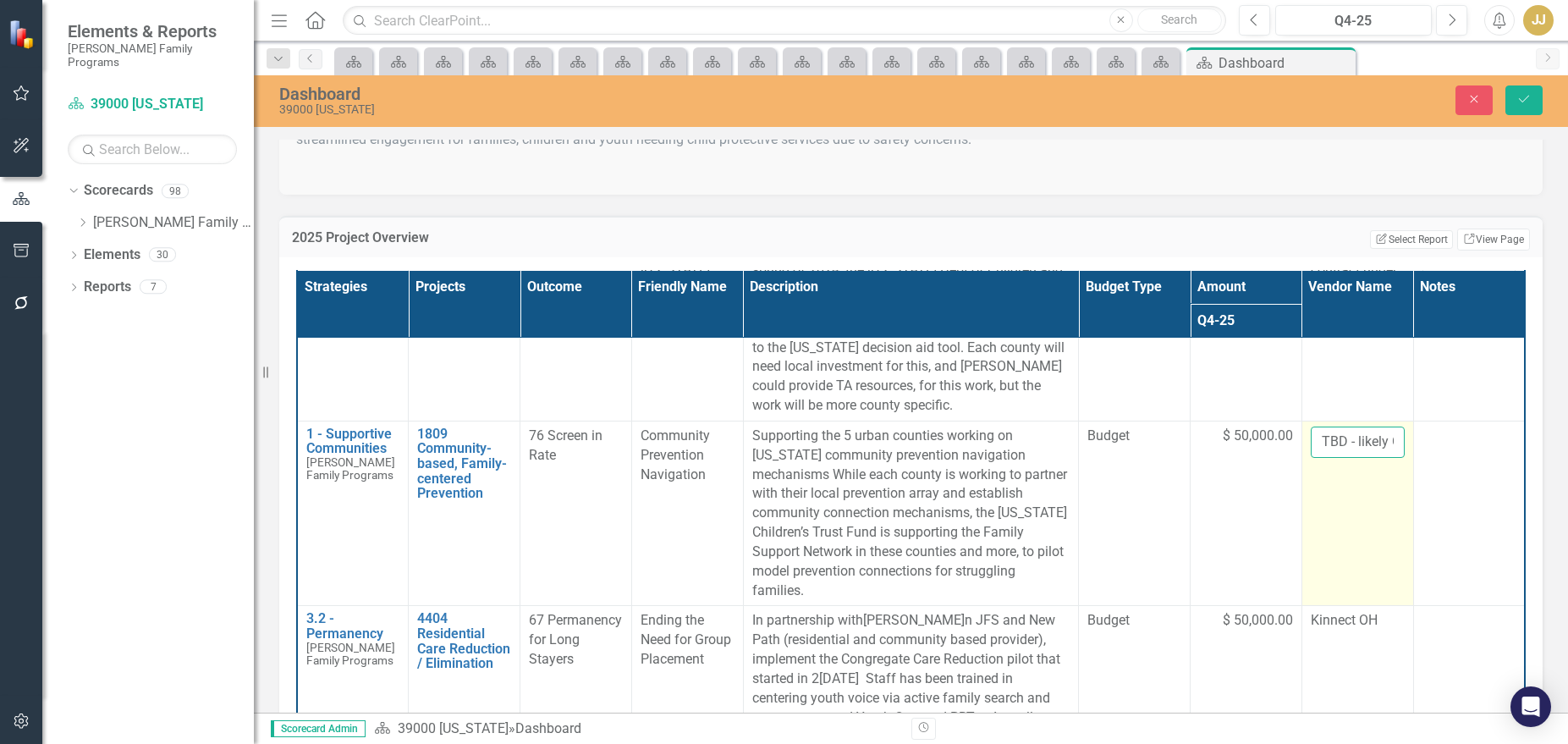
click at [1350, 426] on input "TBD - likely Greater [GEOGRAPHIC_DATA] 211." at bounding box center [1357, 442] width 94 height 32
click at [1365, 426] on input "TBD - likely Greater [GEOGRAPHIC_DATA] 211." at bounding box center [1357, 442] width 94 height 32
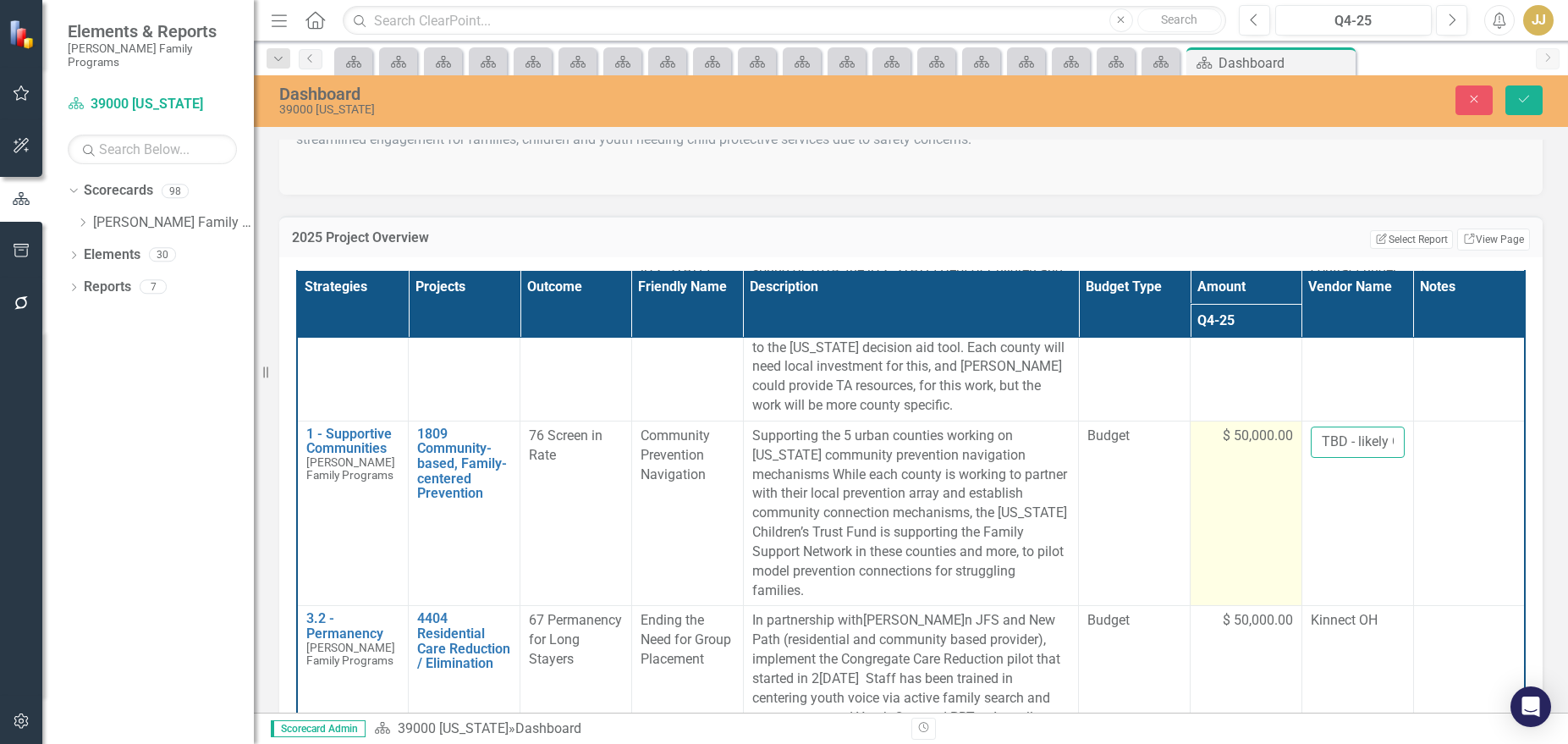
drag, startPoint x: 1365, startPoint y: 378, endPoint x: 1279, endPoint y: 388, distance: 86.6
click at [1279, 420] on tr "1 - Supportive Communities [PERSON_NAME] Family Programs Edit Edit Strategy Lin…" at bounding box center [911, 513] width 1227 height 185
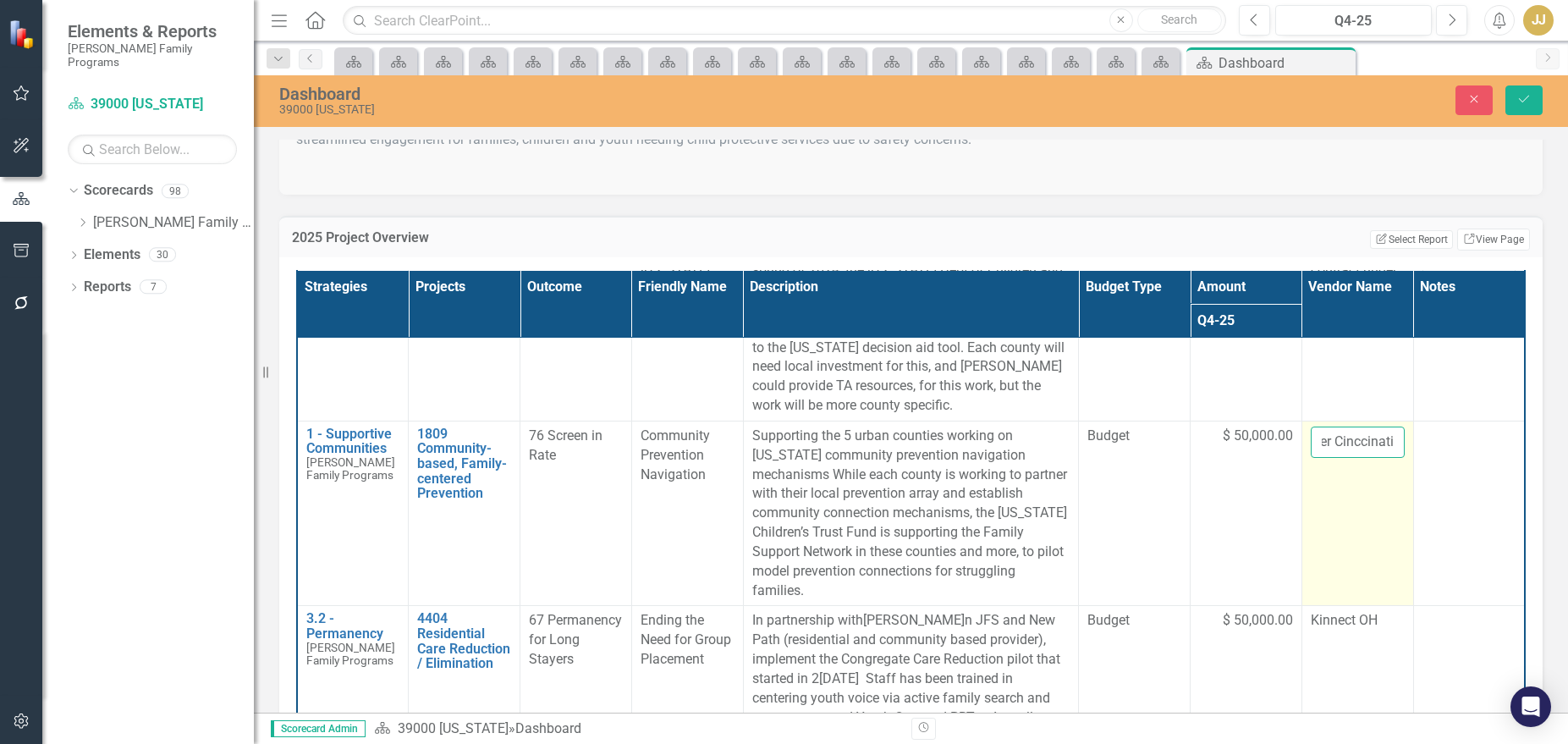
scroll to position [0, 112]
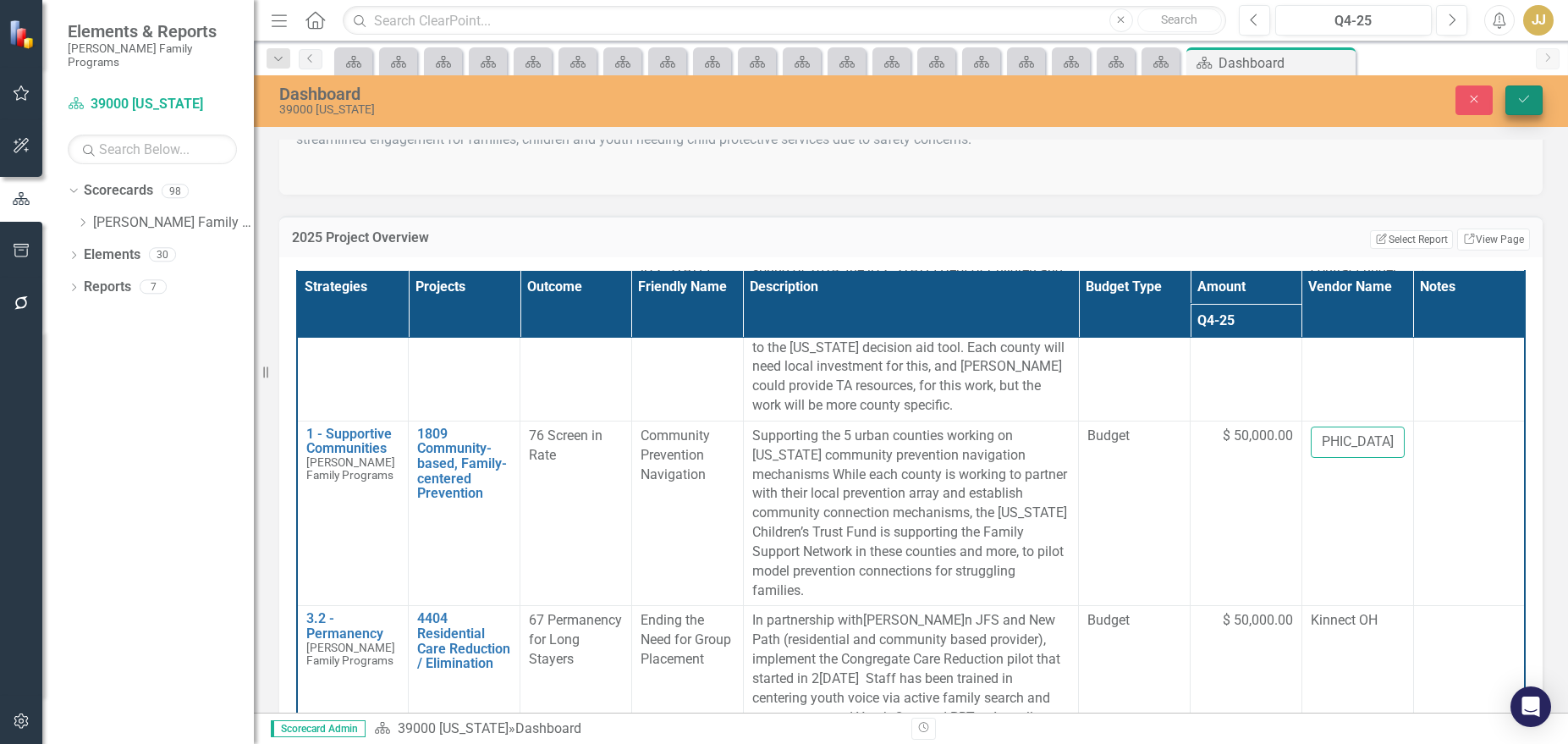
type input "[GEOGRAPHIC_DATA]"
click at [1440, 100] on icon "Save" at bounding box center [1523, 99] width 15 height 12
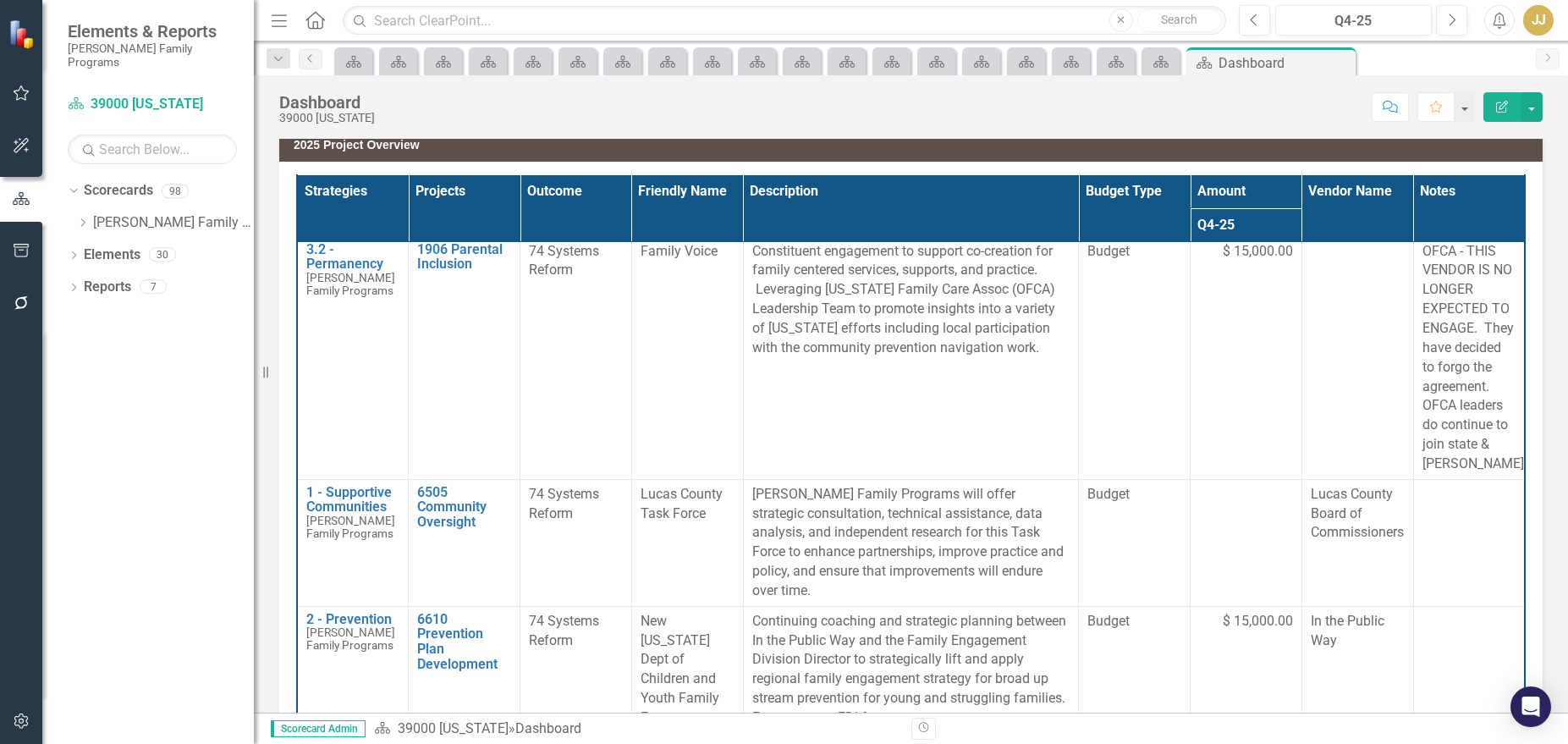
scroll to position [0, 0]
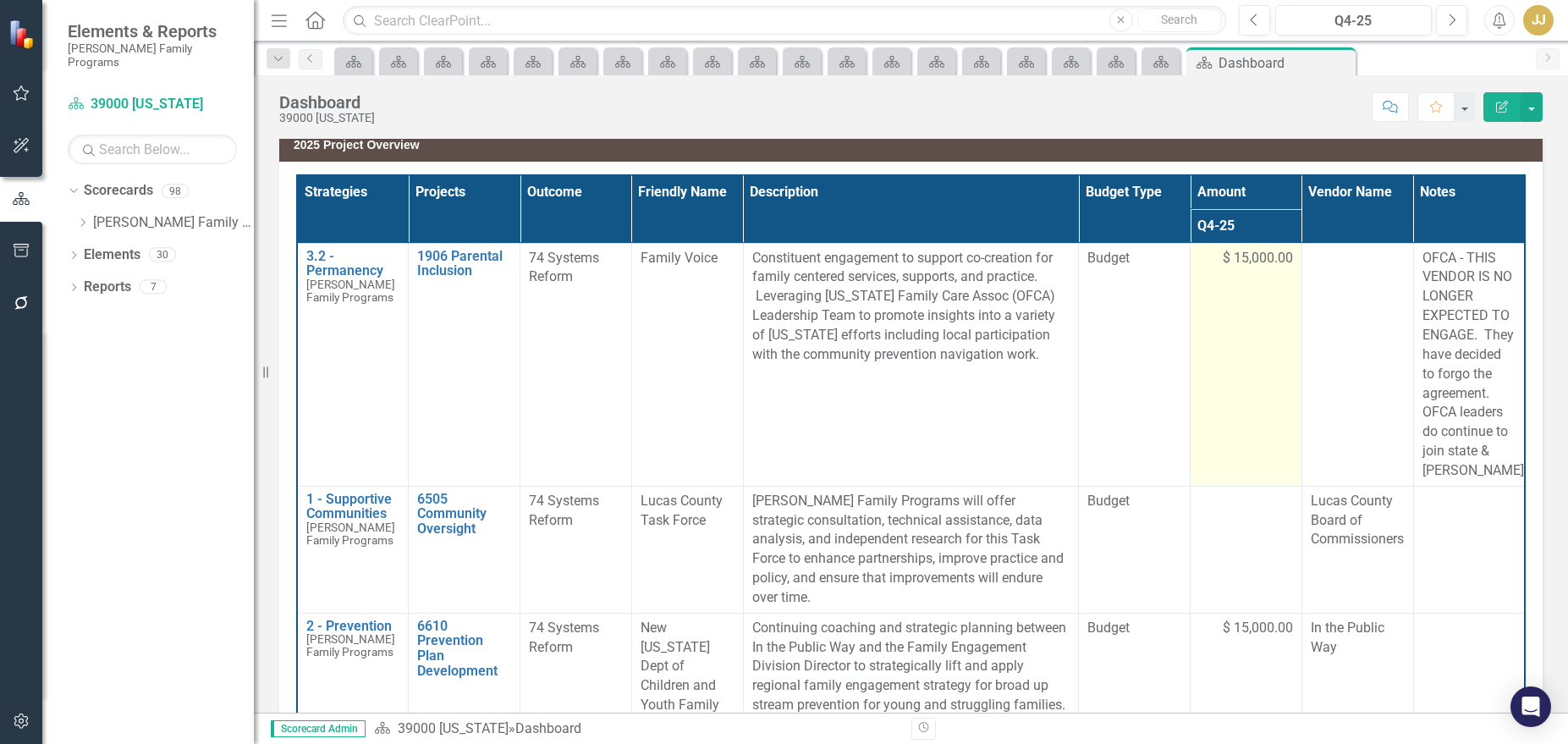
click at [1244, 249] on span "$ 15,000.00" at bounding box center [1257, 259] width 70 height 20
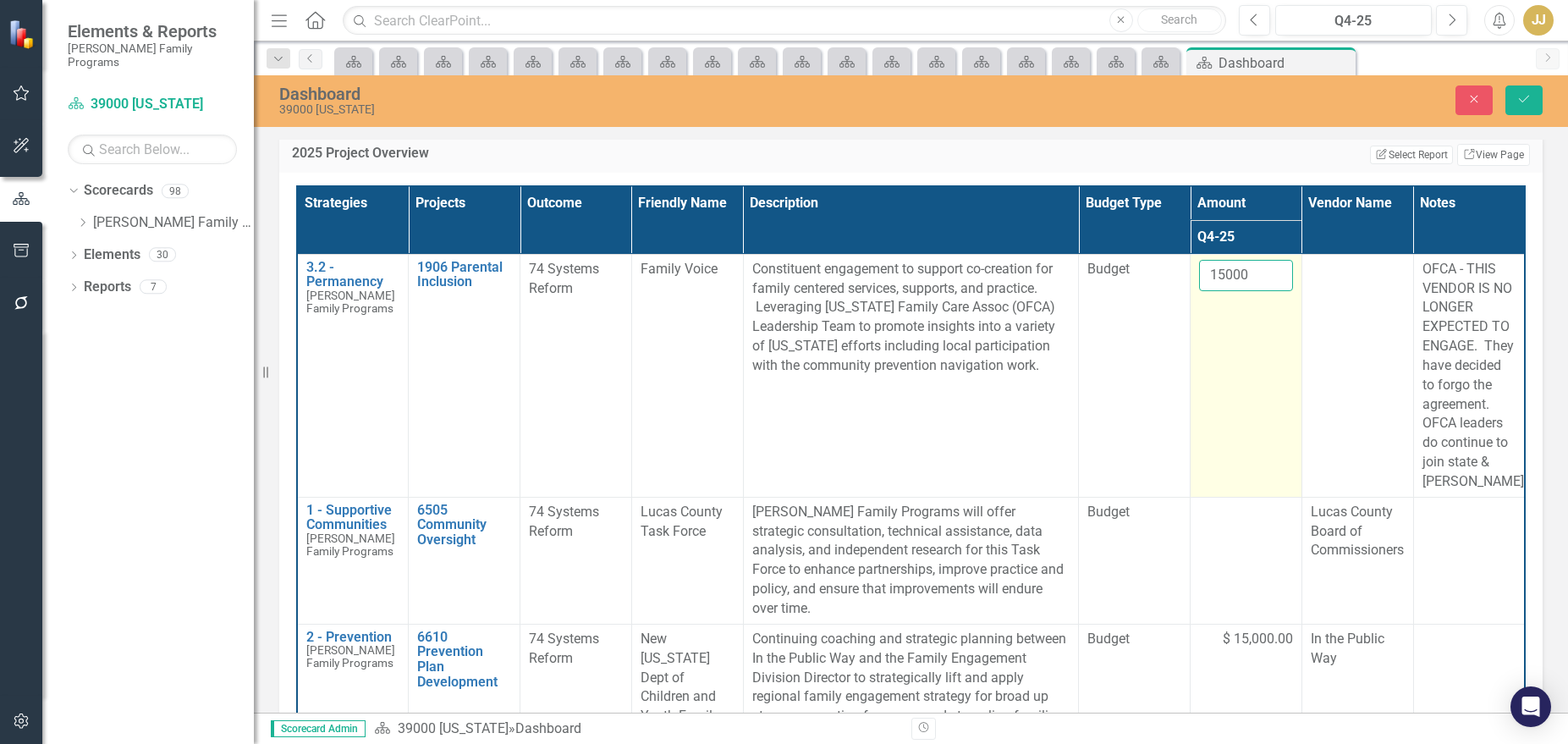
drag, startPoint x: 1229, startPoint y: 254, endPoint x: 1188, endPoint y: 267, distance: 43.0
click at [1199, 267] on input "15000" at bounding box center [1246, 275] width 94 height 32
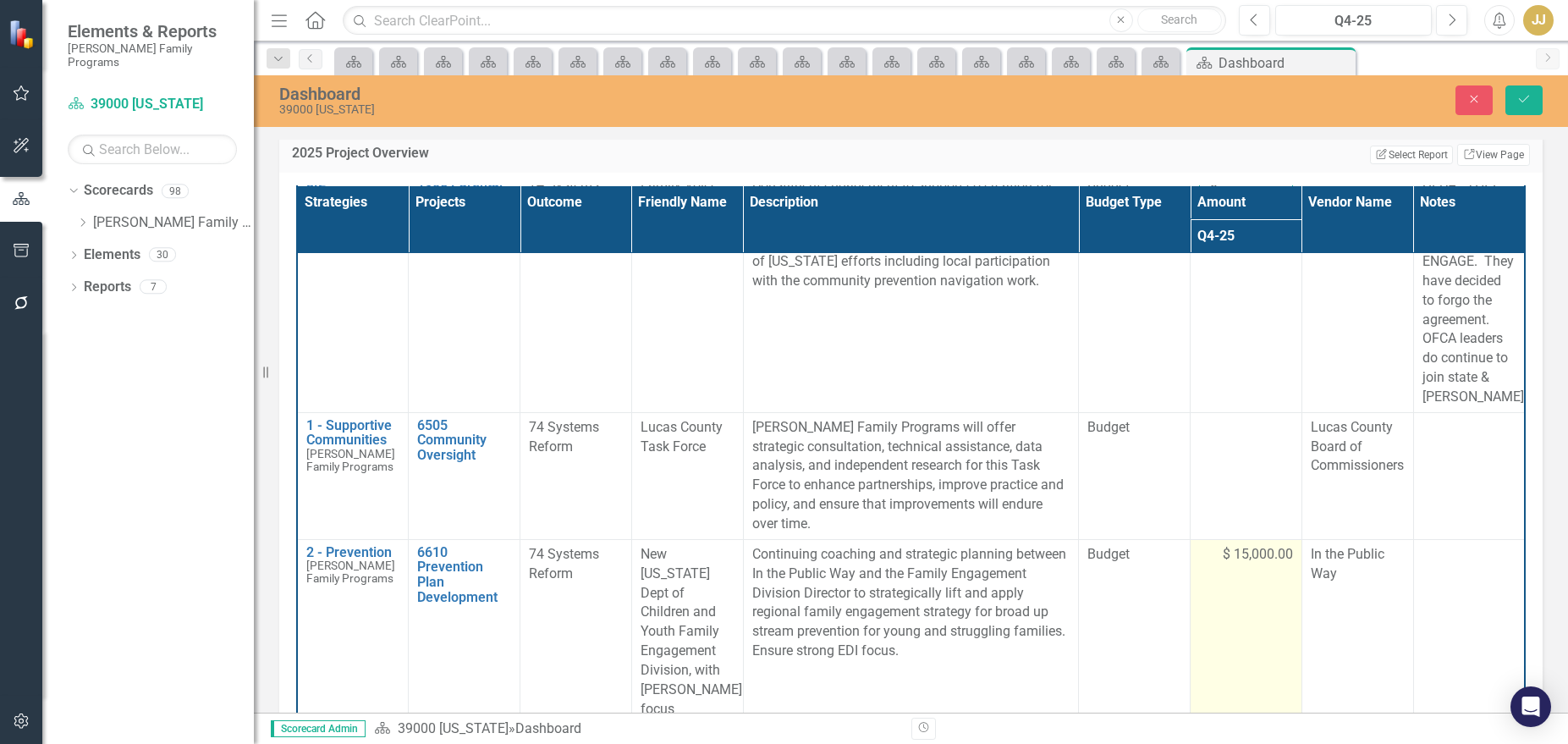
type input "0"
click at [1222, 550] on span "$ 15,000.00" at bounding box center [1257, 555] width 70 height 20
drag, startPoint x: 1238, startPoint y: 553, endPoint x: 1181, endPoint y: 565, distance: 58.2
click at [1199, 565] on input "15000" at bounding box center [1246, 561] width 94 height 32
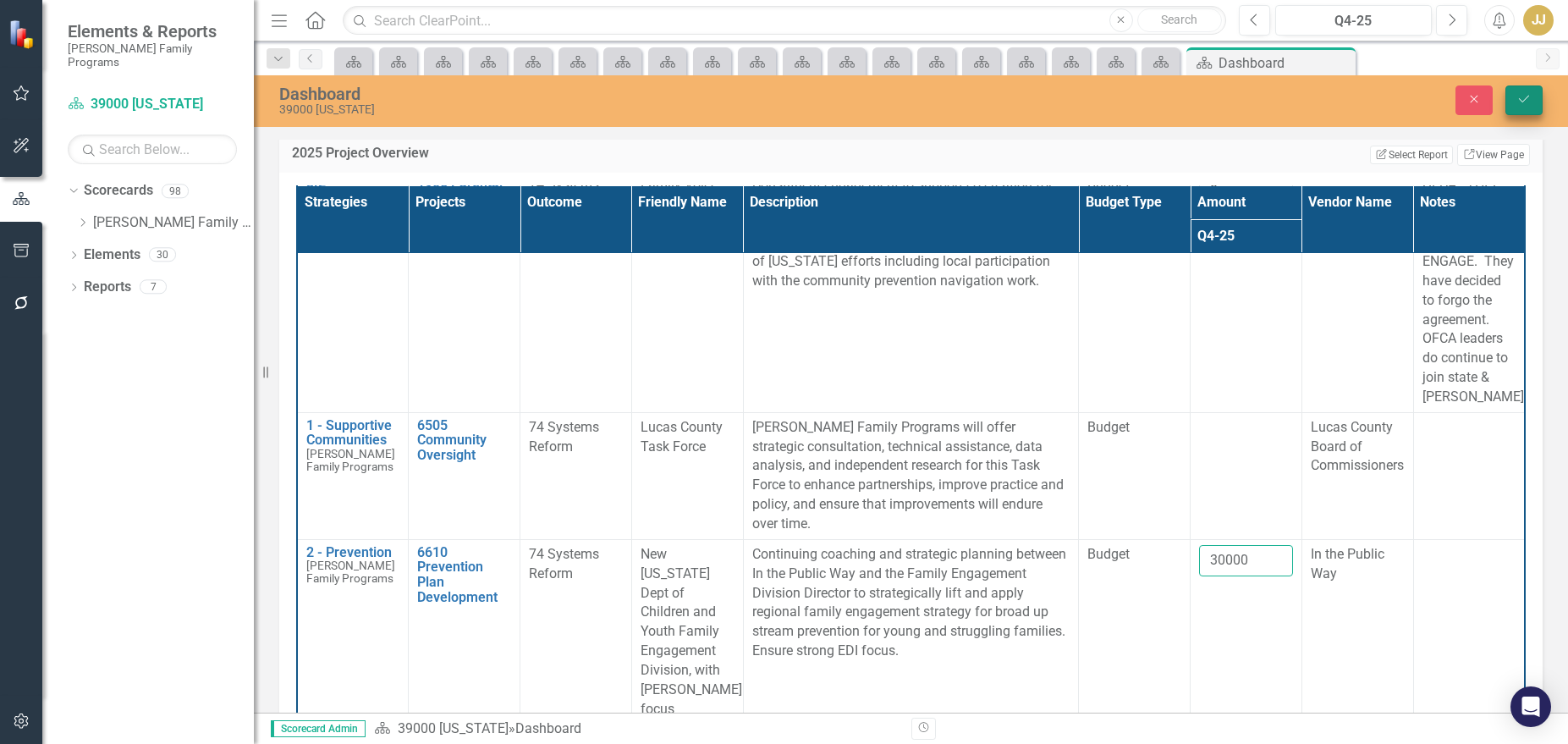
type input "30000"
click at [1440, 106] on button "Save" at bounding box center [1523, 100] width 37 height 30
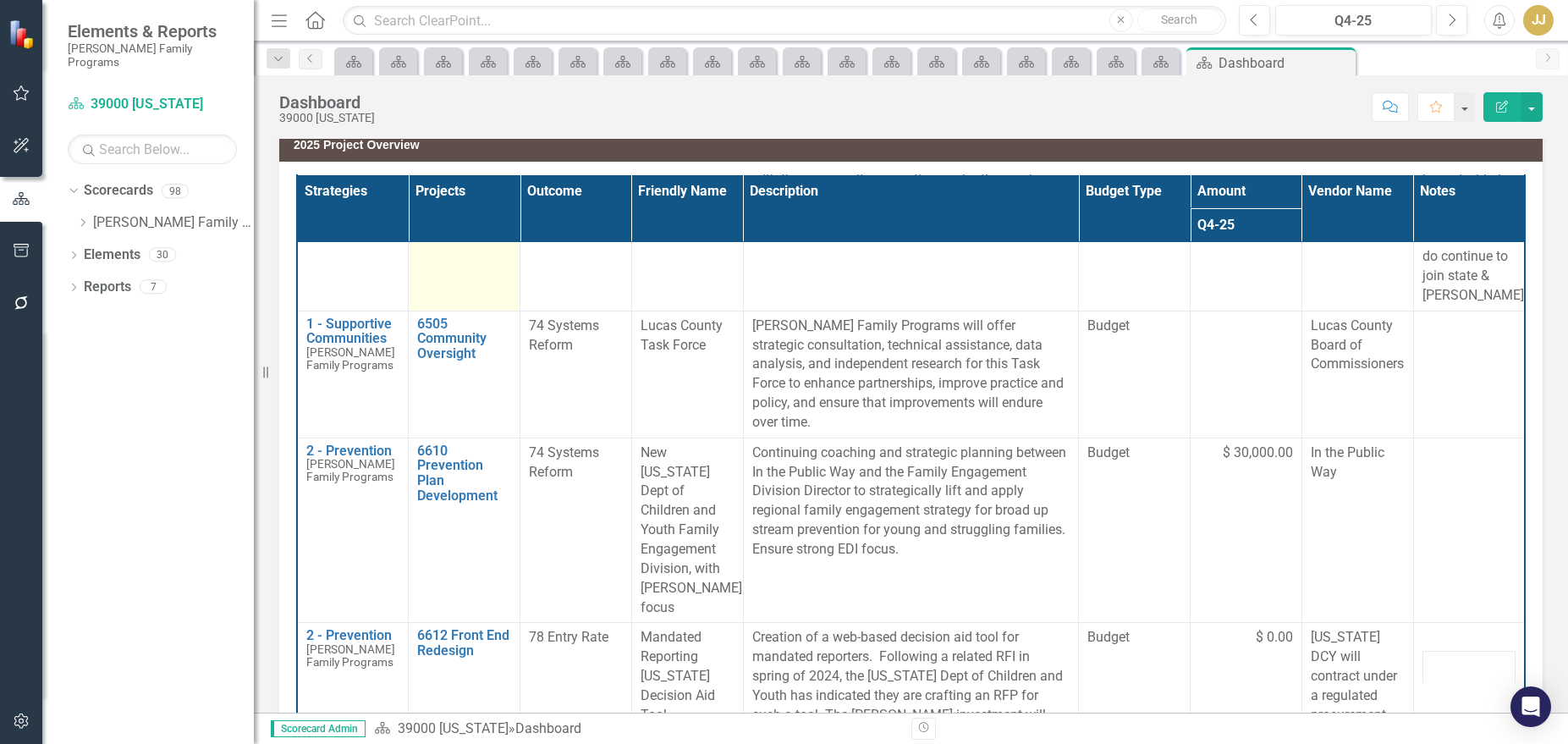
scroll to position [0, 0]
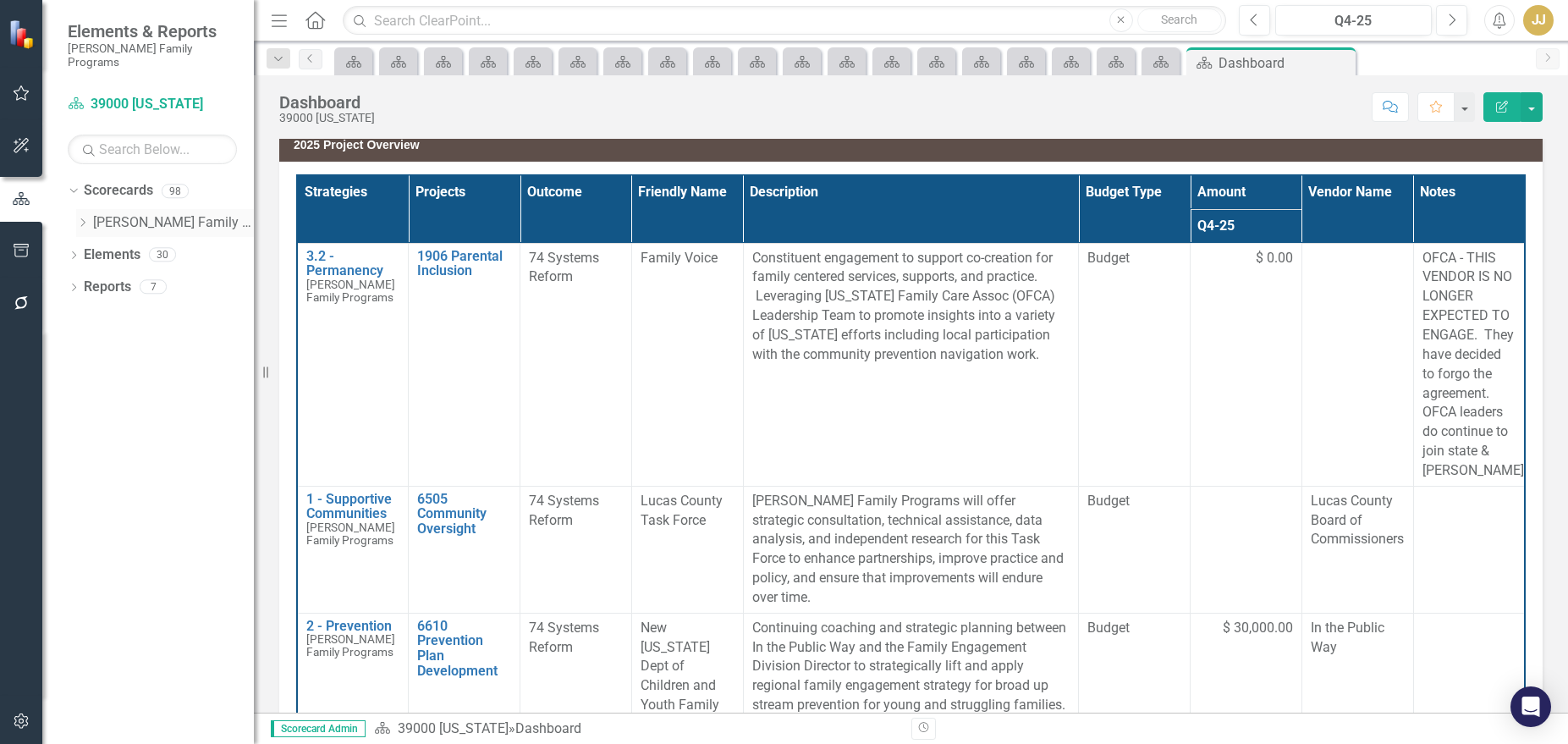
click at [82, 217] on icon "Dropdown" at bounding box center [82, 223] width 13 height 10
click at [98, 251] on div "Dropdown Strategic Consulting 1" at bounding box center [174, 255] width 161 height 28
click at [98, 249] on icon "Dropdown" at bounding box center [99, 254] width 13 height 10
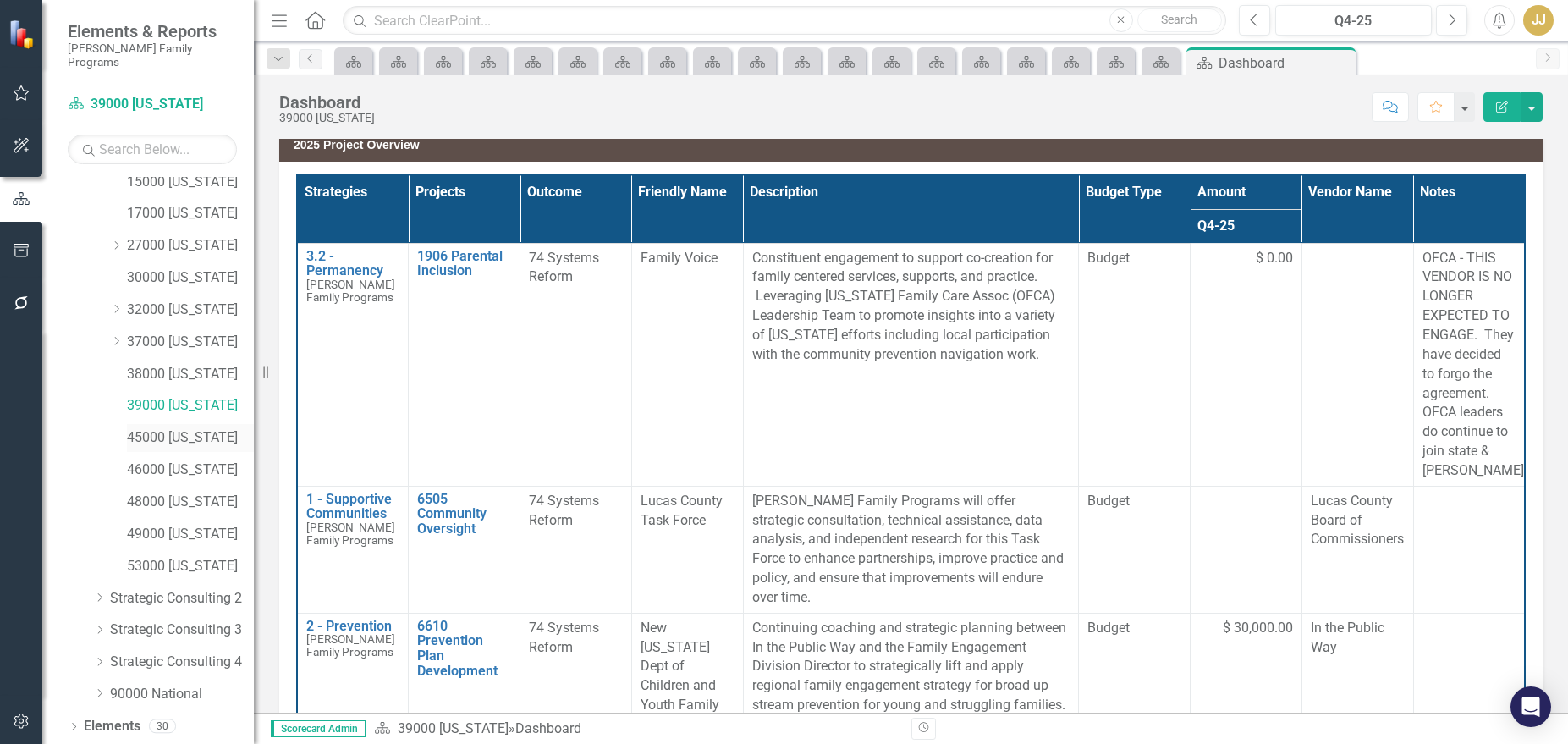
scroll to position [187, 0]
click at [193, 409] on link "45000 [US_STATE]" at bounding box center [190, 419] width 127 height 20
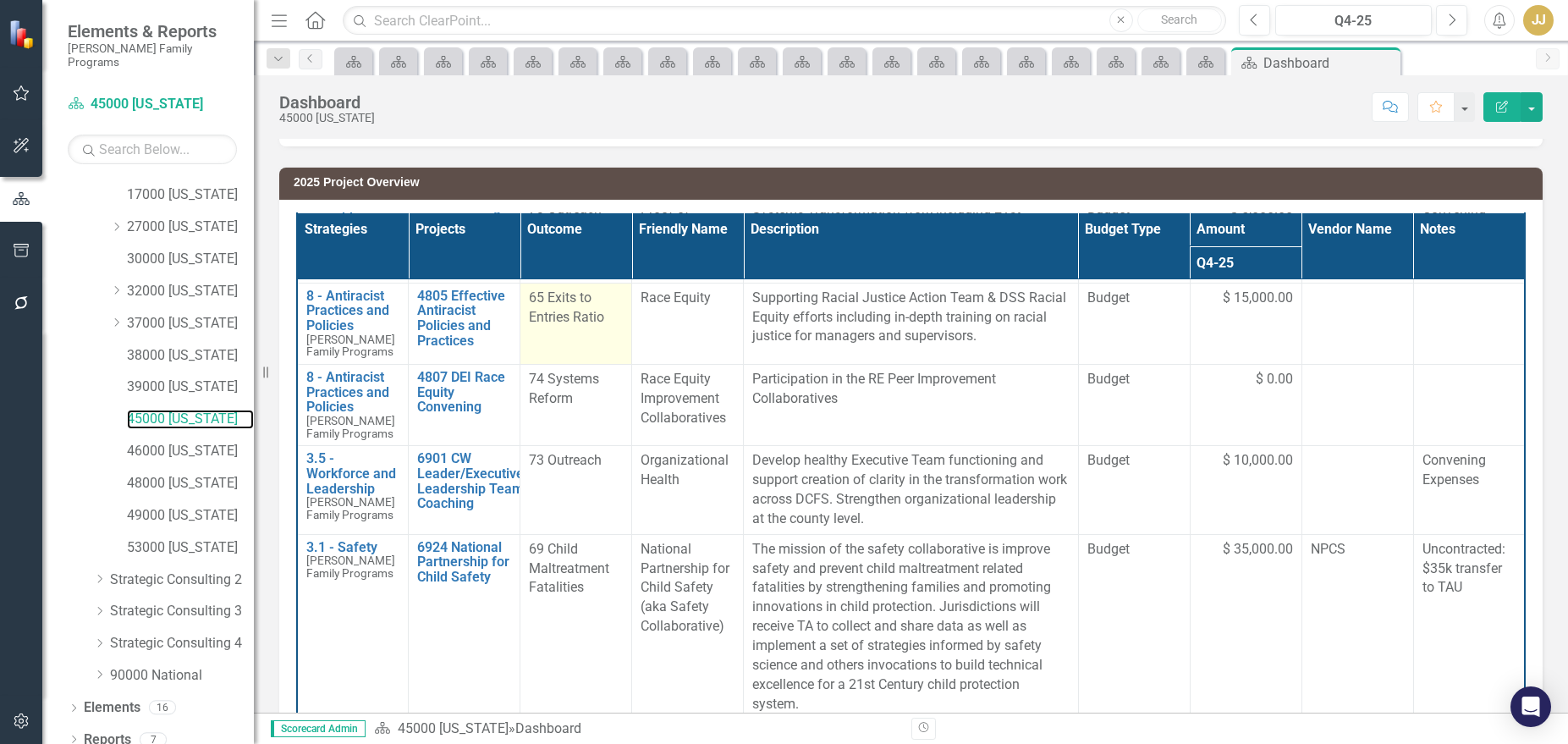
scroll to position [197, 0]
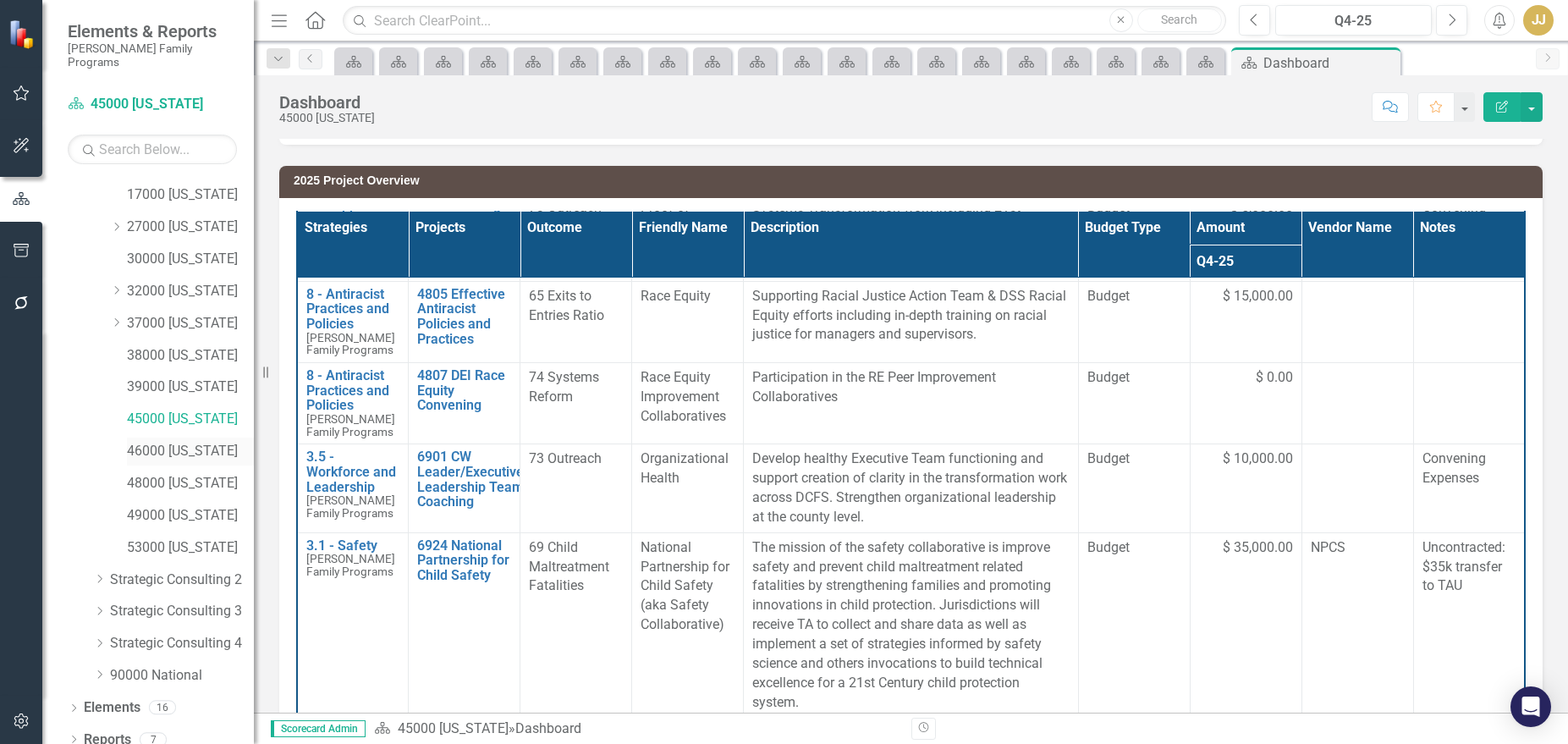
click at [175, 442] on link "46000 [US_STATE]" at bounding box center [190, 451] width 127 height 20
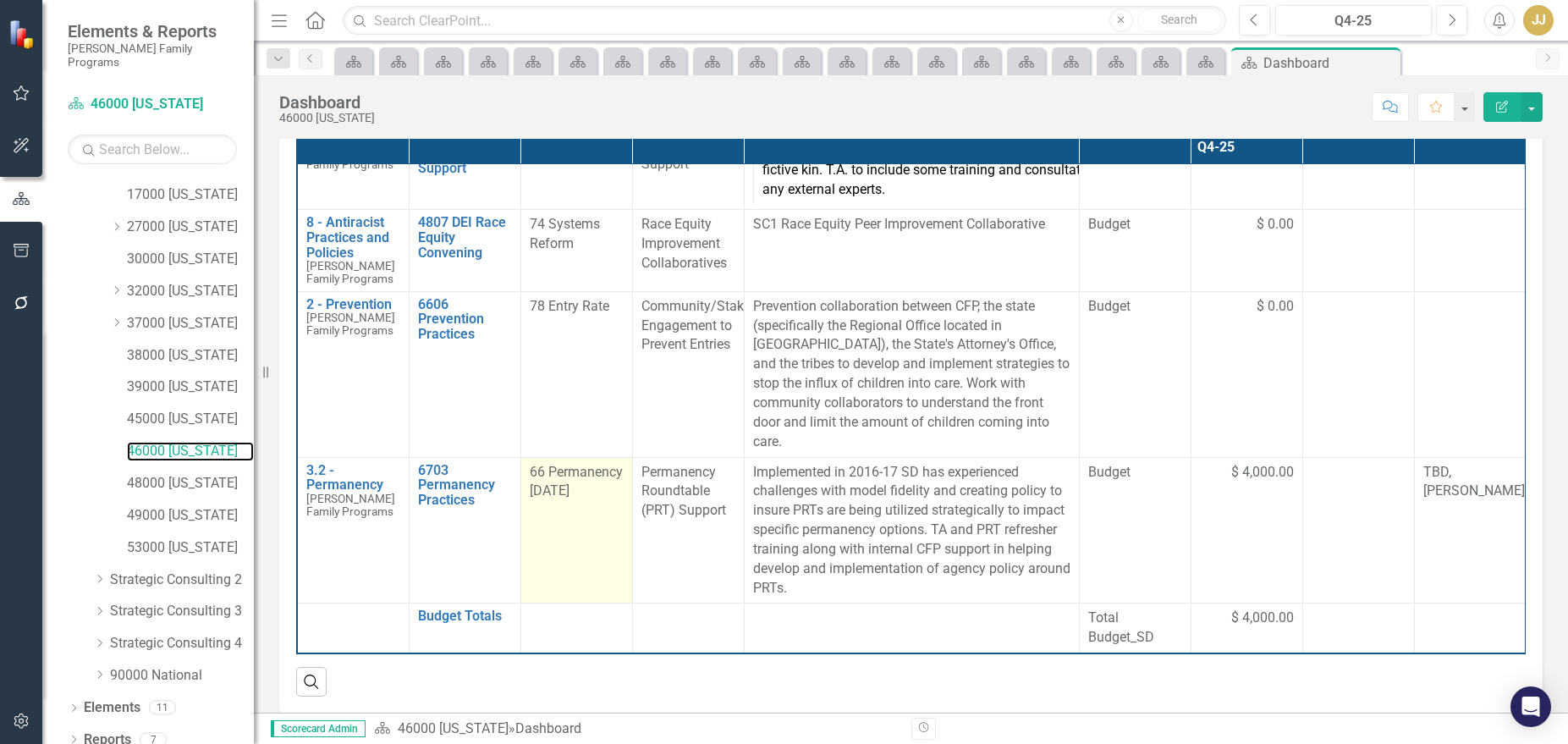
scroll to position [290, 0]
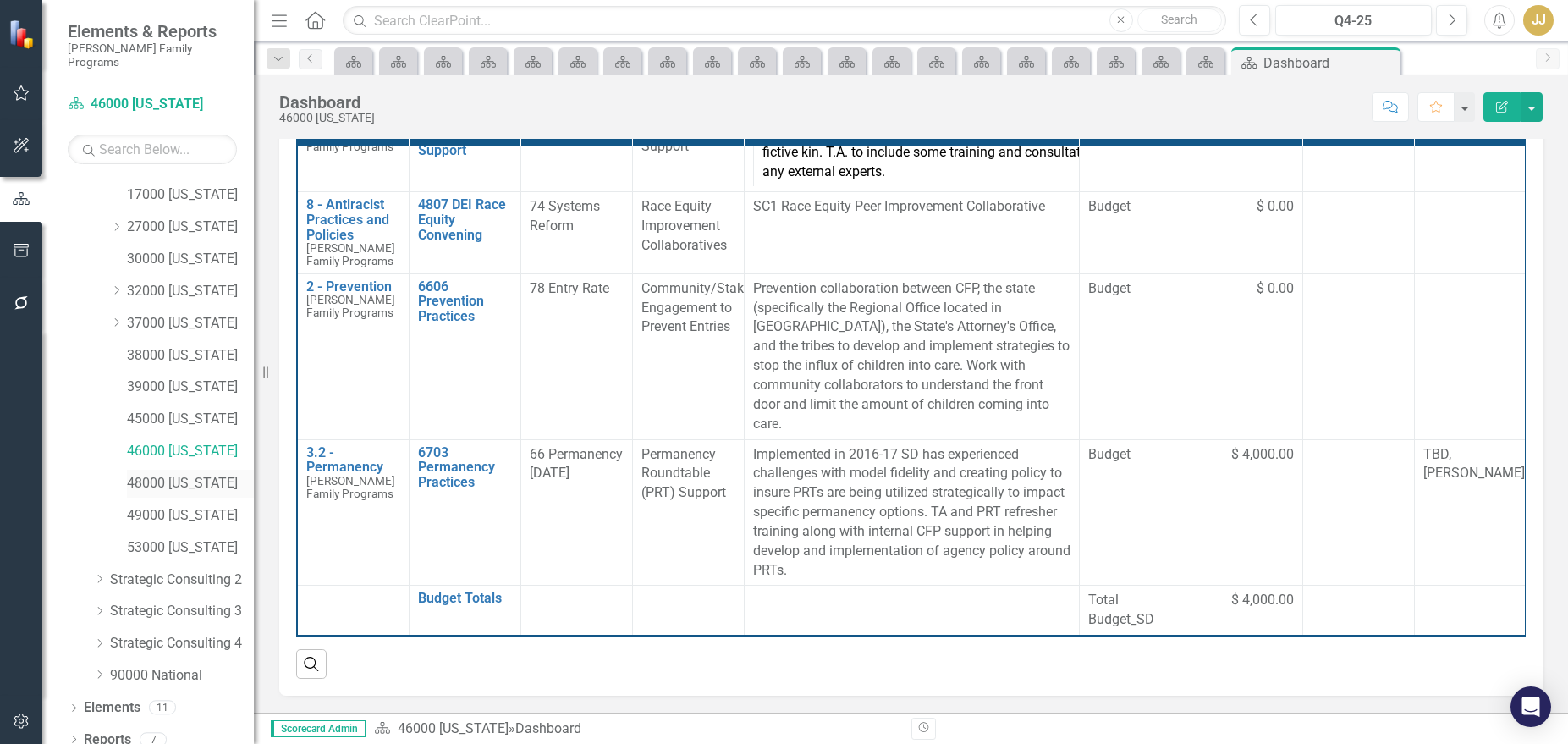
click at [165, 474] on link "48000 [US_STATE]" at bounding box center [190, 484] width 127 height 20
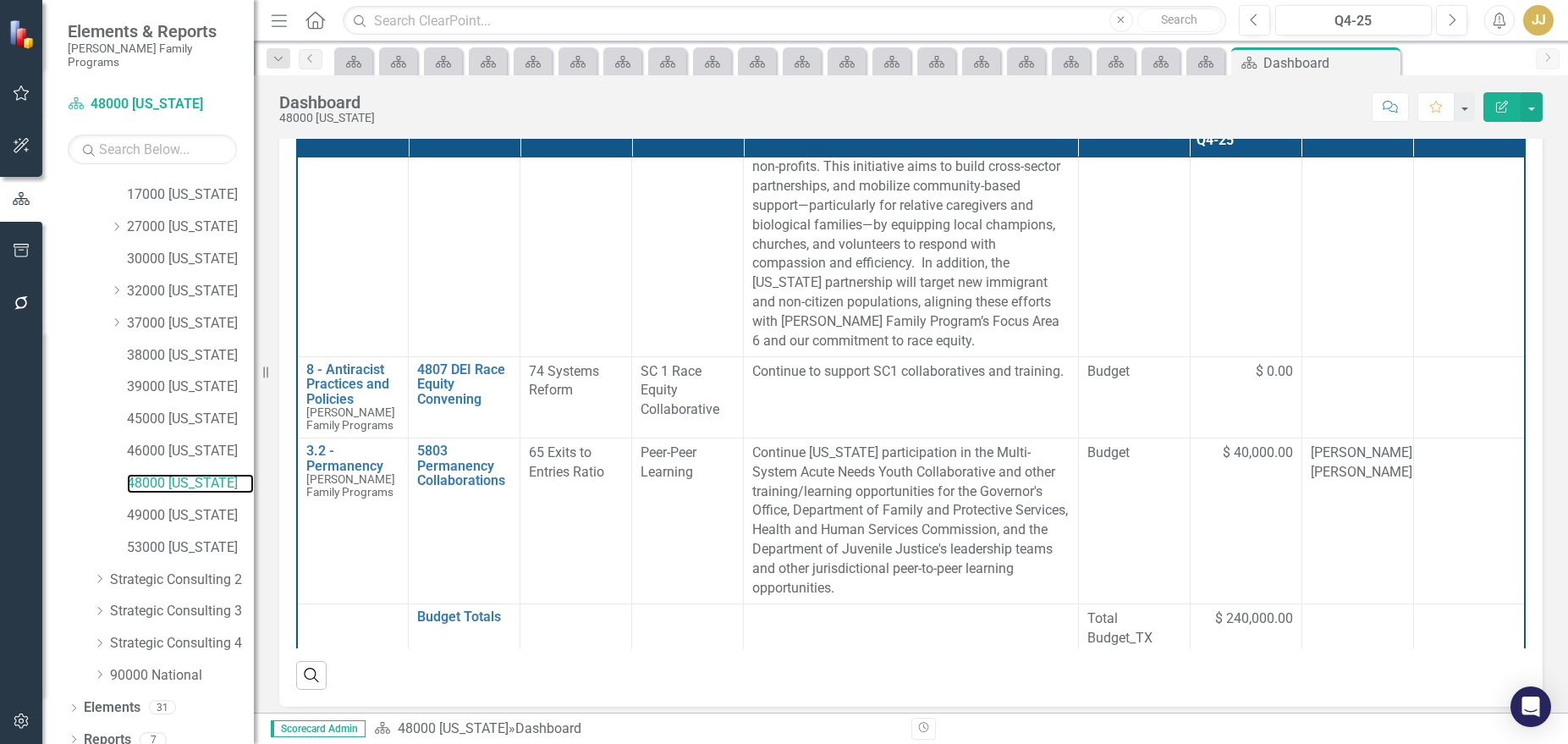
scroll to position [511, 0]
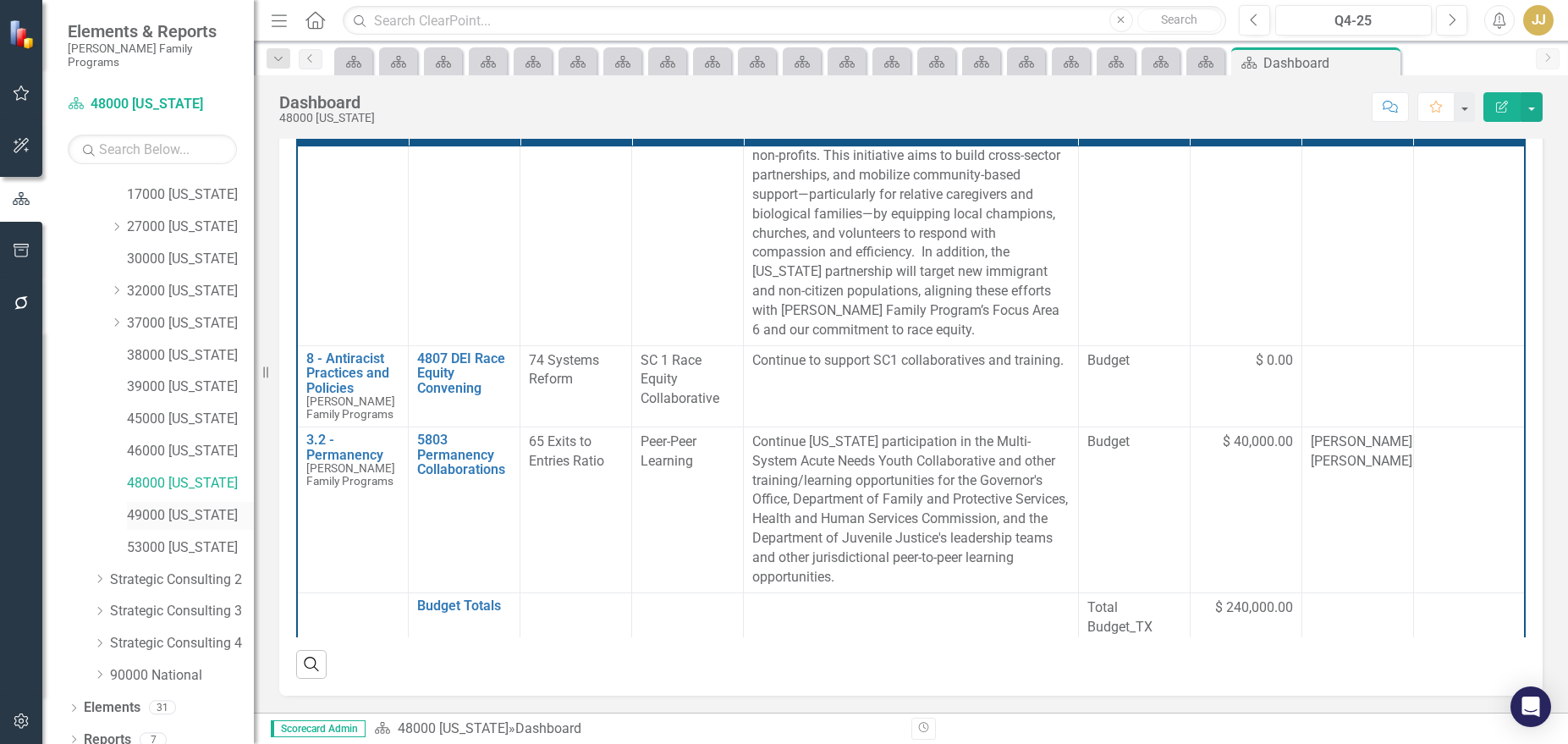
click at [181, 507] on link "49000 [US_STATE]" at bounding box center [190, 515] width 127 height 20
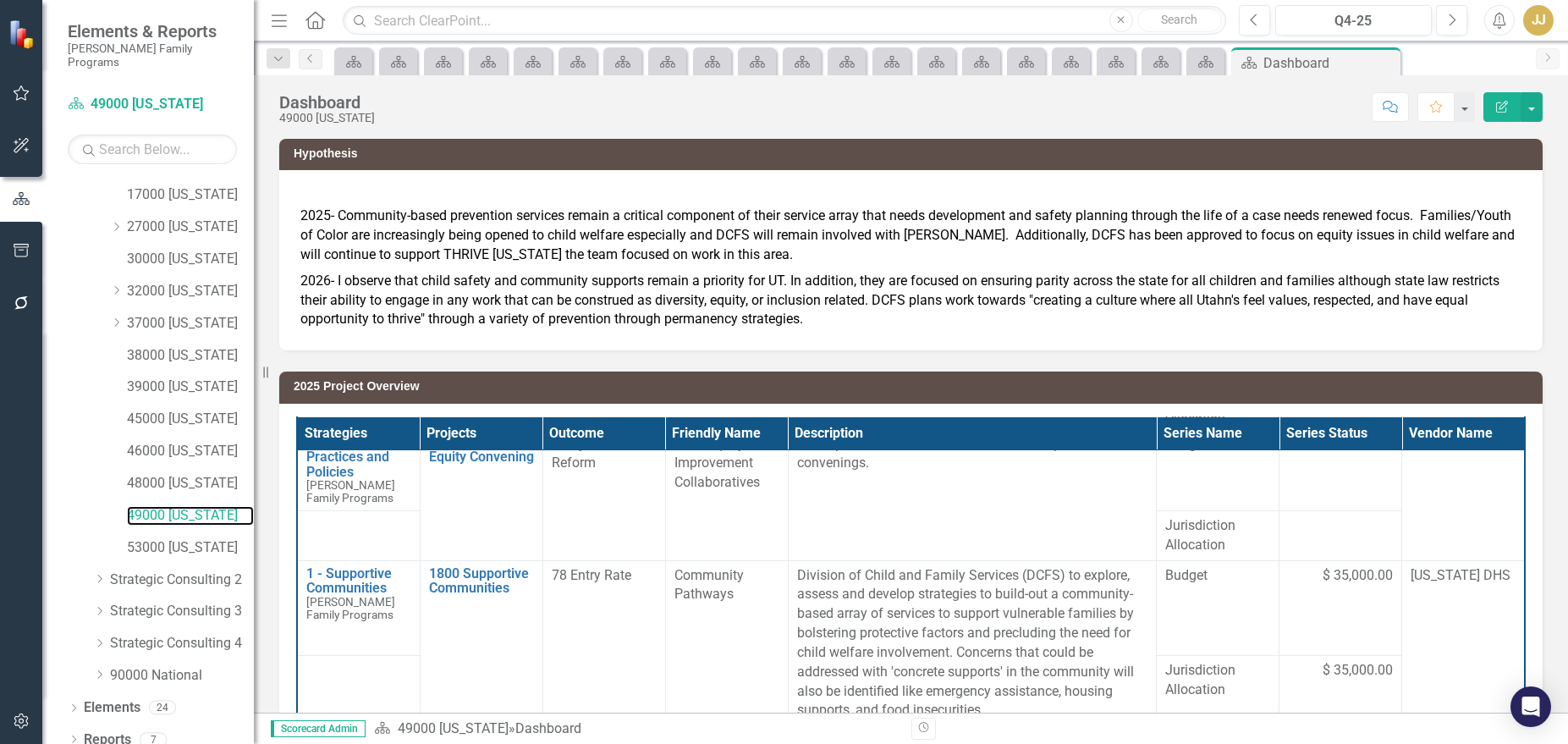
scroll to position [185, 0]
click at [183, 539] on link "53000 [US_STATE]" at bounding box center [190, 548] width 127 height 20
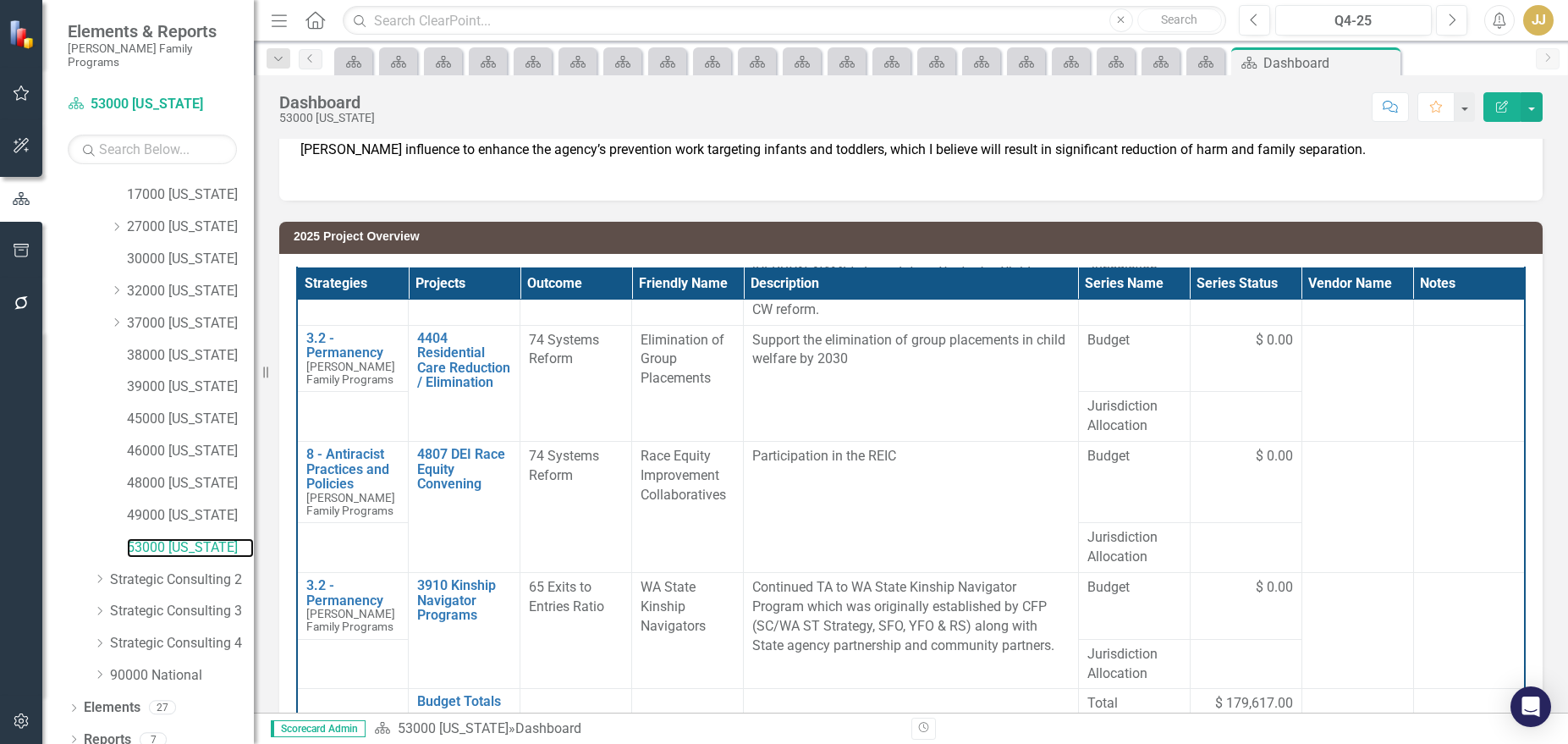
scroll to position [554, 0]
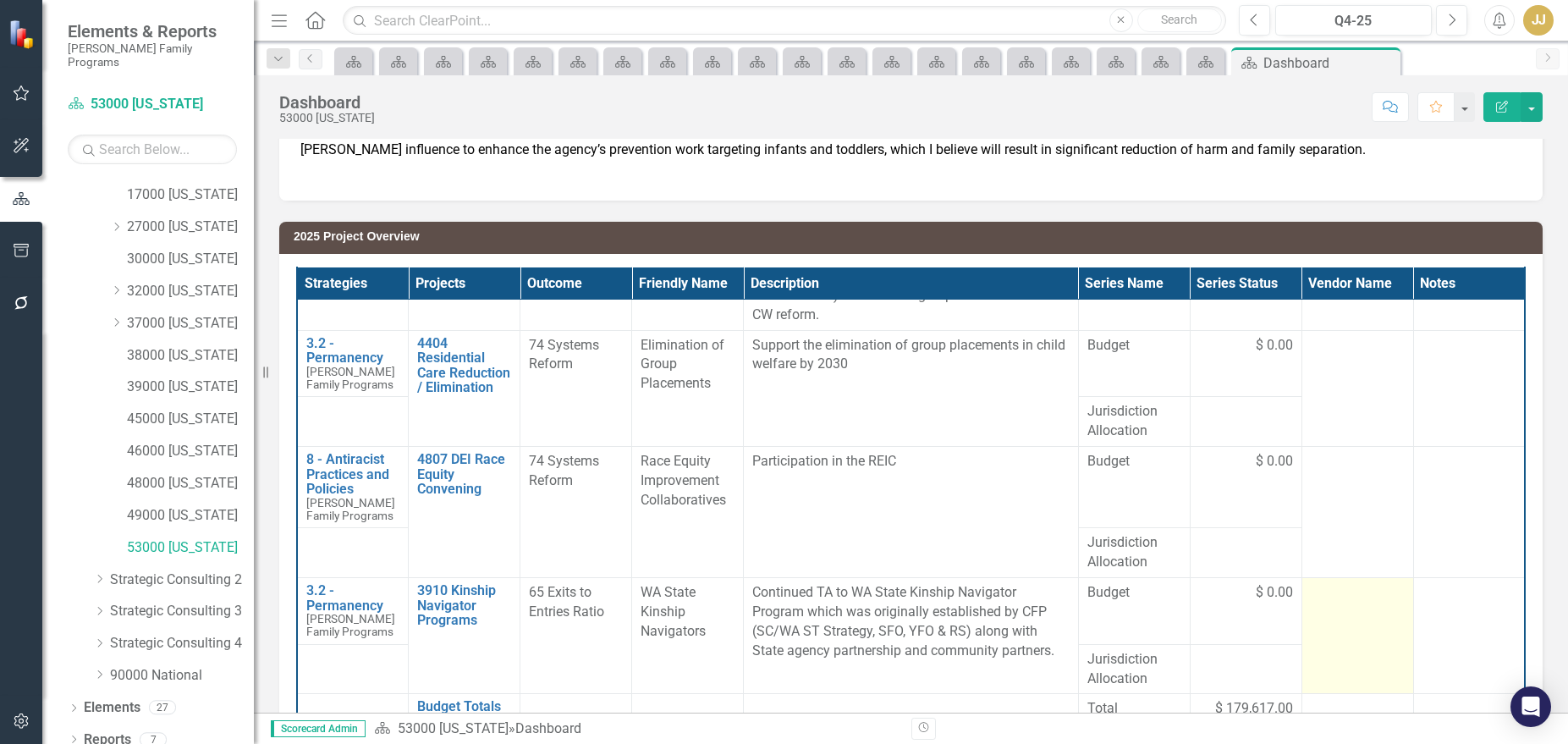
click at [1314, 578] on td at bounding box center [1357, 635] width 111 height 116
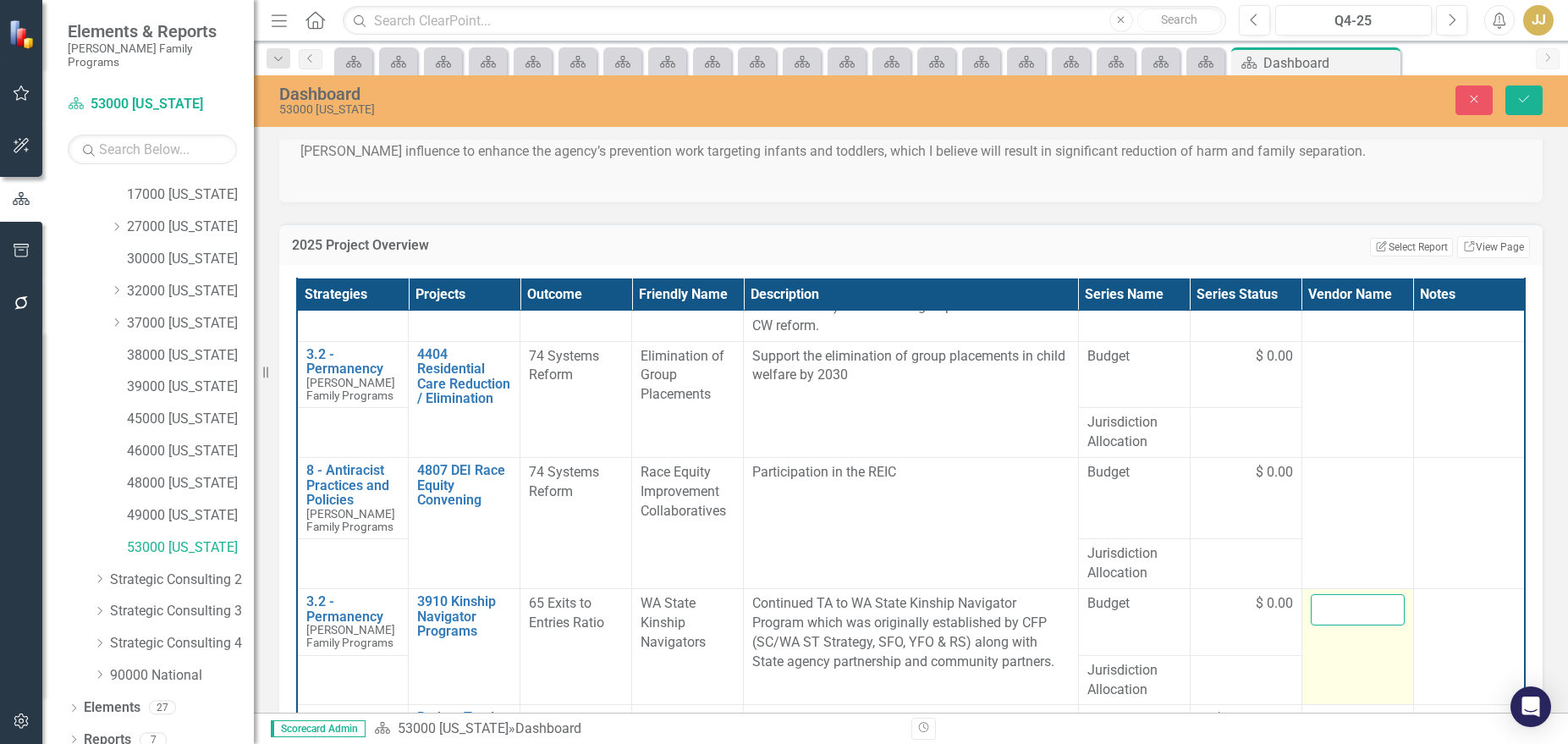
click at [1338, 594] on input "text" at bounding box center [1357, 610] width 94 height 32
type input "Family Education and Support Services"
click at [1440, 99] on button "Save" at bounding box center [1523, 100] width 37 height 30
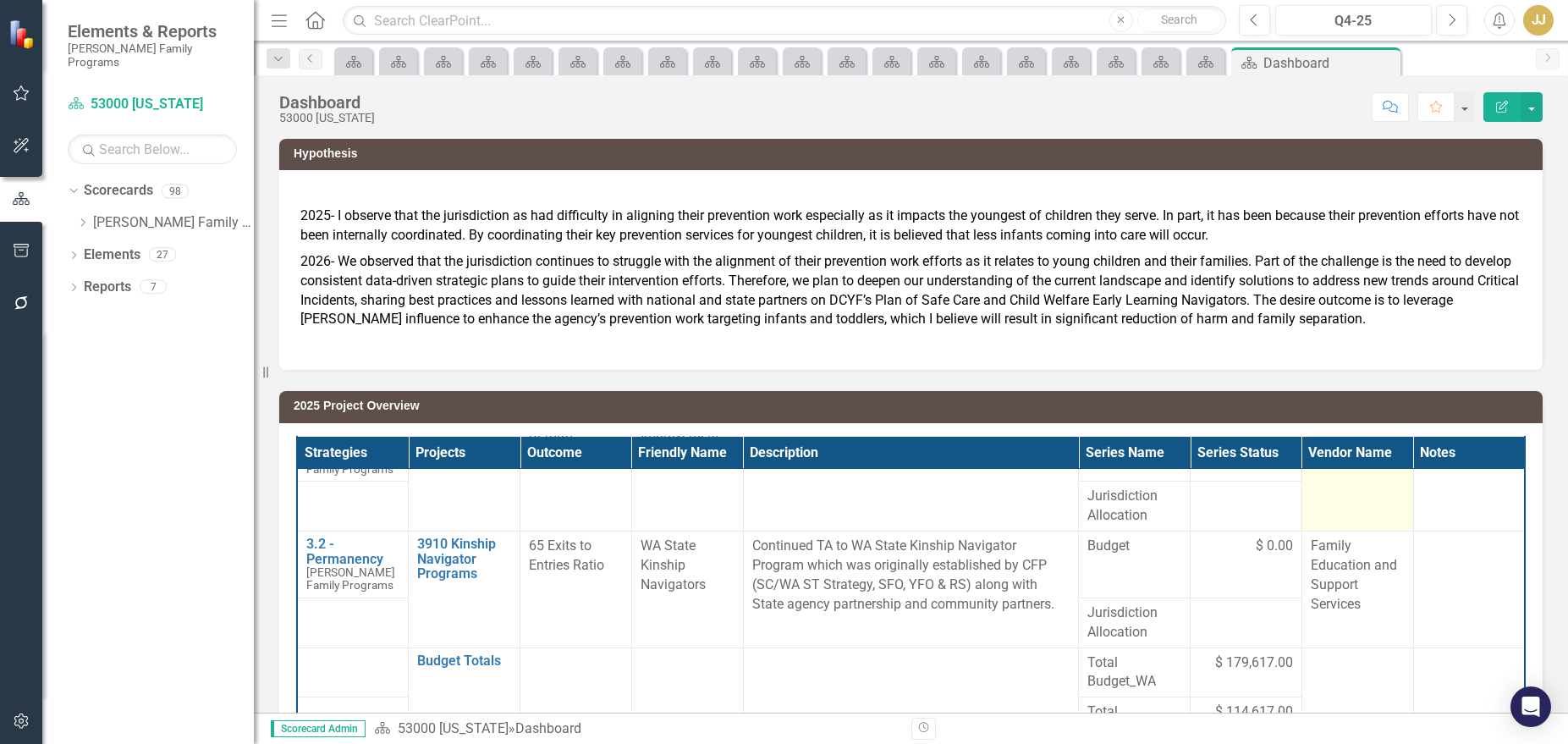
scroll to position [677, 0]
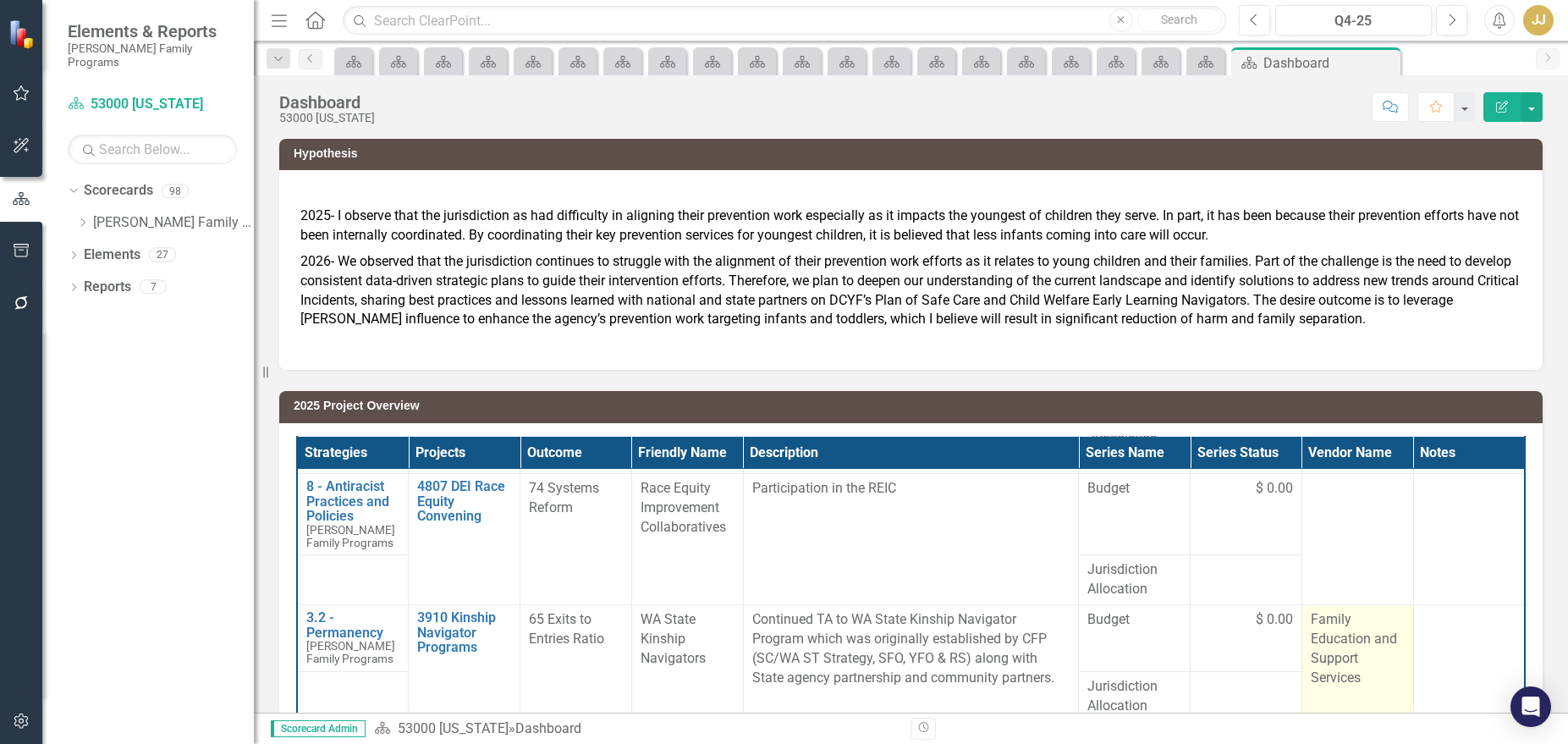
click at [1311, 631] on span "Family Education and Support Services" at bounding box center [1353, 648] width 86 height 74
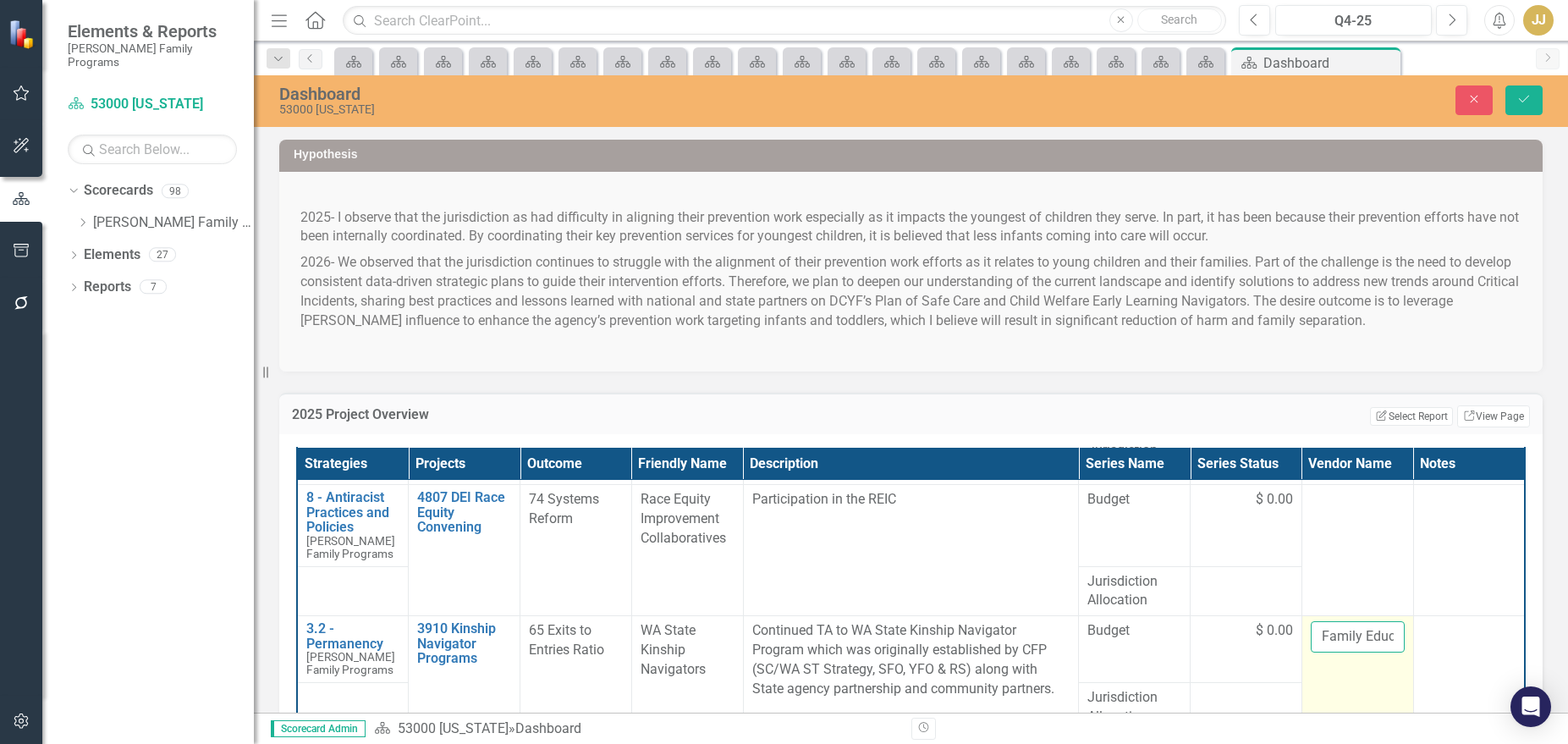
click at [1341, 622] on input "Family Education and Support Services" at bounding box center [1357, 637] width 94 height 32
drag, startPoint x: 1373, startPoint y: 615, endPoint x: 1326, endPoint y: 622, distance: 47.5
click at [1326, 622] on input "Family Education and Support Services" at bounding box center [1357, 637] width 94 height 32
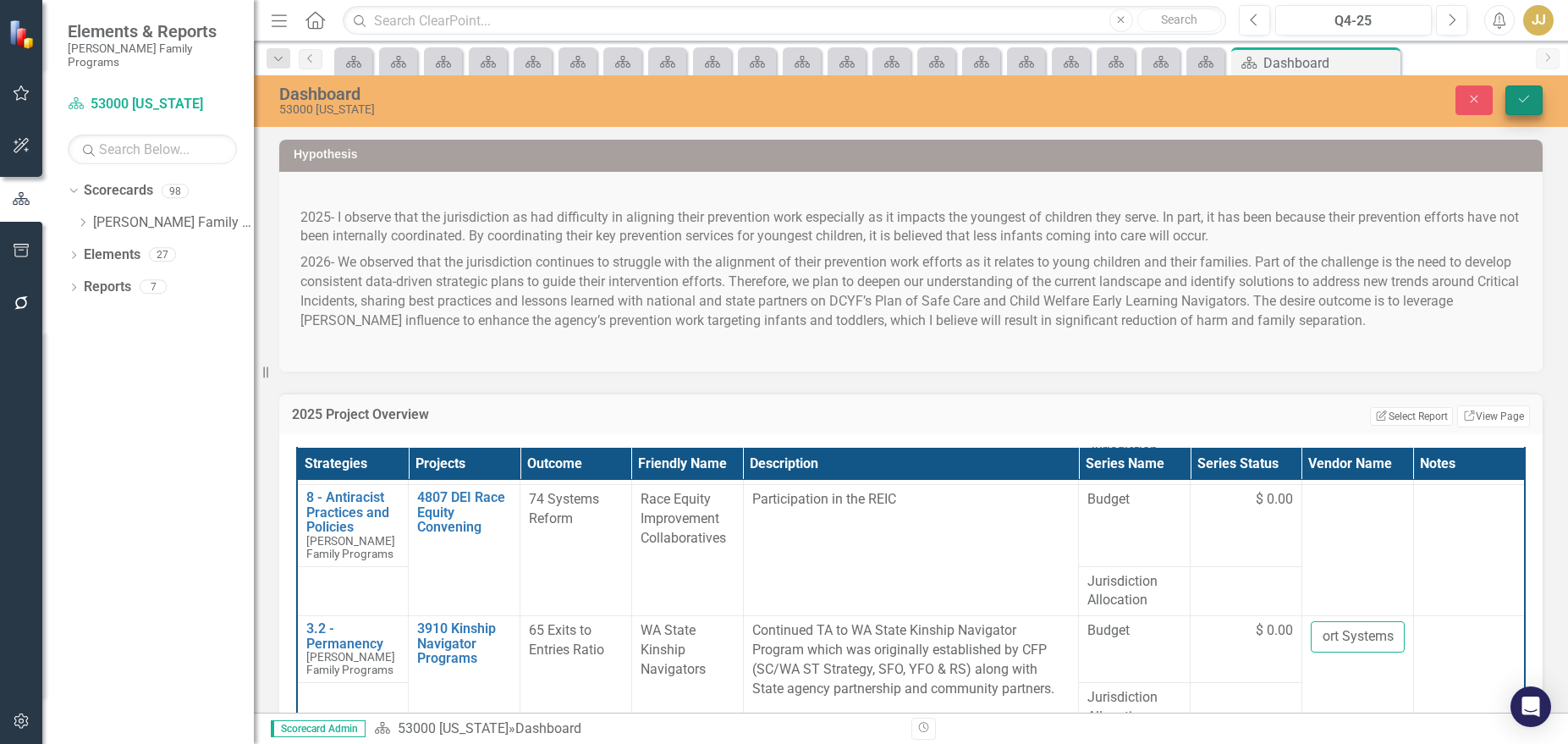
type input "Family Education and Support Systems"
click at [1440, 104] on button "Save" at bounding box center [1523, 100] width 37 height 30
